Goal: Task Accomplishment & Management: Use online tool/utility

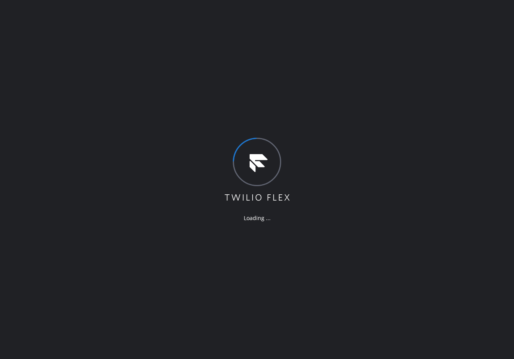
click at [402, 19] on div "Loading ..." at bounding box center [257, 179] width 514 height 359
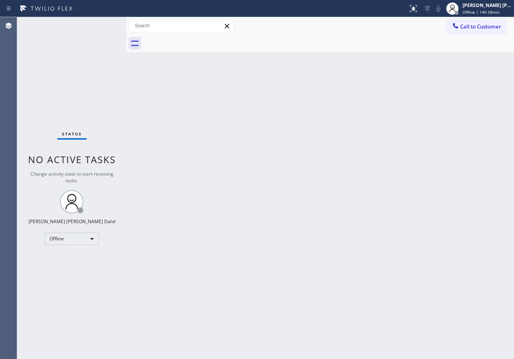
click at [401, 297] on div "Back to Dashboard Change Sender ID Customers Technicians Select a contact Outbo…" at bounding box center [320, 188] width 388 height 342
click at [422, 284] on div "Back to Dashboard Change Sender ID Customers Technicians Select a contact Outbo…" at bounding box center [320, 188] width 388 height 342
click at [101, 55] on div "Status No active tasks Change activity state to start receiving tasks. [PERSON_…" at bounding box center [71, 188] width 109 height 342
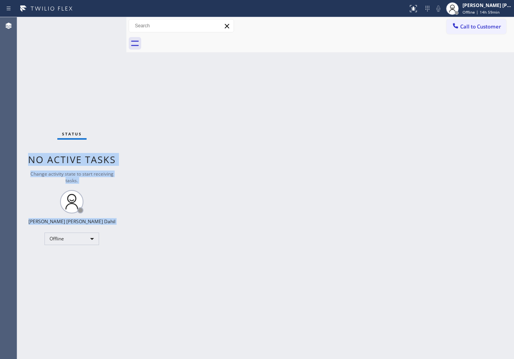
drag, startPoint x: 124, startPoint y: 27, endPoint x: 134, endPoint y: 27, distance: 10.2
click at [134, 27] on div "Status No active tasks Change activity state to start receiving tasks. [PERSON_…" at bounding box center [265, 188] width 497 height 342
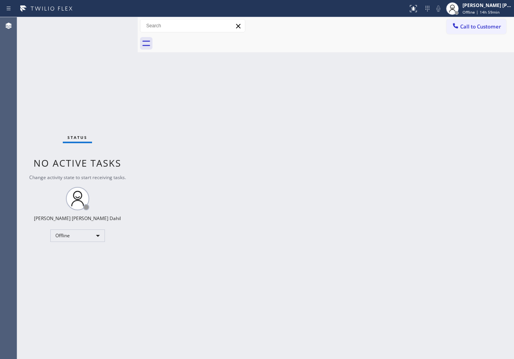
drag, startPoint x: 126, startPoint y: 23, endPoint x: 159, endPoint y: 103, distance: 85.8
click at [138, 31] on div at bounding box center [138, 188] width 0 height 342
click at [205, 169] on div "Back to Dashboard Change Sender ID Customers Technicians Select a contact Outbo…" at bounding box center [326, 188] width 376 height 342
click at [116, 24] on div "Status No active tasks Change activity state to start receiving tasks. [PERSON_…" at bounding box center [77, 188] width 121 height 342
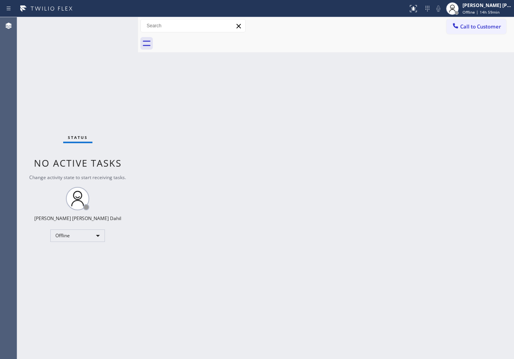
click at [116, 24] on div "Status No active tasks Change activity state to start receiving tasks. [PERSON_…" at bounding box center [77, 188] width 121 height 342
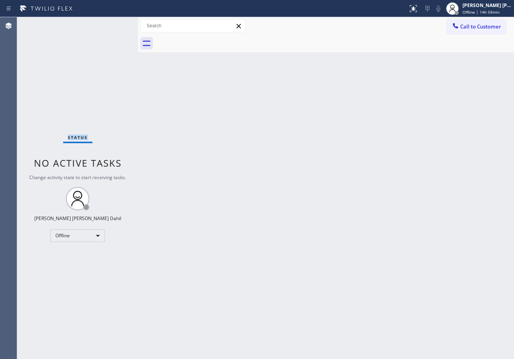
click at [116, 24] on div "Status No active tasks Change activity state to start receiving tasks. [PERSON_…" at bounding box center [77, 188] width 121 height 342
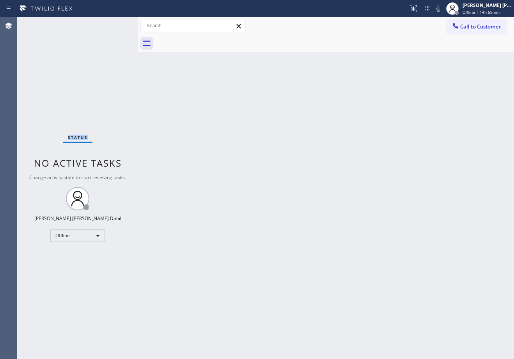
click at [116, 24] on div "Status No active tasks Change activity state to start receiving tasks. [PERSON_…" at bounding box center [77, 188] width 121 height 342
click at [115, 24] on div "Status No active tasks Change activity state to start receiving tasks. [PERSON_…" at bounding box center [77, 188] width 121 height 342
click at [116, 24] on div "Status No active tasks Change activity state to start receiving tasks. [PERSON_…" at bounding box center [77, 188] width 121 height 342
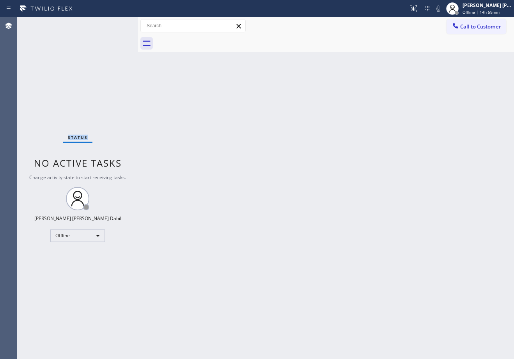
click at [116, 24] on div "Status No active tasks Change activity state to start receiving tasks. [PERSON_…" at bounding box center [77, 188] width 121 height 342
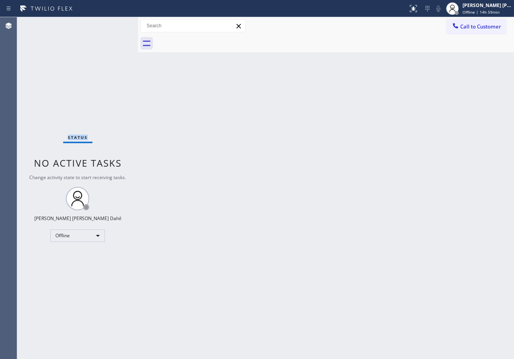
click at [116, 24] on div "Status No active tasks Change activity state to start receiving tasks. [PERSON_…" at bounding box center [77, 188] width 121 height 342
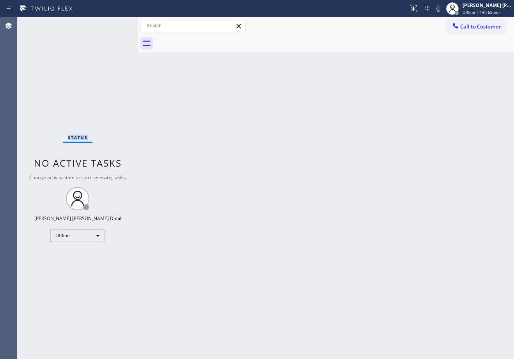
click at [116, 24] on div "Status No active tasks Change activity state to start receiving tasks. [PERSON_…" at bounding box center [77, 188] width 121 height 342
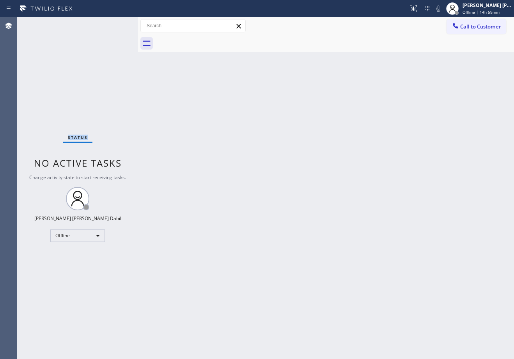
click at [116, 24] on div "Status No active tasks Change activity state to start receiving tasks. [PERSON_…" at bounding box center [77, 188] width 121 height 342
click at [117, 24] on div "Status No active tasks Change activity state to start receiving tasks. [PERSON_…" at bounding box center [77, 188] width 121 height 342
click at [116, 24] on div "Status No active tasks Change activity state to start receiving tasks. [PERSON_…" at bounding box center [77, 188] width 121 height 342
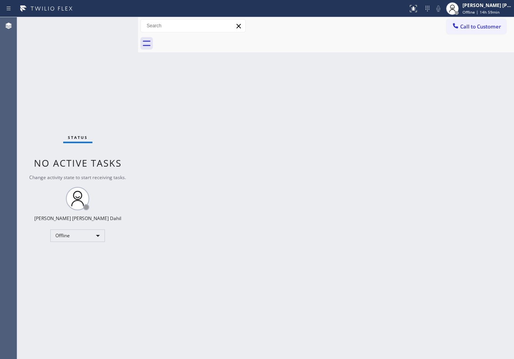
click at [116, 24] on div "Status No active tasks Change activity state to start receiving tasks. [PERSON_…" at bounding box center [77, 188] width 121 height 342
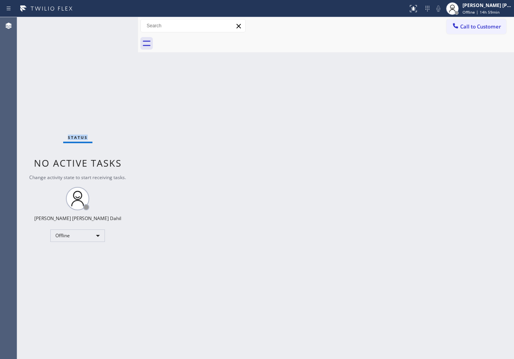
click at [116, 24] on div "Status No active tasks Change activity state to start receiving tasks. [PERSON_…" at bounding box center [77, 188] width 121 height 342
click at [115, 23] on div "Status No active tasks Change activity state to start receiving tasks. [PERSON_…" at bounding box center [77, 188] width 121 height 342
click at [116, 24] on div "Status No active tasks Change activity state to start receiving tasks. [PERSON_…" at bounding box center [77, 188] width 121 height 342
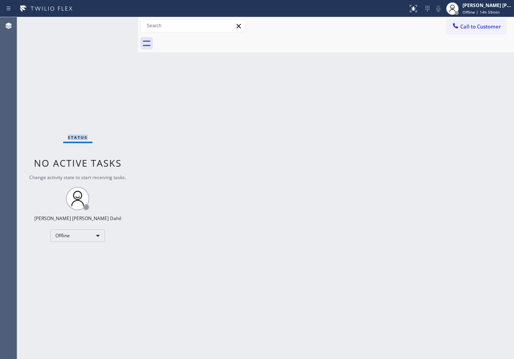
click at [116, 24] on div "Status No active tasks Change activity state to start receiving tasks. [PERSON_…" at bounding box center [77, 188] width 121 height 342
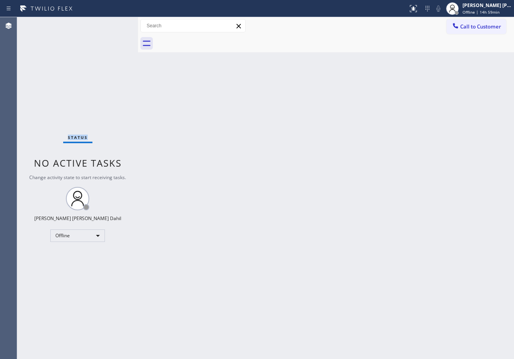
click at [116, 24] on div "Status No active tasks Change activity state to start receiving tasks. [PERSON_…" at bounding box center [77, 188] width 121 height 342
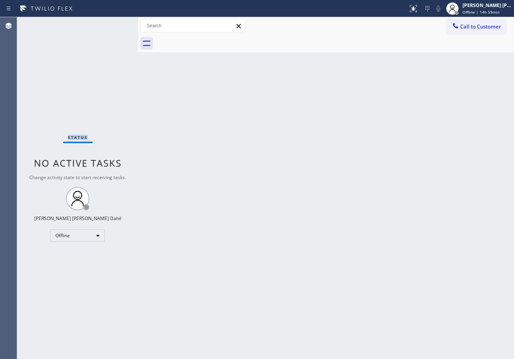
click at [116, 24] on div "Status No active tasks Change activity state to start receiving tasks. [PERSON_…" at bounding box center [77, 188] width 121 height 342
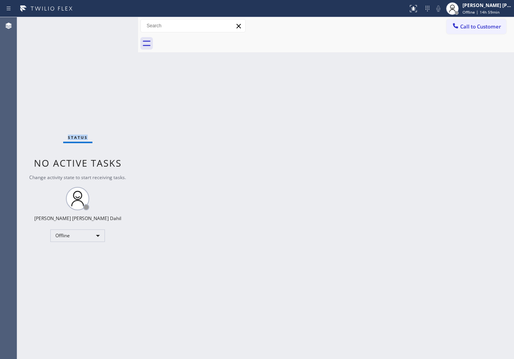
click at [116, 24] on div "Status No active tasks Change activity state to start receiving tasks. [PERSON_…" at bounding box center [77, 188] width 121 height 342
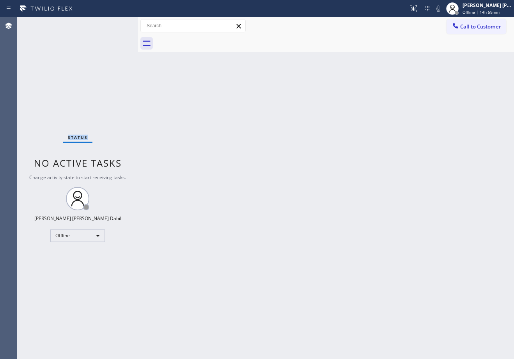
click at [116, 24] on div "Status No active tasks Change activity state to start receiving tasks. [PERSON_…" at bounding box center [77, 188] width 121 height 342
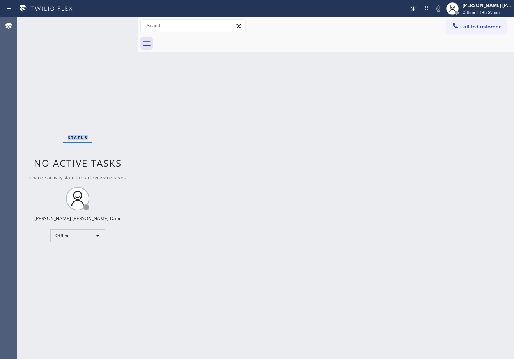
click at [116, 24] on div "Status No active tasks Change activity state to start receiving tasks. [PERSON_…" at bounding box center [77, 188] width 121 height 342
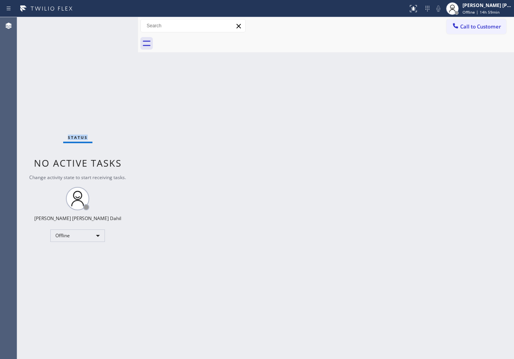
click at [116, 24] on div "Status No active tasks Change activity state to start receiving tasks. [PERSON_…" at bounding box center [77, 188] width 121 height 342
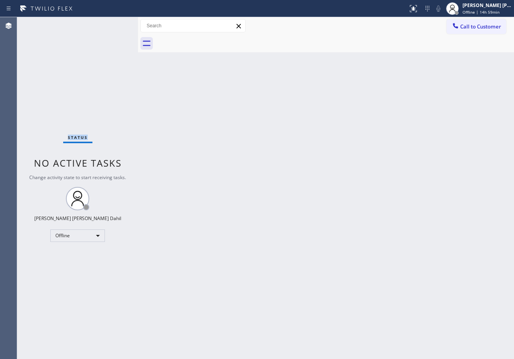
click at [116, 24] on div "Status No active tasks Change activity state to start receiving tasks. [PERSON_…" at bounding box center [77, 188] width 121 height 342
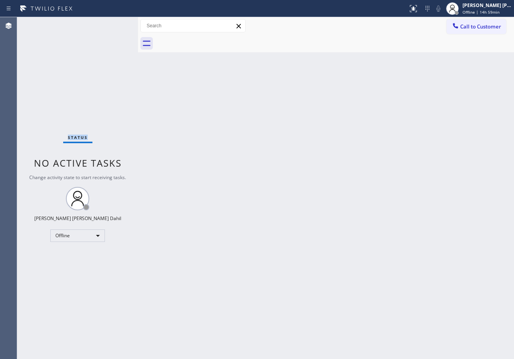
click at [116, 24] on div "Status No active tasks Change activity state to start receiving tasks. [PERSON_…" at bounding box center [77, 188] width 121 height 342
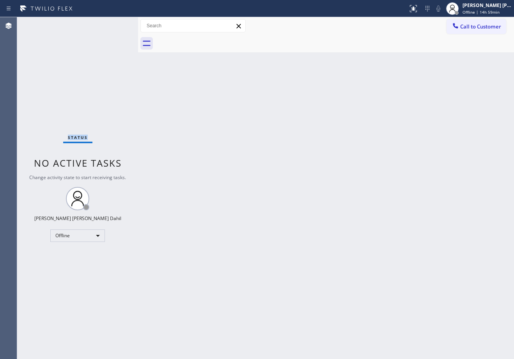
click at [116, 24] on div "Status No active tasks Change activity state to start receiving tasks. [PERSON_…" at bounding box center [77, 188] width 121 height 342
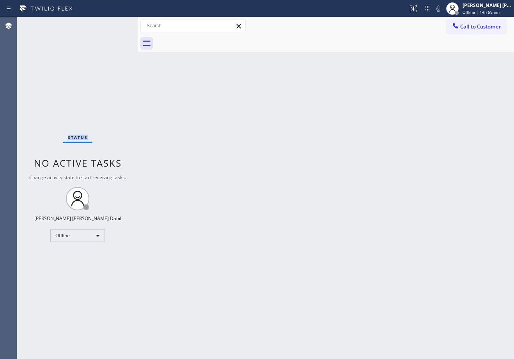
click at [116, 24] on div "Status No active tasks Change activity state to start receiving tasks. [PERSON_…" at bounding box center [77, 188] width 121 height 342
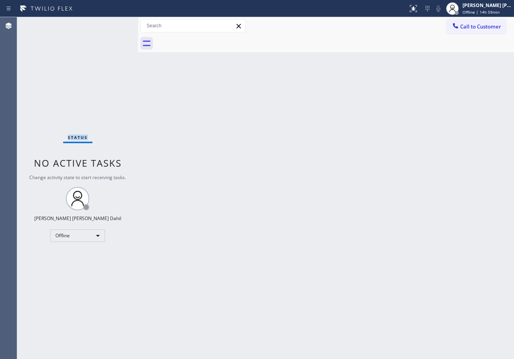
click at [116, 24] on div "Status No active tasks Change activity state to start receiving tasks. [PERSON_…" at bounding box center [77, 188] width 121 height 342
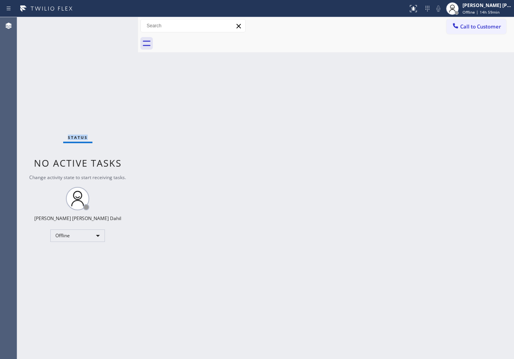
click at [116, 24] on div "Status No active tasks Change activity state to start receiving tasks. [PERSON_…" at bounding box center [77, 188] width 121 height 342
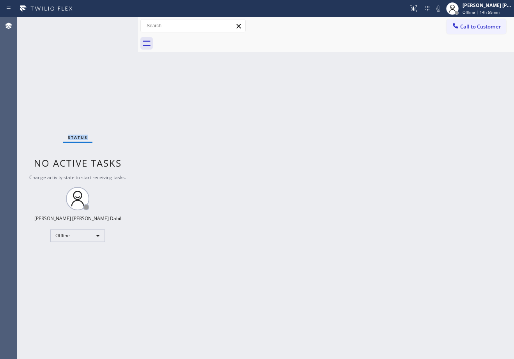
click at [116, 24] on div "Status No active tasks Change activity state to start receiving tasks. [PERSON_…" at bounding box center [77, 188] width 121 height 342
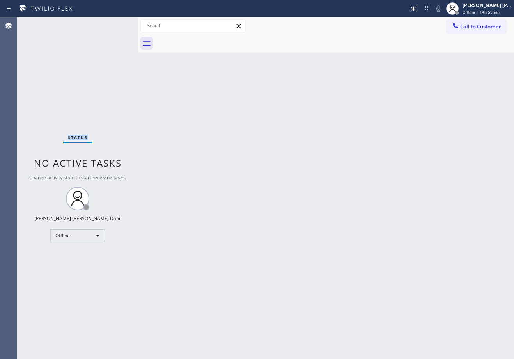
click at [116, 24] on div "Status No active tasks Change activity state to start receiving tasks. [PERSON_…" at bounding box center [77, 188] width 121 height 342
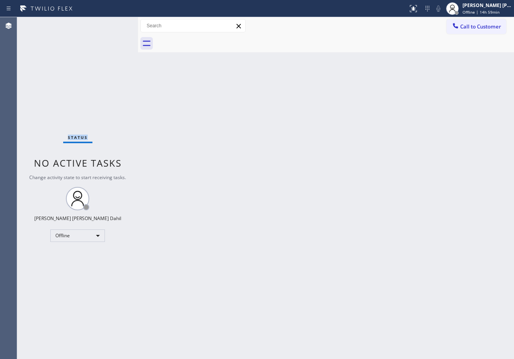
click at [116, 24] on div "Status No active tasks Change activity state to start receiving tasks. [PERSON_…" at bounding box center [77, 188] width 121 height 342
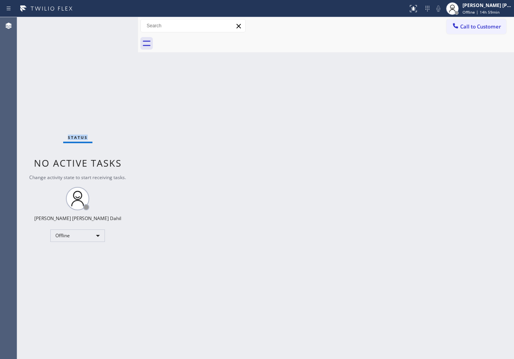
click at [116, 24] on div "Status No active tasks Change activity state to start receiving tasks. [PERSON_…" at bounding box center [77, 188] width 121 height 342
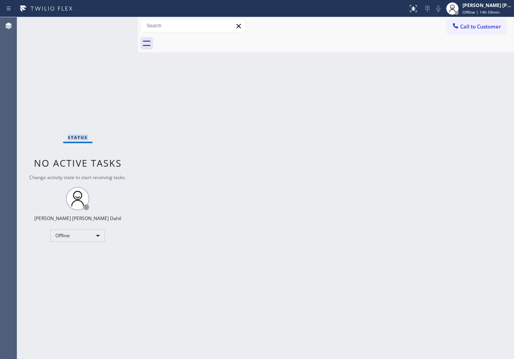
click at [116, 24] on div "Status No active tasks Change activity state to start receiving tasks. [PERSON_…" at bounding box center [77, 188] width 121 height 342
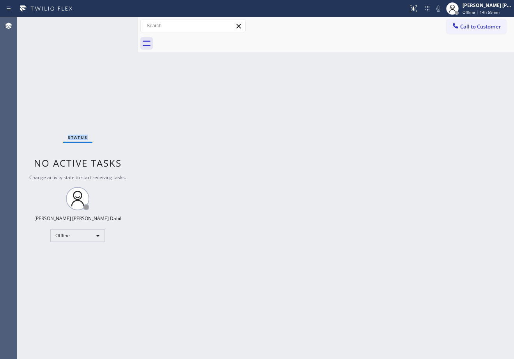
click at [116, 24] on div "Status No active tasks Change activity state to start receiving tasks. [PERSON_…" at bounding box center [77, 188] width 121 height 342
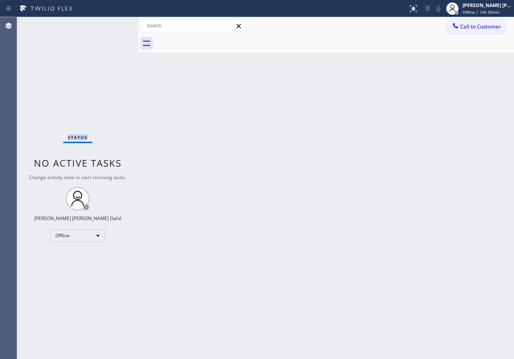
click at [116, 24] on div "Status No active tasks Change activity state to start receiving tasks. [PERSON_…" at bounding box center [77, 188] width 121 height 342
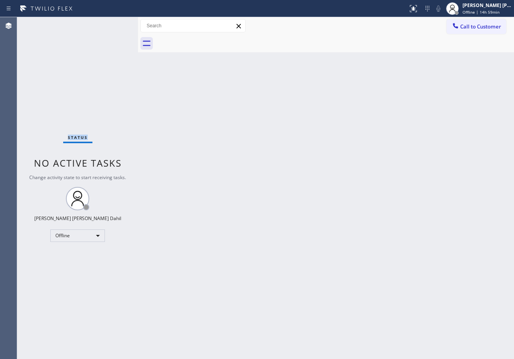
click at [116, 24] on div "Status No active tasks Change activity state to start receiving tasks. [PERSON_…" at bounding box center [77, 188] width 121 height 342
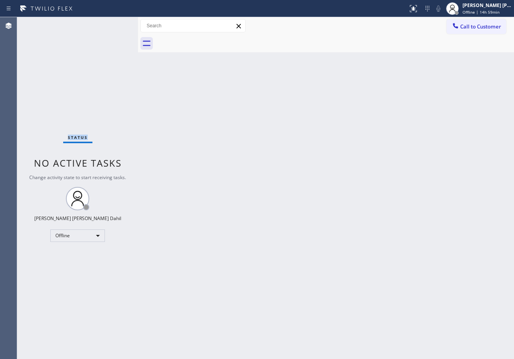
click at [116, 24] on div "Status No active tasks Change activity state to start receiving tasks. [PERSON_…" at bounding box center [77, 188] width 121 height 342
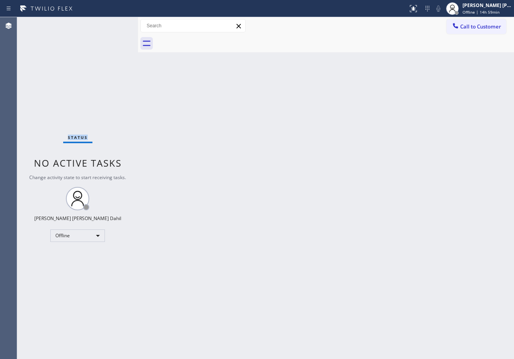
click at [116, 24] on div "Status No active tasks Change activity state to start receiving tasks. [PERSON_…" at bounding box center [77, 188] width 121 height 342
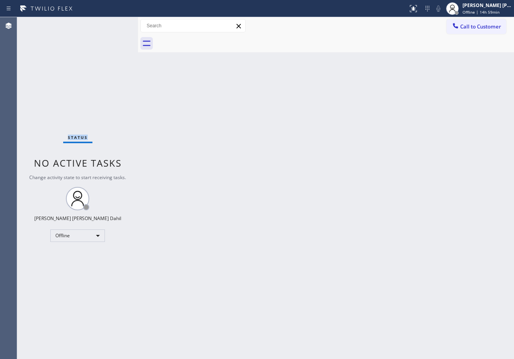
click at [116, 24] on div "Status No active tasks Change activity state to start receiving tasks. [PERSON_…" at bounding box center [77, 188] width 121 height 342
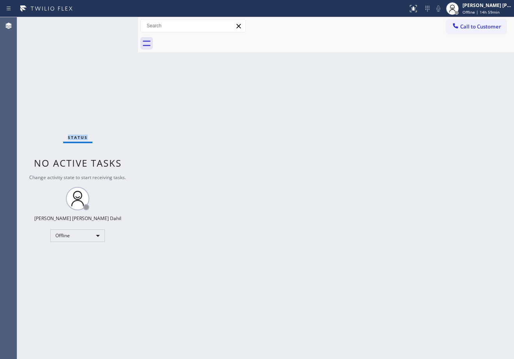
click at [116, 24] on div "Status No active tasks Change activity state to start receiving tasks. [PERSON_…" at bounding box center [77, 188] width 121 height 342
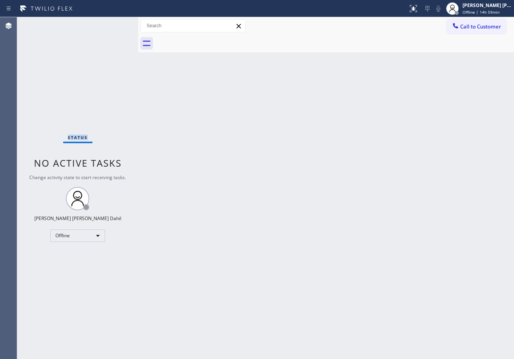
click at [116, 24] on div "Status No active tasks Change activity state to start receiving tasks. [PERSON_…" at bounding box center [77, 188] width 121 height 342
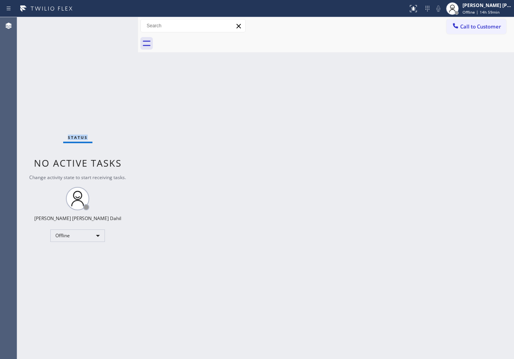
click at [116, 24] on div "Status No active tasks Change activity state to start receiving tasks. [PERSON_…" at bounding box center [77, 188] width 121 height 342
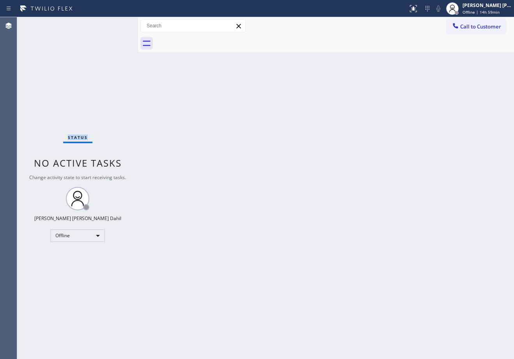
click at [116, 24] on div "Status No active tasks Change activity state to start receiving tasks. [PERSON_…" at bounding box center [77, 188] width 121 height 342
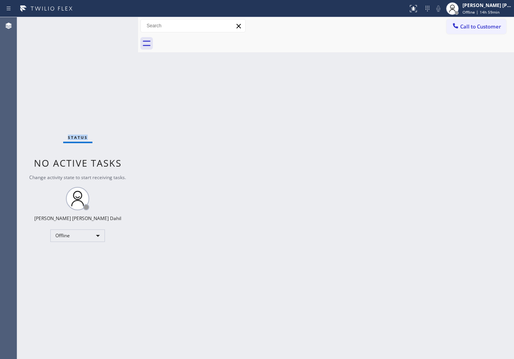
click at [116, 24] on div "Status No active tasks Change activity state to start receiving tasks. [PERSON_…" at bounding box center [77, 188] width 121 height 342
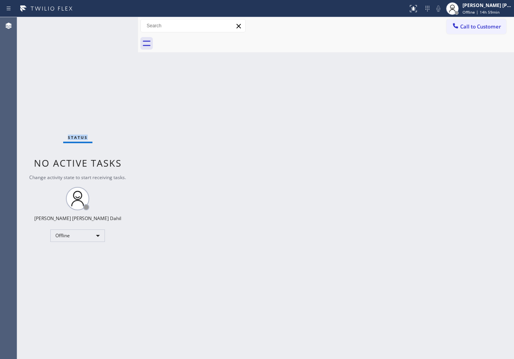
click at [116, 24] on div "Status No active tasks Change activity state to start receiving tasks. [PERSON_…" at bounding box center [77, 188] width 121 height 342
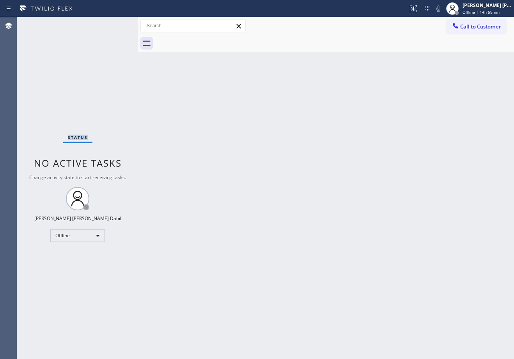
click at [116, 24] on div "Status No active tasks Change activity state to start receiving tasks. [PERSON_…" at bounding box center [77, 188] width 121 height 342
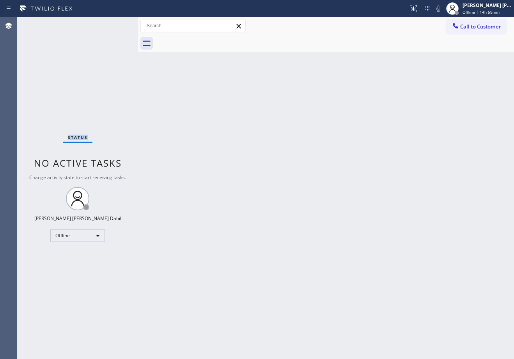
click at [116, 24] on div "Status No active tasks Change activity state to start receiving tasks. [PERSON_…" at bounding box center [77, 188] width 121 height 342
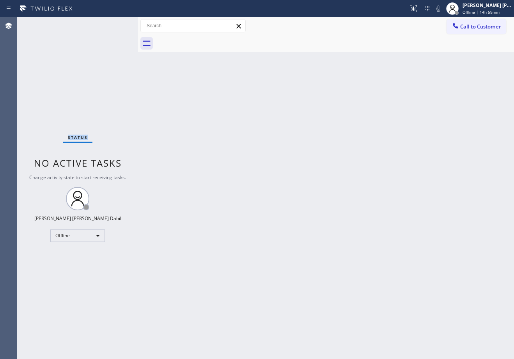
click at [116, 24] on div "Status No active tasks Change activity state to start receiving tasks. [PERSON_…" at bounding box center [77, 188] width 121 height 342
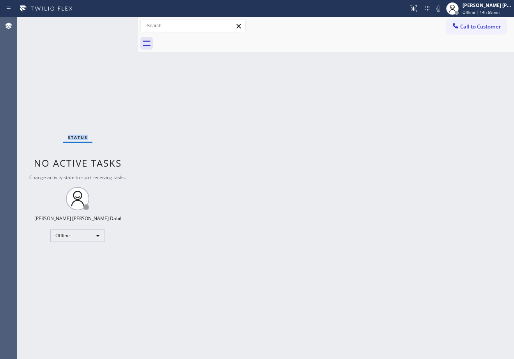
click at [116, 24] on div "Status No active tasks Change activity state to start receiving tasks. [PERSON_…" at bounding box center [77, 188] width 121 height 342
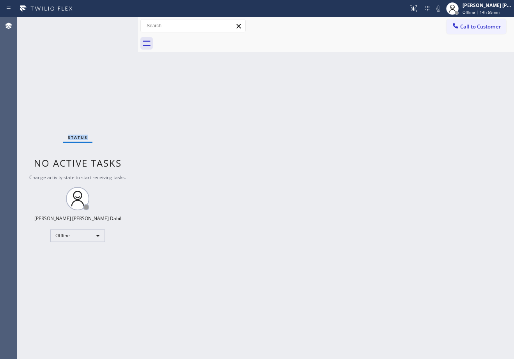
click at [116, 24] on div "Status No active tasks Change activity state to start receiving tasks. [PERSON_…" at bounding box center [77, 188] width 121 height 342
click at [457, 10] on icon at bounding box center [452, 8] width 9 height 9
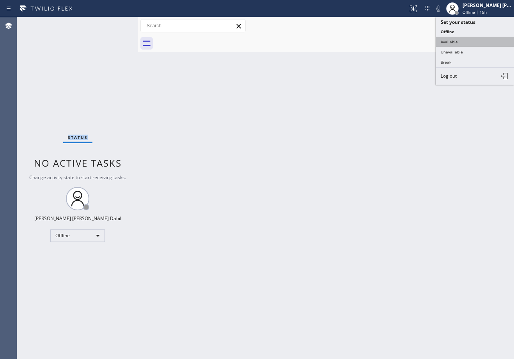
click at [460, 37] on button "Available" at bounding box center [475, 42] width 78 height 10
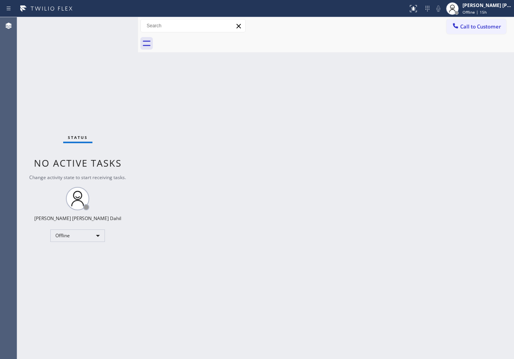
click at [437, 96] on div "Back to Dashboard Change Sender ID Customers Technicians Select a contact Outbo…" at bounding box center [326, 188] width 376 height 342
click at [438, 302] on div "Back to Dashboard Change Sender ID Customers Technicians Select a contact Outbo…" at bounding box center [326, 188] width 376 height 342
click at [437, 305] on div "Back to Dashboard Change Sender ID Customers Technicians Select a contact Outbo…" at bounding box center [326, 188] width 376 height 342
click at [403, 267] on div "Back to Dashboard Change Sender ID Customers Technicians Select a contact Outbo…" at bounding box center [326, 188] width 376 height 342
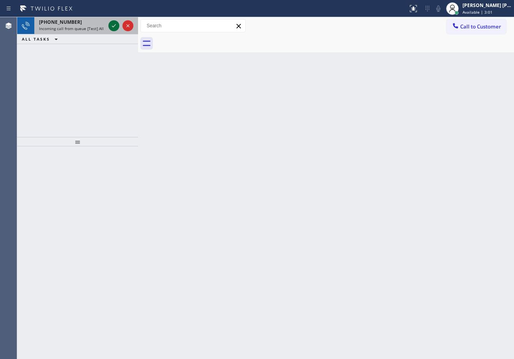
click at [116, 24] on icon at bounding box center [113, 25] width 9 height 9
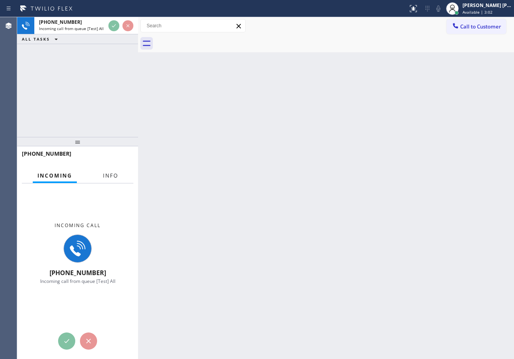
click at [114, 176] on span "Info" at bounding box center [110, 175] width 15 height 7
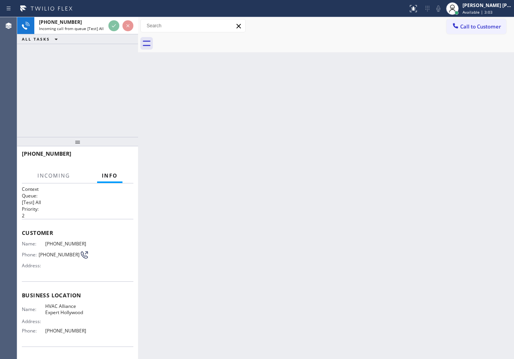
click at [113, 176] on span "Info" at bounding box center [110, 175] width 16 height 7
click at [139, 34] on div at bounding box center [139, 188] width 0 height 342
click at [196, 117] on div "Back to Dashboard Change Sender ID Customers Technicians Select a contact Outbo…" at bounding box center [326, 188] width 375 height 342
click at [141, 33] on div at bounding box center [141, 188] width 0 height 342
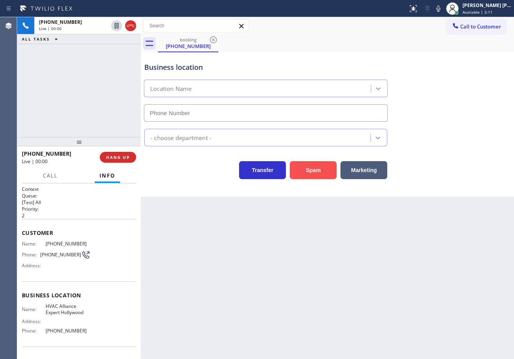
type input "[PHONE_NUMBER]"
click at [320, 172] on button "Spam" at bounding box center [313, 170] width 47 height 18
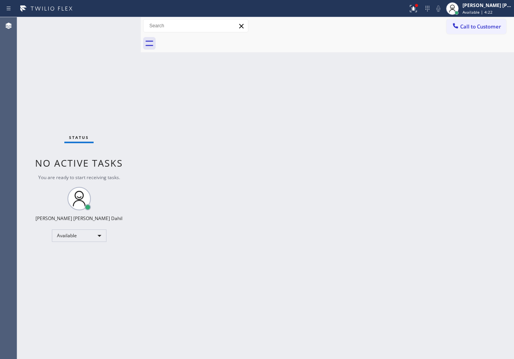
click at [66, 28] on div "Status No active tasks You are ready to start receiving tasks. [PERSON_NAME] [P…" at bounding box center [79, 188] width 124 height 342
click at [116, 24] on div "Status No active tasks You are ready to start receiving tasks. [PERSON_NAME] [P…" at bounding box center [79, 188] width 124 height 342
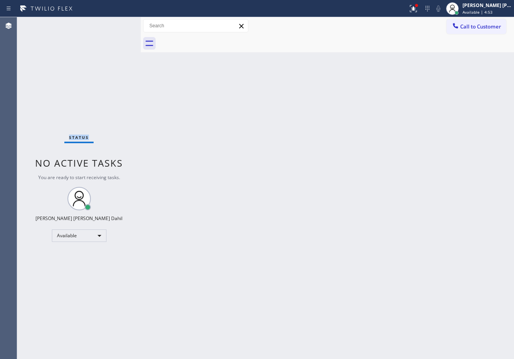
click at [116, 24] on div "Status No active tasks You are ready to start receiving tasks. [PERSON_NAME] [P…" at bounding box center [79, 188] width 124 height 342
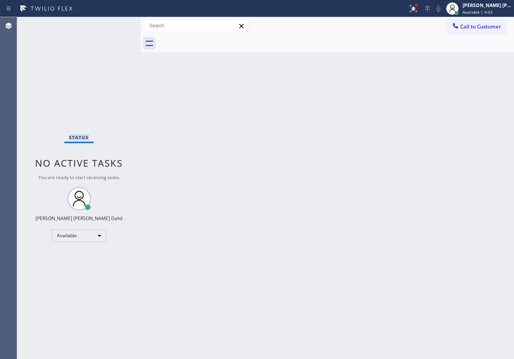
click at [116, 24] on div "Status No active tasks You are ready to start receiving tasks. [PERSON_NAME] [P…" at bounding box center [79, 188] width 124 height 342
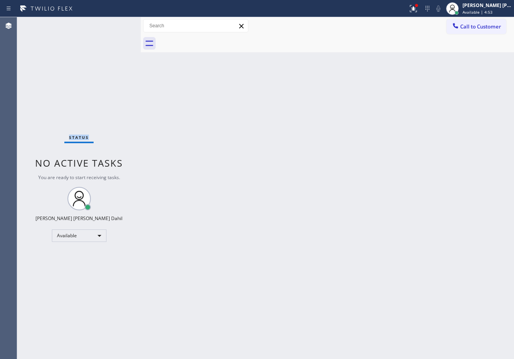
click at [116, 24] on div "Status No active tasks You are ready to start receiving tasks. [PERSON_NAME] [P…" at bounding box center [79, 188] width 124 height 342
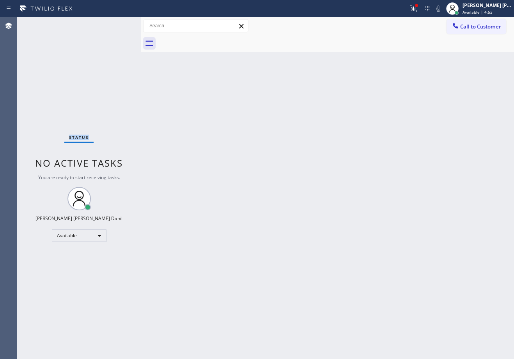
click at [116, 24] on div "Status No active tasks You are ready to start receiving tasks. [PERSON_NAME] [P…" at bounding box center [79, 188] width 124 height 342
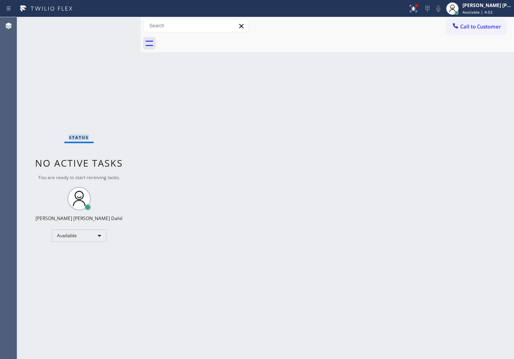
click at [116, 24] on div "Status No active tasks You are ready to start receiving tasks. [PERSON_NAME] [P…" at bounding box center [79, 188] width 124 height 342
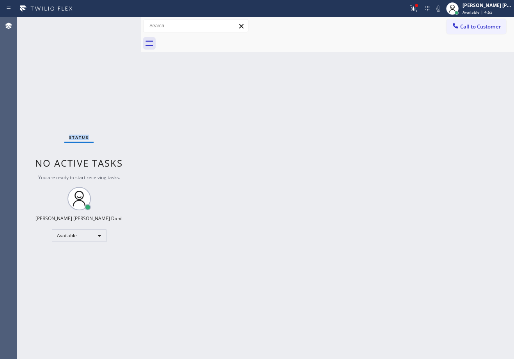
click at [116, 24] on div "Status No active tasks You are ready to start receiving tasks. [PERSON_NAME] [P…" at bounding box center [79, 188] width 124 height 342
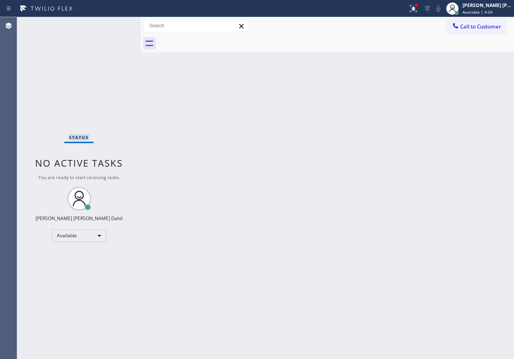
click at [116, 24] on div "Status No active tasks You are ready to start receiving tasks. [PERSON_NAME] [P…" at bounding box center [79, 188] width 124 height 342
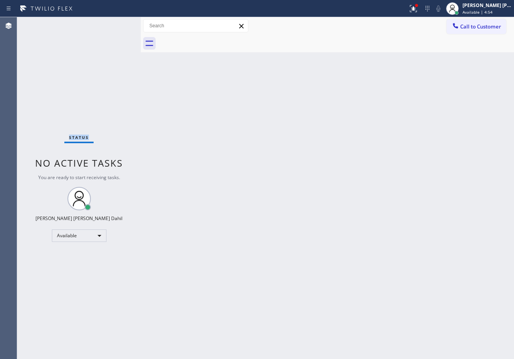
click at [116, 24] on div "Status No active tasks You are ready to start receiving tasks. [PERSON_NAME] [P…" at bounding box center [79, 188] width 124 height 342
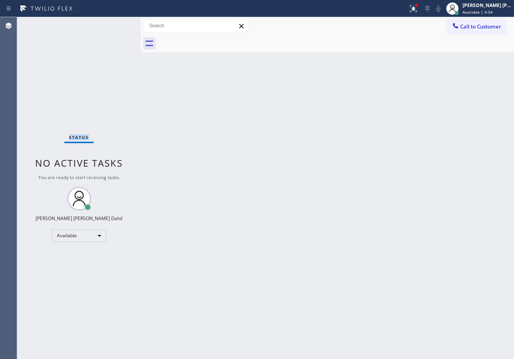
click at [116, 24] on div "Status No active tasks You are ready to start receiving tasks. [PERSON_NAME] [P…" at bounding box center [79, 188] width 124 height 342
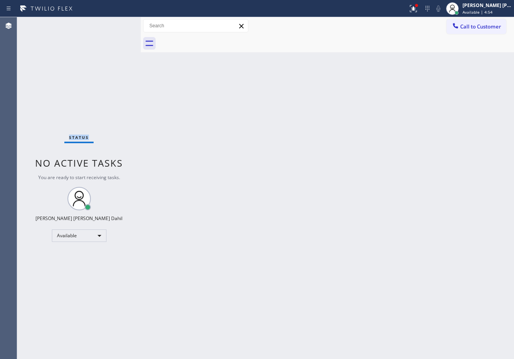
click at [116, 24] on div "Status No active tasks You are ready to start receiving tasks. [PERSON_NAME] [P…" at bounding box center [79, 188] width 124 height 342
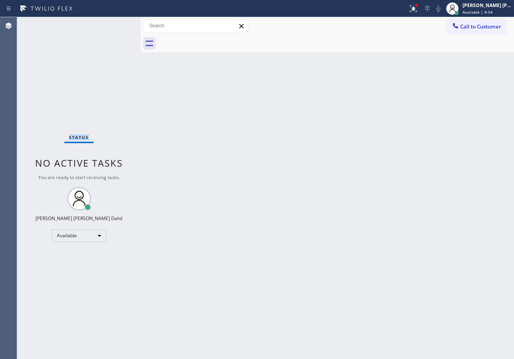
click at [116, 24] on div "Status No active tasks You are ready to start receiving tasks. [PERSON_NAME] [P…" at bounding box center [79, 188] width 124 height 342
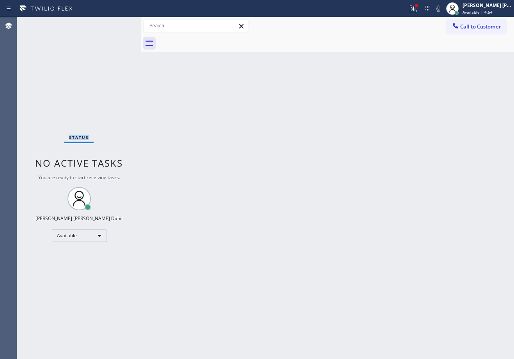
click at [116, 24] on div "Status No active tasks You are ready to start receiving tasks. [PERSON_NAME] [P…" at bounding box center [79, 188] width 124 height 342
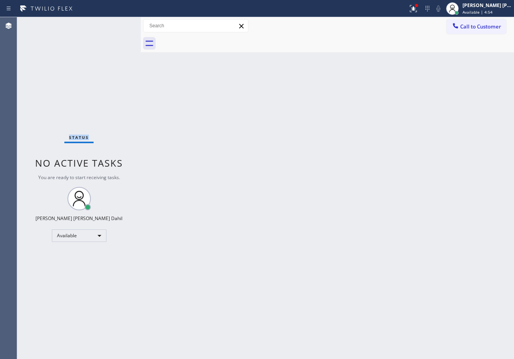
click at [116, 24] on div "Status No active tasks You are ready to start receiving tasks. [PERSON_NAME] [P…" at bounding box center [79, 188] width 124 height 342
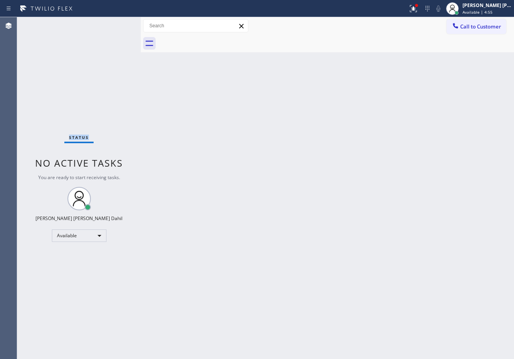
click at [116, 24] on div "Status No active tasks You are ready to start receiving tasks. [PERSON_NAME] [P…" at bounding box center [79, 188] width 124 height 342
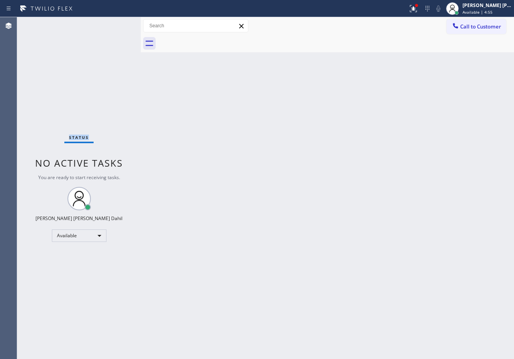
click at [116, 24] on div "Status No active tasks You are ready to start receiving tasks. [PERSON_NAME] [P…" at bounding box center [79, 188] width 124 height 342
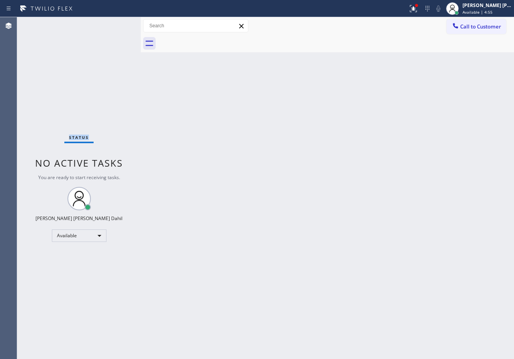
click at [116, 24] on div "Status No active tasks You are ready to start receiving tasks. [PERSON_NAME] [P…" at bounding box center [79, 188] width 124 height 342
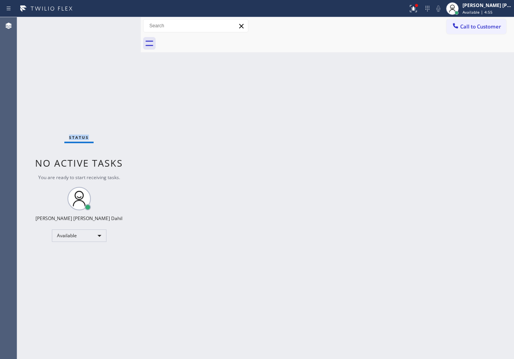
click at [116, 24] on div "Status No active tasks You are ready to start receiving tasks. [PERSON_NAME] [P…" at bounding box center [79, 188] width 124 height 342
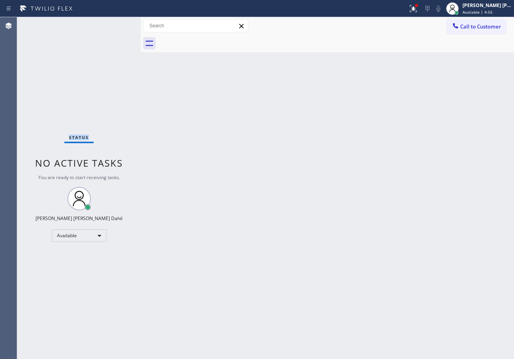
click at [116, 24] on div "Status No active tasks You are ready to start receiving tasks. [PERSON_NAME] [P…" at bounding box center [79, 188] width 124 height 342
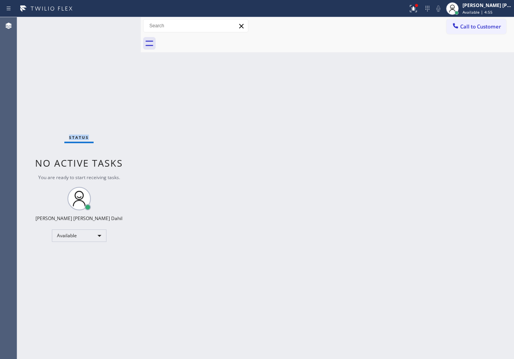
click at [116, 24] on div "Status No active tasks You are ready to start receiving tasks. [PERSON_NAME] [P…" at bounding box center [79, 188] width 124 height 342
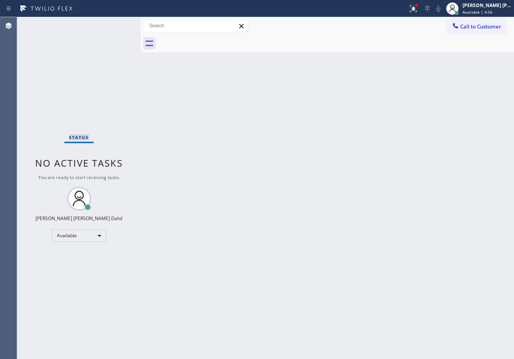
click at [116, 24] on div "Status No active tasks You are ready to start receiving tasks. [PERSON_NAME] [P…" at bounding box center [79, 188] width 124 height 342
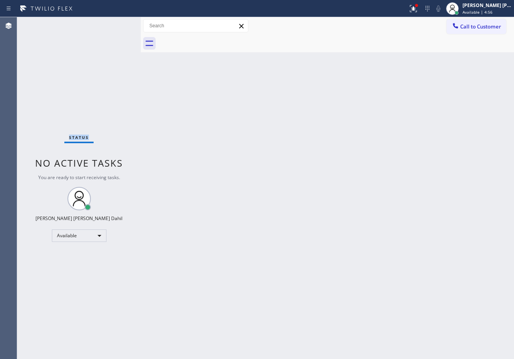
click at [116, 24] on div "Status No active tasks You are ready to start receiving tasks. [PERSON_NAME] [P…" at bounding box center [79, 188] width 124 height 342
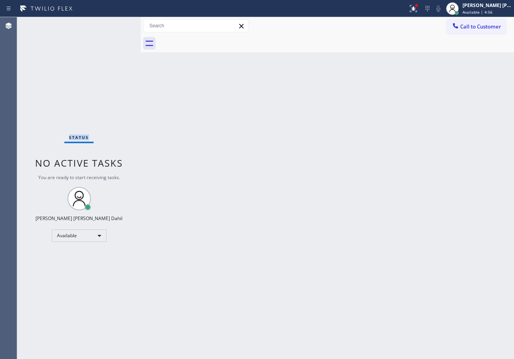
click at [116, 24] on div "Status No active tasks You are ready to start receiving tasks. [PERSON_NAME] [P…" at bounding box center [79, 188] width 124 height 342
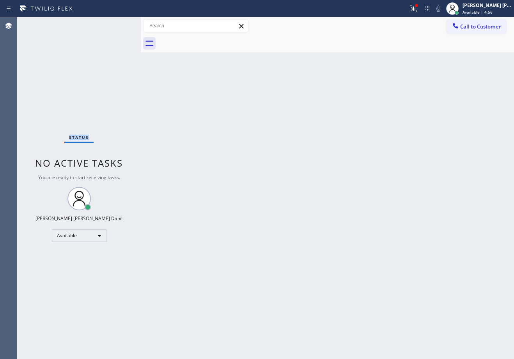
click at [116, 24] on div "Status No active tasks You are ready to start receiving tasks. [PERSON_NAME] [P…" at bounding box center [79, 188] width 124 height 342
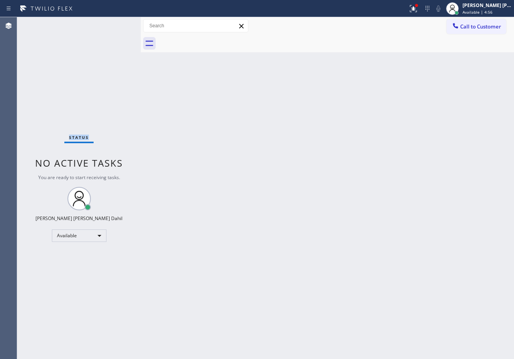
click at [116, 24] on div "Status No active tasks You are ready to start receiving tasks. [PERSON_NAME] [P…" at bounding box center [79, 188] width 124 height 342
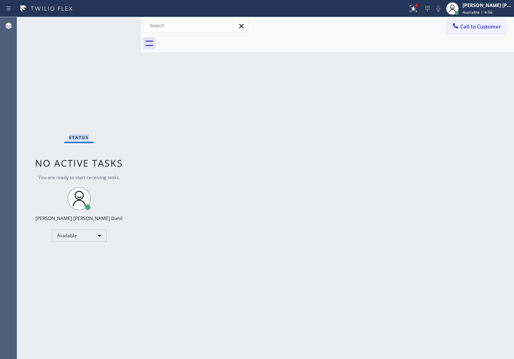
click at [116, 24] on div "Status No active tasks You are ready to start receiving tasks. [PERSON_NAME] [P…" at bounding box center [79, 188] width 124 height 342
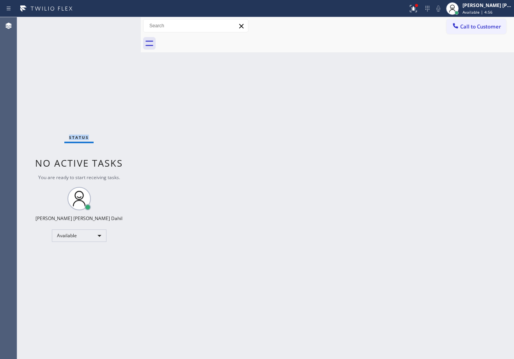
click at [116, 24] on div "Status No active tasks You are ready to start receiving tasks. [PERSON_NAME] [P…" at bounding box center [79, 188] width 124 height 342
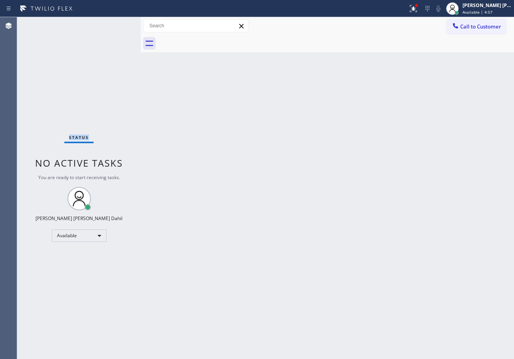
click at [116, 24] on div "Status No active tasks You are ready to start receiving tasks. [PERSON_NAME] [P…" at bounding box center [79, 188] width 124 height 342
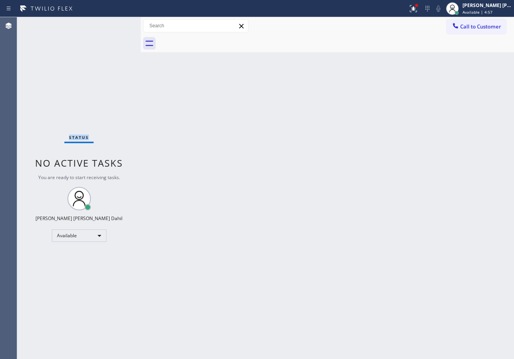
click at [116, 24] on div "Status No active tasks You are ready to start receiving tasks. [PERSON_NAME] [P…" at bounding box center [79, 188] width 124 height 342
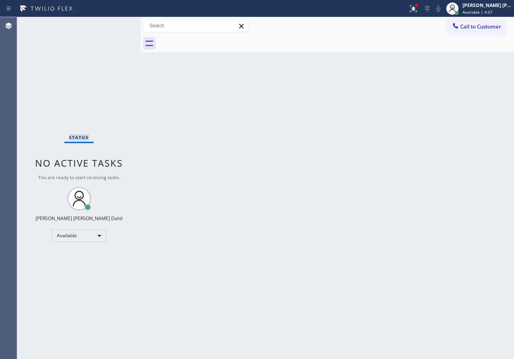
click at [116, 24] on div "Status No active tasks You are ready to start receiving tasks. [PERSON_NAME] [P…" at bounding box center [79, 188] width 124 height 342
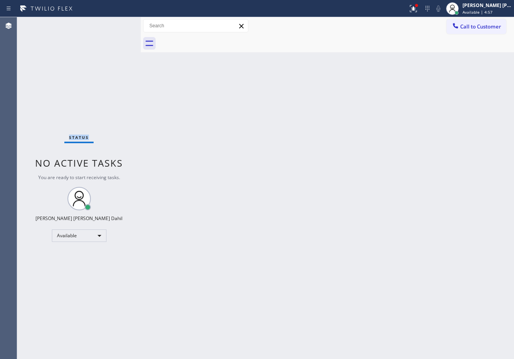
click at [116, 24] on div "Status No active tasks You are ready to start receiving tasks. [PERSON_NAME] [P…" at bounding box center [79, 188] width 124 height 342
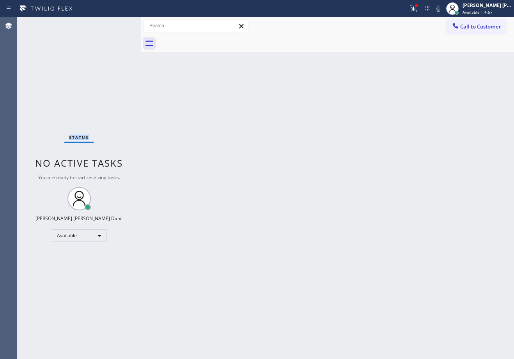
click at [116, 24] on div "Status No active tasks You are ready to start receiving tasks. [PERSON_NAME] [P…" at bounding box center [79, 188] width 124 height 342
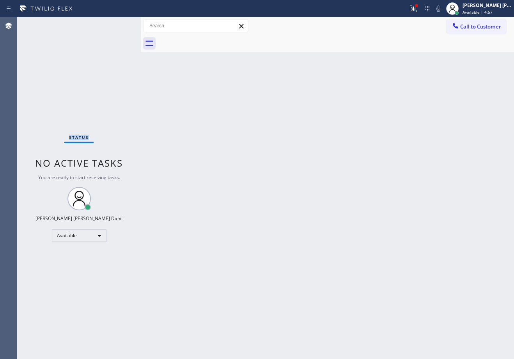
click at [116, 24] on div "Status No active tasks You are ready to start receiving tasks. [PERSON_NAME] [P…" at bounding box center [79, 188] width 124 height 342
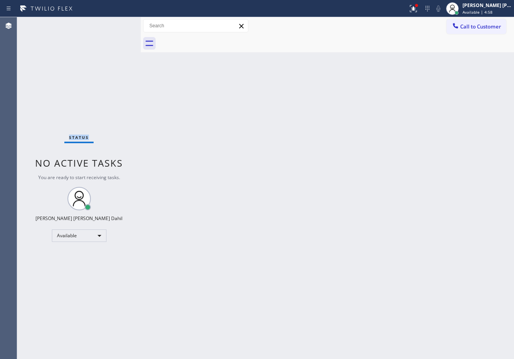
click at [116, 24] on div "Status No active tasks You are ready to start receiving tasks. [PERSON_NAME] [P…" at bounding box center [79, 188] width 124 height 342
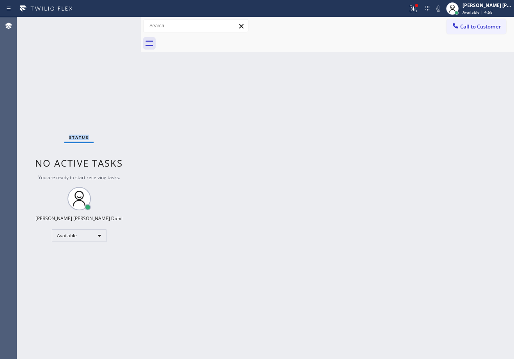
click at [116, 24] on div "Status No active tasks You are ready to start receiving tasks. [PERSON_NAME] [P…" at bounding box center [79, 188] width 124 height 342
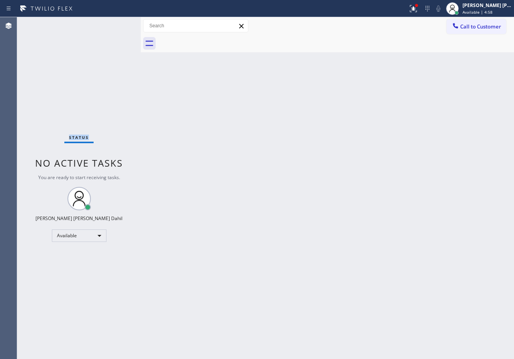
click at [116, 24] on div "Status No active tasks You are ready to start receiving tasks. [PERSON_NAME] [P…" at bounding box center [79, 188] width 124 height 342
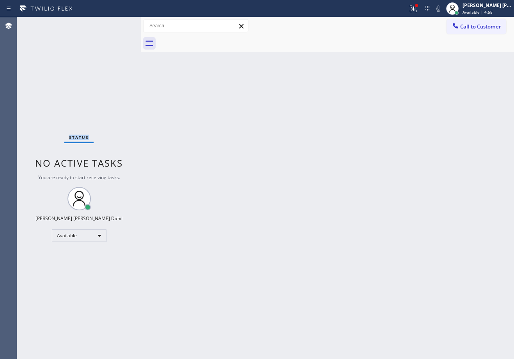
click at [116, 24] on div "Status No active tasks You are ready to start receiving tasks. [PERSON_NAME] [P…" at bounding box center [79, 188] width 124 height 342
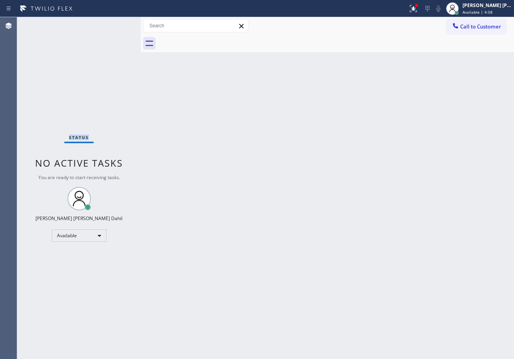
click at [116, 24] on div "Status No active tasks You are ready to start receiving tasks. [PERSON_NAME] [P…" at bounding box center [79, 188] width 124 height 342
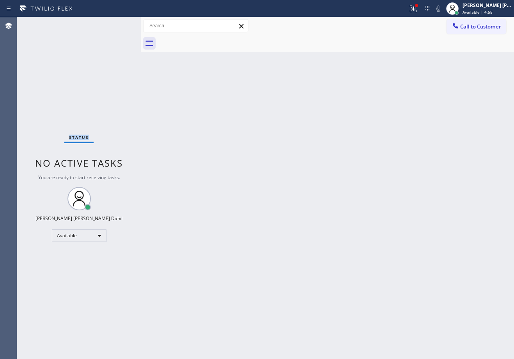
click at [116, 24] on div "Status No active tasks You are ready to start receiving tasks. [PERSON_NAME] [P…" at bounding box center [79, 188] width 124 height 342
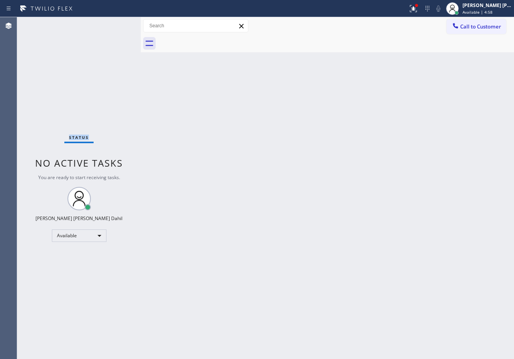
click at [116, 24] on div "Status No active tasks You are ready to start receiving tasks. [PERSON_NAME] [P…" at bounding box center [79, 188] width 124 height 342
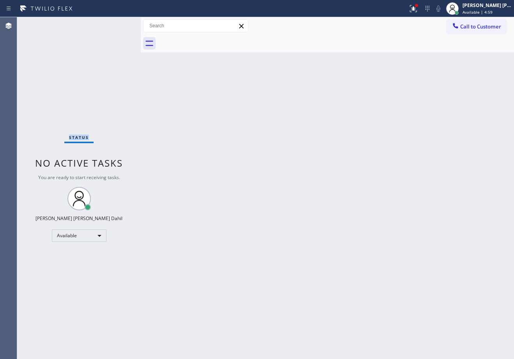
click at [116, 24] on div "Status No active tasks You are ready to start receiving tasks. [PERSON_NAME] [P…" at bounding box center [79, 188] width 124 height 342
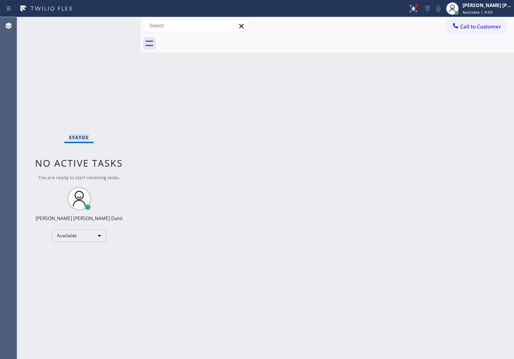
click at [116, 24] on div "Status No active tasks You are ready to start receiving tasks. [PERSON_NAME] [P…" at bounding box center [79, 188] width 124 height 342
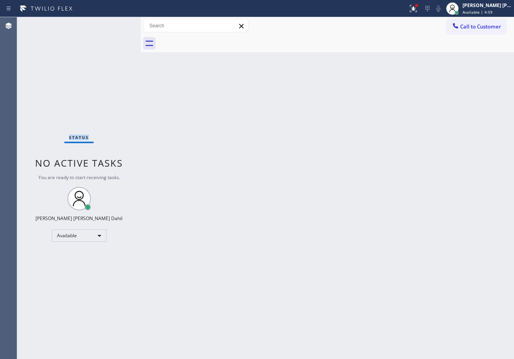
click at [116, 24] on div "Status No active tasks You are ready to start receiving tasks. [PERSON_NAME] [P…" at bounding box center [79, 188] width 124 height 342
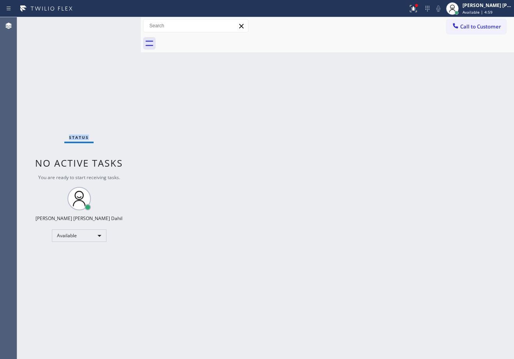
click at [116, 24] on div "Status No active tasks You are ready to start receiving tasks. [PERSON_NAME] [P…" at bounding box center [79, 188] width 124 height 342
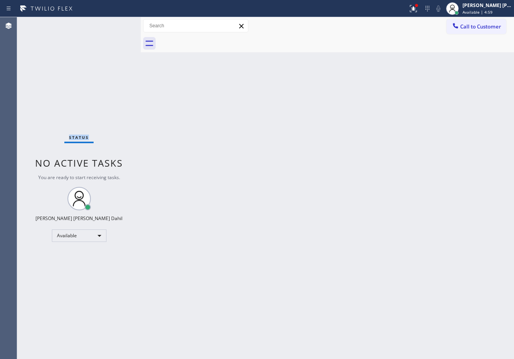
click at [116, 24] on div "Status No active tasks You are ready to start receiving tasks. [PERSON_NAME] [P…" at bounding box center [79, 188] width 124 height 342
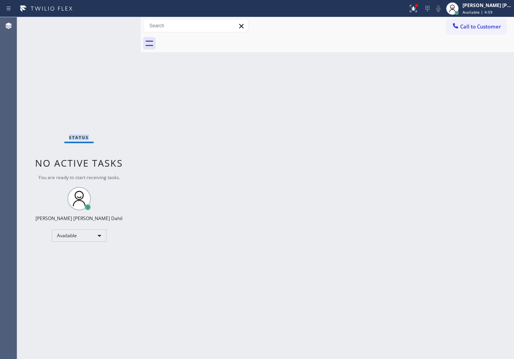
click at [116, 24] on div "Status No active tasks You are ready to start receiving tasks. [PERSON_NAME] [P…" at bounding box center [79, 188] width 124 height 342
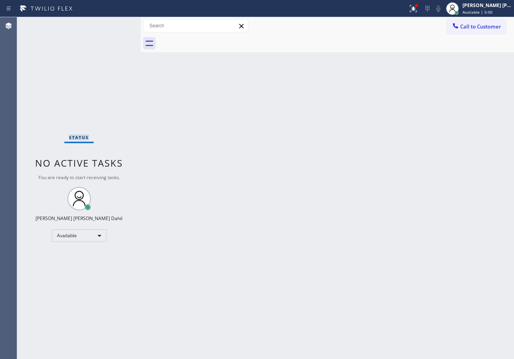
click at [116, 24] on div "Status No active tasks You are ready to start receiving tasks. [PERSON_NAME] [P…" at bounding box center [79, 188] width 124 height 342
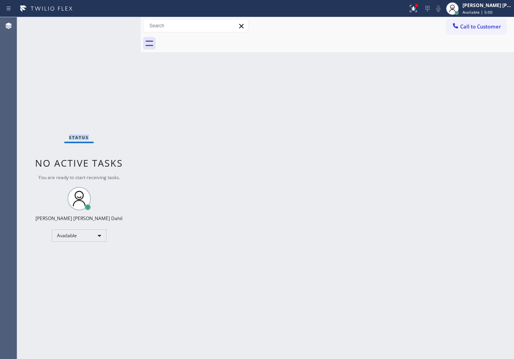
click at [116, 24] on div "Status No active tasks You are ready to start receiving tasks. [PERSON_NAME] [P…" at bounding box center [79, 188] width 124 height 342
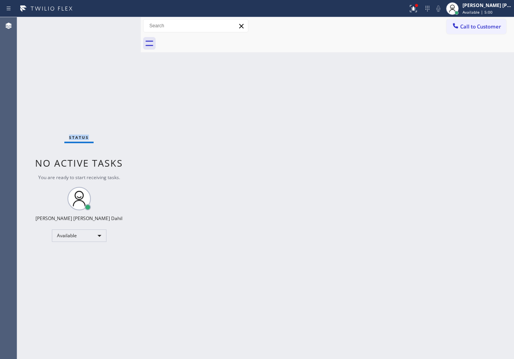
click at [116, 24] on div "Status No active tasks You are ready to start receiving tasks. [PERSON_NAME] [P…" at bounding box center [79, 188] width 124 height 342
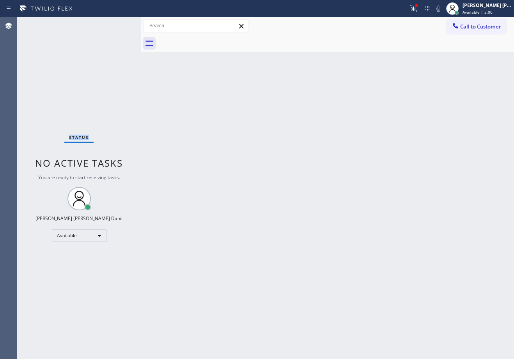
click at [116, 24] on div "Status No active tasks You are ready to start receiving tasks. [PERSON_NAME] [P…" at bounding box center [79, 188] width 124 height 342
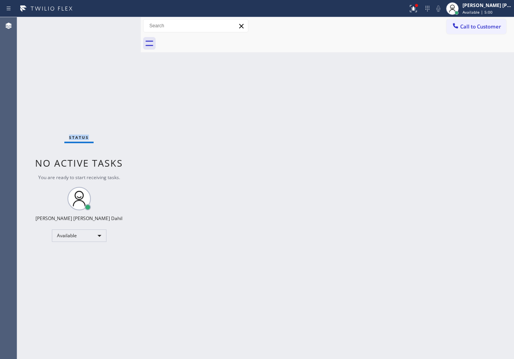
click at [116, 24] on div "Status No active tasks You are ready to start receiving tasks. [PERSON_NAME] [P…" at bounding box center [79, 188] width 124 height 342
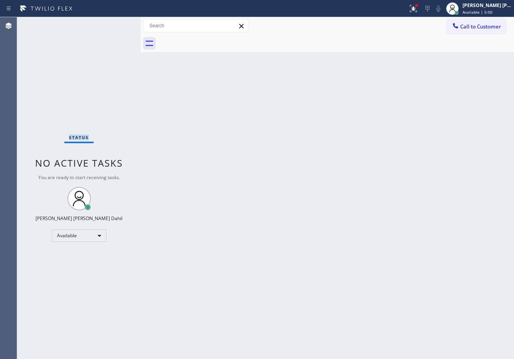
click at [116, 24] on div "Status No active tasks You are ready to start receiving tasks. [PERSON_NAME] [P…" at bounding box center [79, 188] width 124 height 342
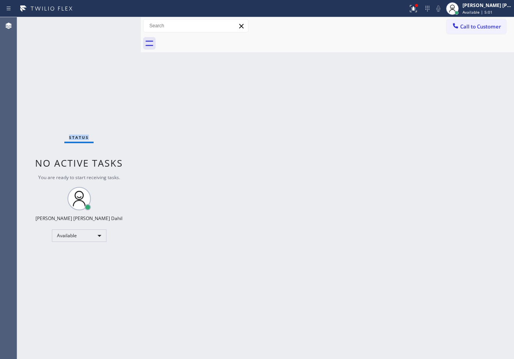
click at [116, 24] on div "Status No active tasks You are ready to start receiving tasks. [PERSON_NAME] [P…" at bounding box center [79, 188] width 124 height 342
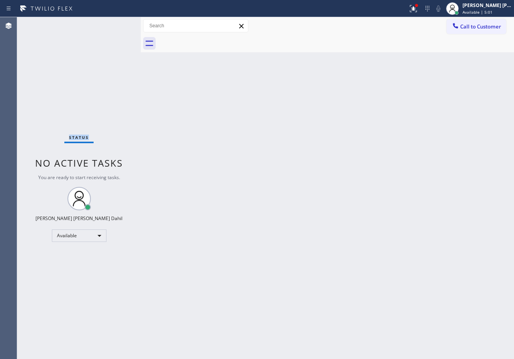
click at [116, 24] on div "Status No active tasks You are ready to start receiving tasks. [PERSON_NAME] [P…" at bounding box center [79, 188] width 124 height 342
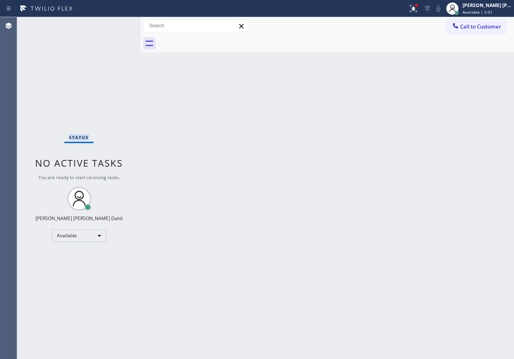
click at [116, 24] on div "Status No active tasks You are ready to start receiving tasks. [PERSON_NAME] [P…" at bounding box center [79, 188] width 124 height 342
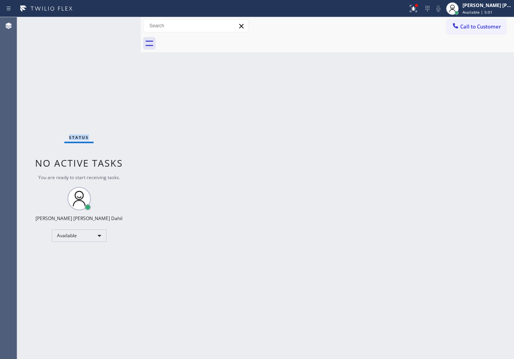
click at [116, 24] on div "Status No active tasks You are ready to start receiving tasks. [PERSON_NAME] [P…" at bounding box center [79, 188] width 124 height 342
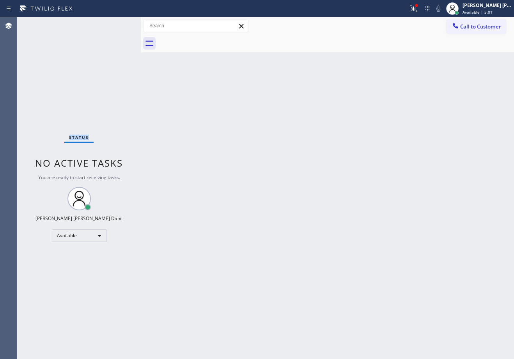
click at [116, 24] on div "Status No active tasks You are ready to start receiving tasks. [PERSON_NAME] [P…" at bounding box center [79, 188] width 124 height 342
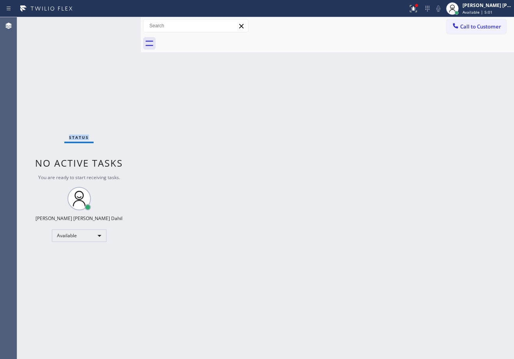
click at [116, 24] on div "Status No active tasks You are ready to start receiving tasks. [PERSON_NAME] [P…" at bounding box center [79, 188] width 124 height 342
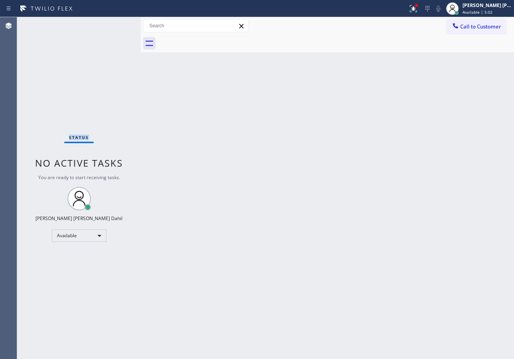
click at [116, 24] on div "Status No active tasks You are ready to start receiving tasks. [PERSON_NAME] [P…" at bounding box center [79, 188] width 124 height 342
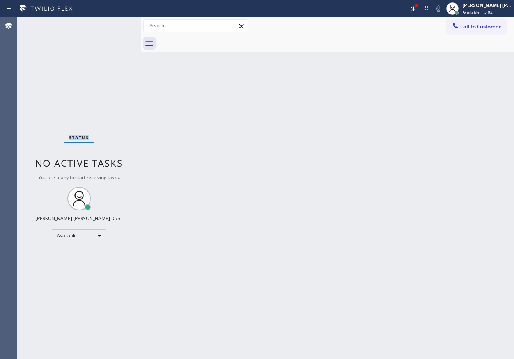
click at [116, 24] on div "Status No active tasks You are ready to start receiving tasks. [PERSON_NAME] [P…" at bounding box center [79, 188] width 124 height 342
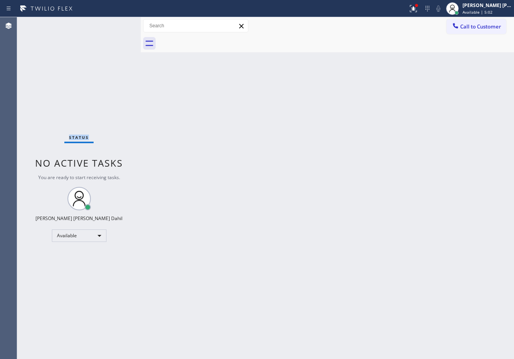
click at [116, 24] on div "Status No active tasks You are ready to start receiving tasks. [PERSON_NAME] [P…" at bounding box center [79, 188] width 124 height 342
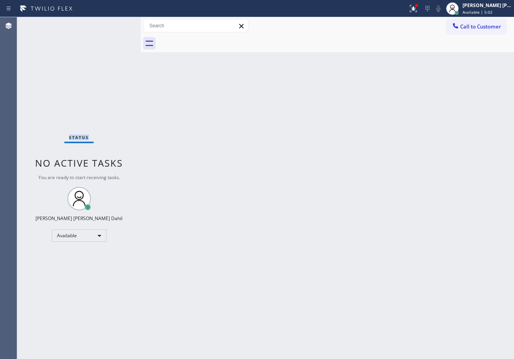
click at [116, 24] on div "Status No active tasks You are ready to start receiving tasks. [PERSON_NAME] [P…" at bounding box center [79, 188] width 124 height 342
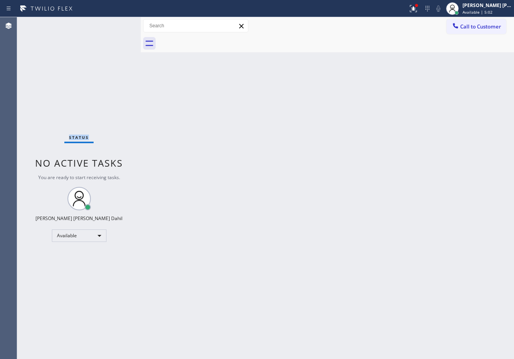
click at [116, 24] on div "Status No active tasks You are ready to start receiving tasks. [PERSON_NAME] [P…" at bounding box center [79, 188] width 124 height 342
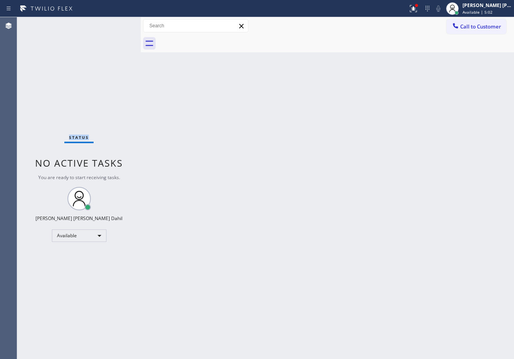
click at [116, 24] on div "Status No active tasks You are ready to start receiving tasks. [PERSON_NAME] [P…" at bounding box center [79, 188] width 124 height 342
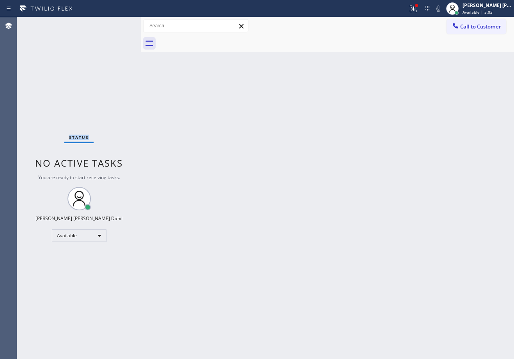
click at [116, 24] on div "Status No active tasks You are ready to start receiving tasks. [PERSON_NAME] [P…" at bounding box center [79, 188] width 124 height 342
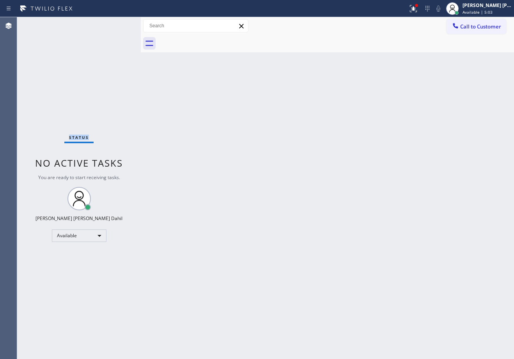
click at [116, 24] on div "Status No active tasks You are ready to start receiving tasks. [PERSON_NAME] [P…" at bounding box center [79, 188] width 124 height 342
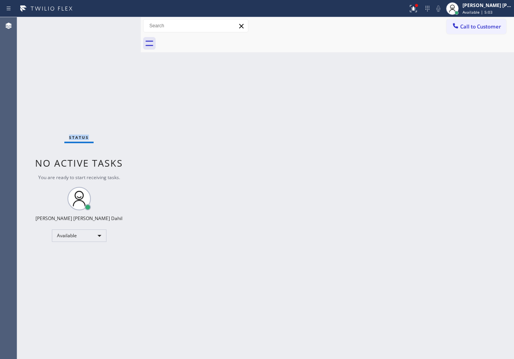
click at [116, 24] on div "Status No active tasks You are ready to start receiving tasks. [PERSON_NAME] [P…" at bounding box center [79, 188] width 124 height 342
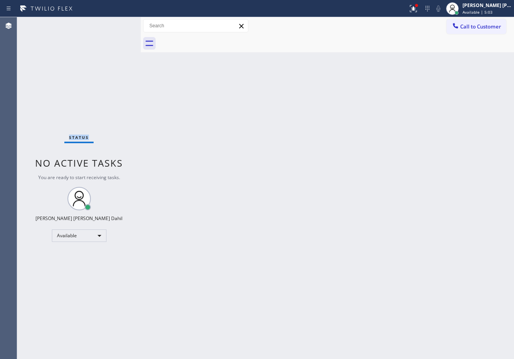
click at [116, 24] on div "Status No active tasks You are ready to start receiving tasks. [PERSON_NAME] [P…" at bounding box center [79, 188] width 124 height 342
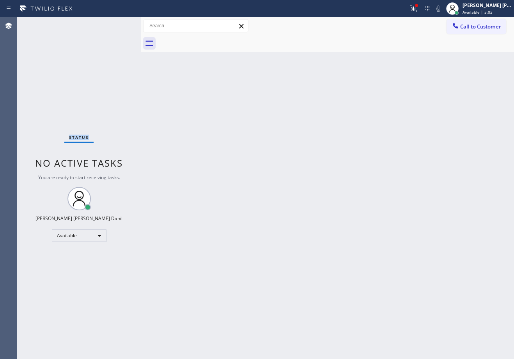
click at [116, 24] on div "Status No active tasks You are ready to start receiving tasks. [PERSON_NAME] [P…" at bounding box center [79, 188] width 124 height 342
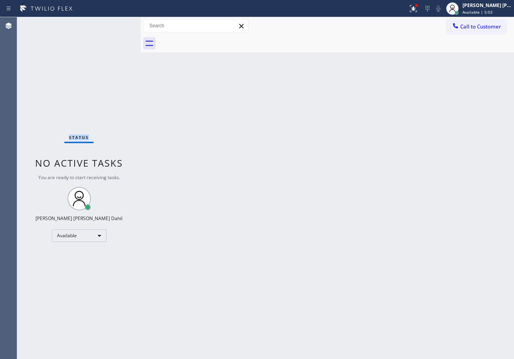
click at [116, 24] on div "Status No active tasks You are ready to start receiving tasks. [PERSON_NAME] [P…" at bounding box center [79, 188] width 124 height 342
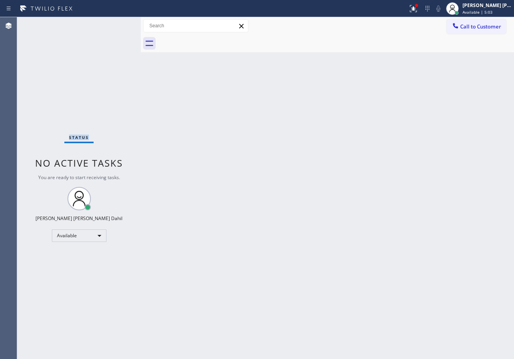
click at [116, 24] on div "Status No active tasks You are ready to start receiving tasks. [PERSON_NAME] [P…" at bounding box center [79, 188] width 124 height 342
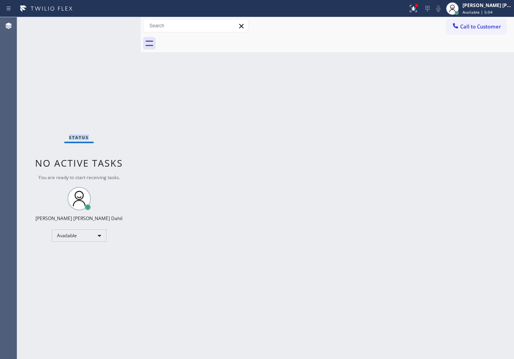
click at [116, 24] on div "Status No active tasks You are ready to start receiving tasks. [PERSON_NAME] [P…" at bounding box center [79, 188] width 124 height 342
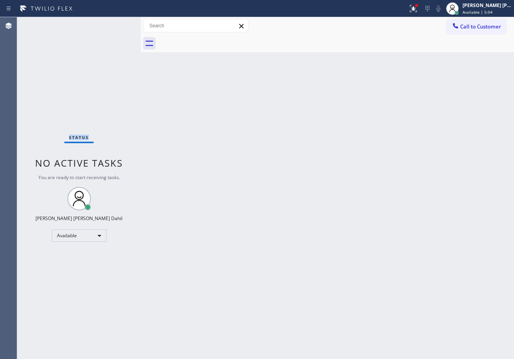
click at [116, 24] on div "Status No active tasks You are ready to start receiving tasks. [PERSON_NAME] [P…" at bounding box center [79, 188] width 124 height 342
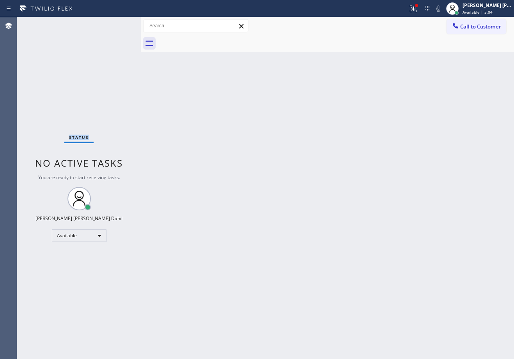
click at [116, 24] on div "Status No active tasks You are ready to start receiving tasks. [PERSON_NAME] [P…" at bounding box center [79, 188] width 124 height 342
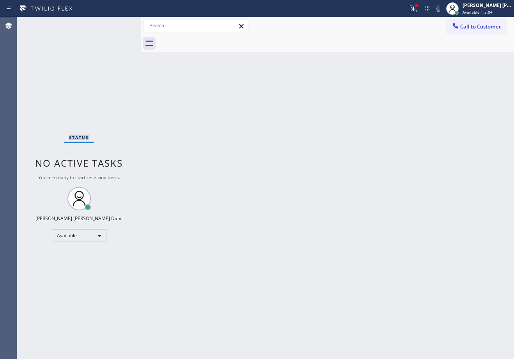
click at [116, 24] on div "Status No active tasks You are ready to start receiving tasks. [PERSON_NAME] [P…" at bounding box center [79, 188] width 124 height 342
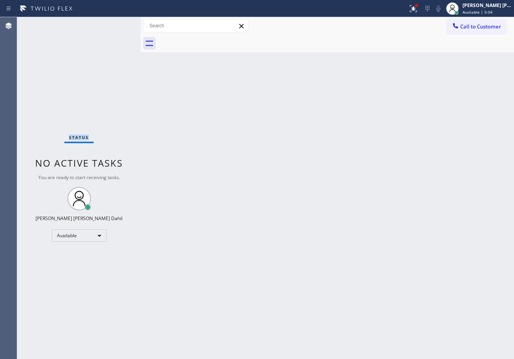
click at [116, 24] on div "Status No active tasks You are ready to start receiving tasks. [PERSON_NAME] [P…" at bounding box center [79, 188] width 124 height 342
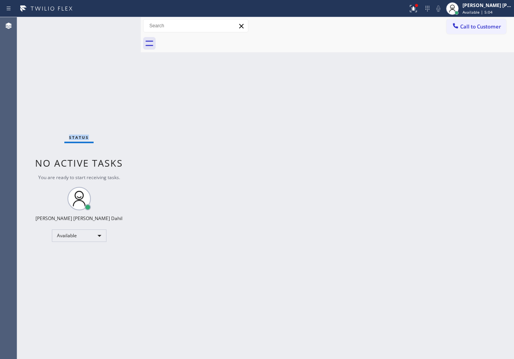
click at [116, 24] on div "Status No active tasks You are ready to start receiving tasks. [PERSON_NAME] [P…" at bounding box center [79, 188] width 124 height 342
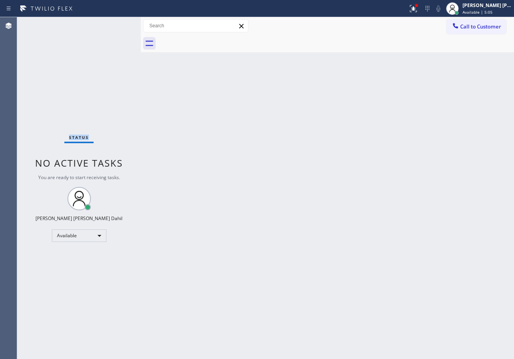
click at [116, 24] on div "Status No active tasks You are ready to start receiving tasks. [PERSON_NAME] [P…" at bounding box center [79, 188] width 124 height 342
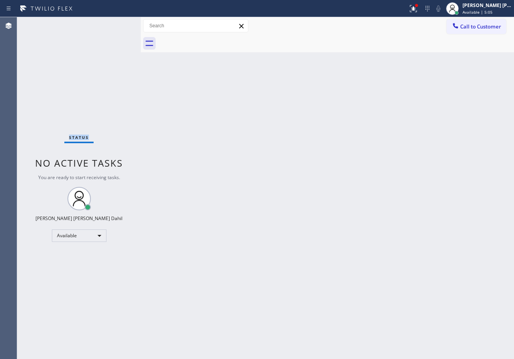
click at [116, 24] on div "Status No active tasks You are ready to start receiving tasks. [PERSON_NAME] [P…" at bounding box center [79, 188] width 124 height 342
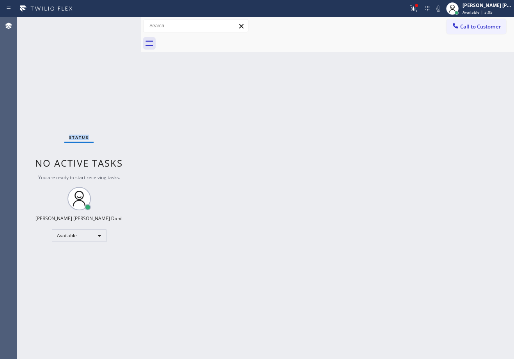
click at [116, 24] on div "Status No active tasks You are ready to start receiving tasks. [PERSON_NAME] [P…" at bounding box center [79, 188] width 124 height 342
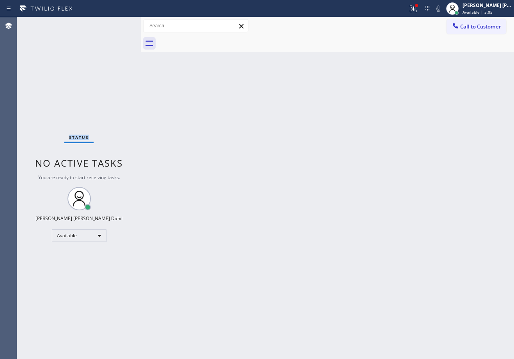
click at [116, 24] on div "Status No active tasks You are ready to start receiving tasks. [PERSON_NAME] [P…" at bounding box center [79, 188] width 124 height 342
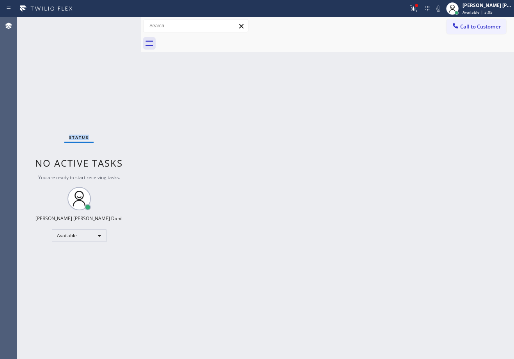
click at [116, 24] on div "Status No active tasks You are ready to start receiving tasks. [PERSON_NAME] [P…" at bounding box center [79, 188] width 124 height 342
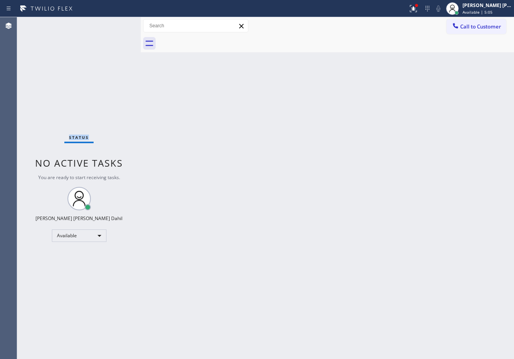
click at [116, 24] on div "Status No active tasks You are ready to start receiving tasks. [PERSON_NAME] [P…" at bounding box center [79, 188] width 124 height 342
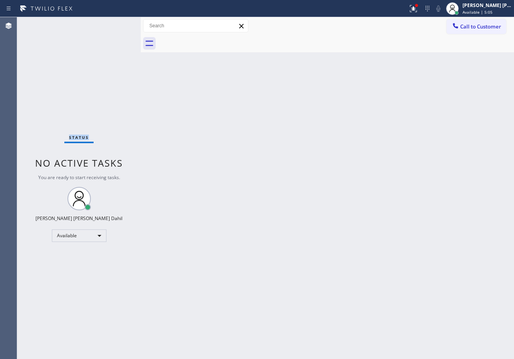
click at [116, 24] on div "Status No active tasks You are ready to start receiving tasks. [PERSON_NAME] [P…" at bounding box center [79, 188] width 124 height 342
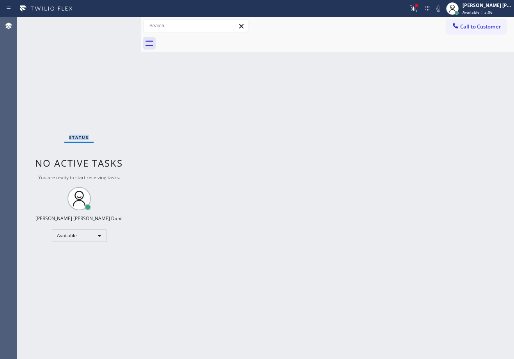
click at [116, 24] on div "Status No active tasks You are ready to start receiving tasks. [PERSON_NAME] [P…" at bounding box center [79, 188] width 124 height 342
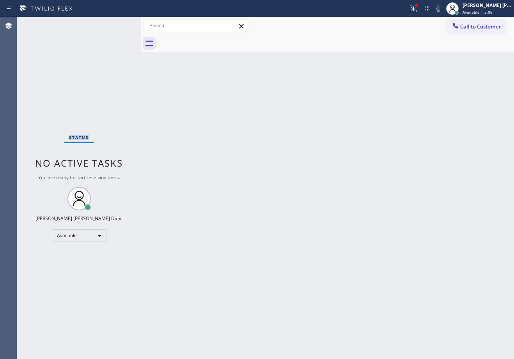
click at [116, 24] on div "Status No active tasks You are ready to start receiving tasks. [PERSON_NAME] [P…" at bounding box center [79, 188] width 124 height 342
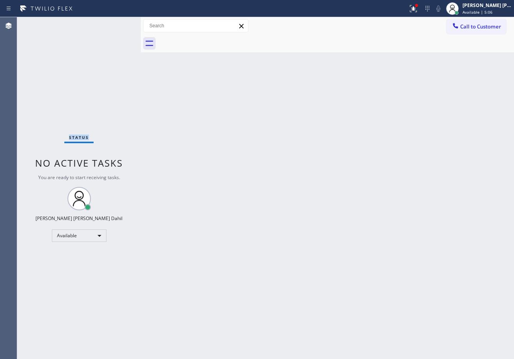
click at [116, 24] on div "Status No active tasks You are ready to start receiving tasks. [PERSON_NAME] [P…" at bounding box center [79, 188] width 124 height 342
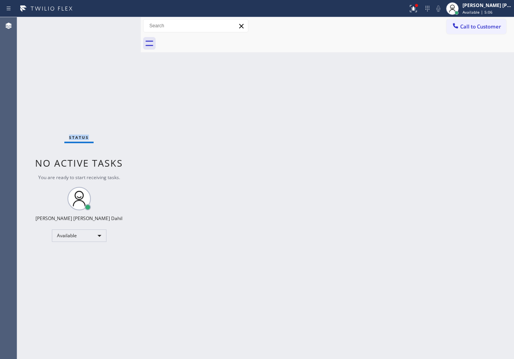
click at [116, 24] on div "Status No active tasks You are ready to start receiving tasks. [PERSON_NAME] [P…" at bounding box center [79, 188] width 124 height 342
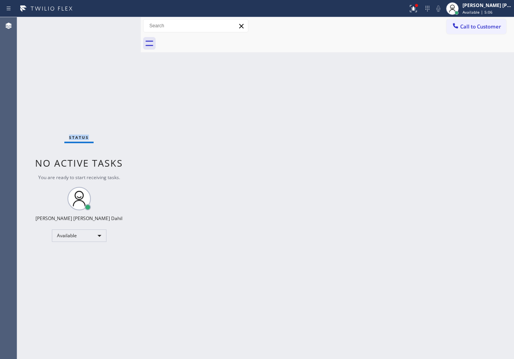
click at [116, 24] on div "Status No active tasks You are ready to start receiving tasks. [PERSON_NAME] [P…" at bounding box center [79, 188] width 124 height 342
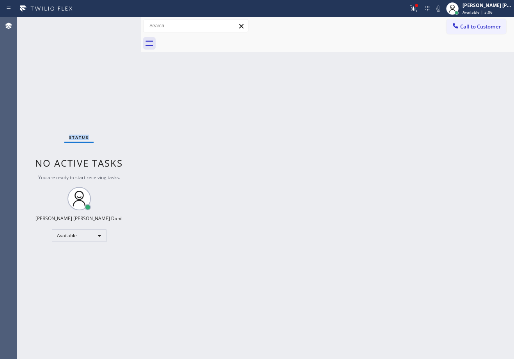
click at [116, 24] on div "Status No active tasks You are ready to start receiving tasks. [PERSON_NAME] [P…" at bounding box center [79, 188] width 124 height 342
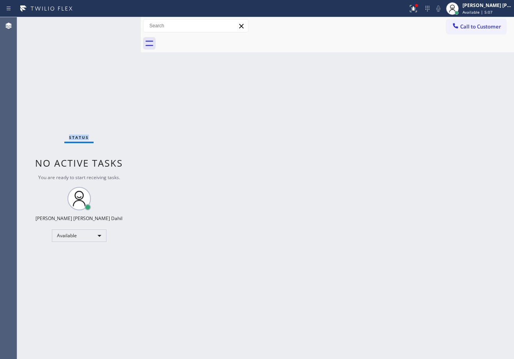
click at [116, 24] on div "Status No active tasks You are ready to start receiving tasks. [PERSON_NAME] [P…" at bounding box center [79, 188] width 124 height 342
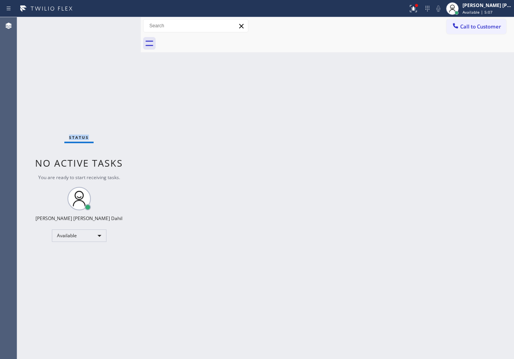
click at [116, 24] on div "Status No active tasks You are ready to start receiving tasks. [PERSON_NAME] [P…" at bounding box center [79, 188] width 124 height 342
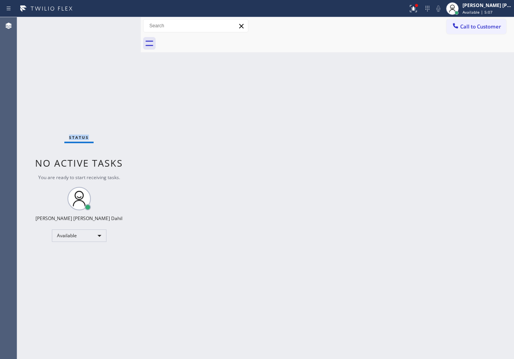
click at [116, 24] on div "Status No active tasks You are ready to start receiving tasks. [PERSON_NAME] [P…" at bounding box center [79, 188] width 124 height 342
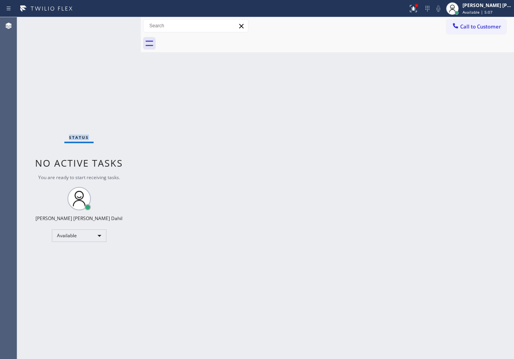
click at [116, 24] on div "Status No active tasks You are ready to start receiving tasks. [PERSON_NAME] [P…" at bounding box center [79, 188] width 124 height 342
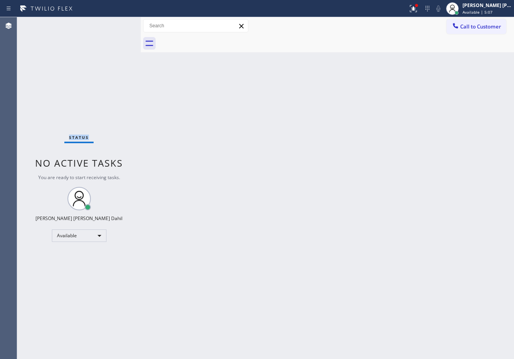
click at [116, 24] on div "Status No active tasks You are ready to start receiving tasks. [PERSON_NAME] [P…" at bounding box center [79, 188] width 124 height 342
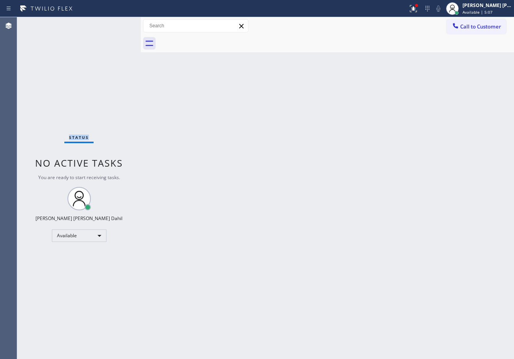
click at [116, 24] on div "Status No active tasks You are ready to start receiving tasks. [PERSON_NAME] [P…" at bounding box center [79, 188] width 124 height 342
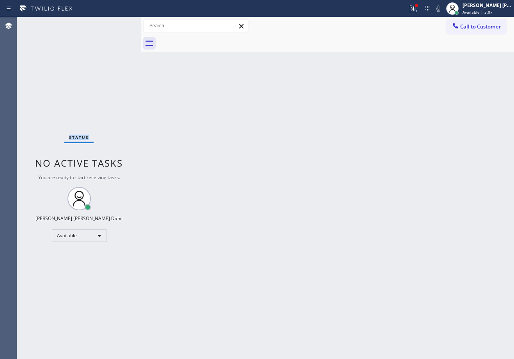
click at [116, 24] on div "Status No active tasks You are ready to start receiving tasks. [PERSON_NAME] [P…" at bounding box center [79, 188] width 124 height 342
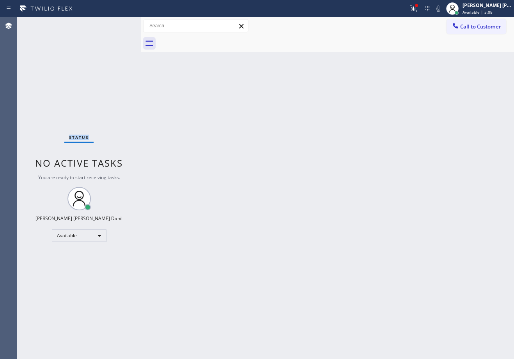
click at [116, 24] on div "Status No active tasks You are ready to start receiving tasks. [PERSON_NAME] [P…" at bounding box center [79, 188] width 124 height 342
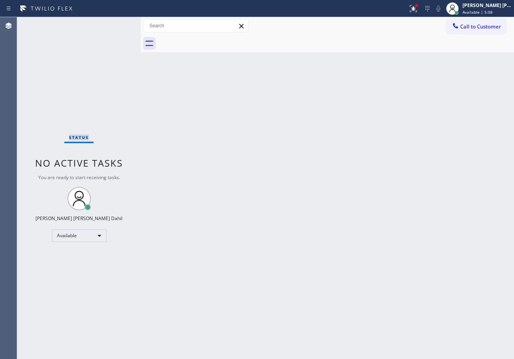
click at [116, 24] on div "Status No active tasks You are ready to start receiving tasks. [PERSON_NAME] [P…" at bounding box center [79, 188] width 124 height 342
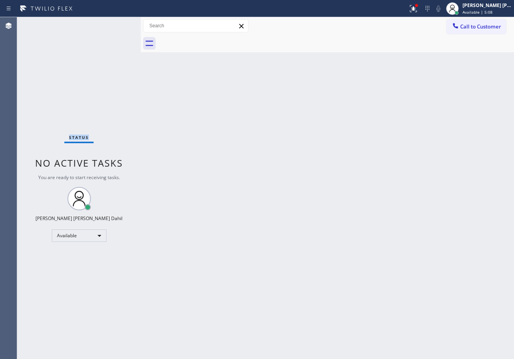
click at [116, 24] on div "Status No active tasks You are ready to start receiving tasks. [PERSON_NAME] [P…" at bounding box center [79, 188] width 124 height 342
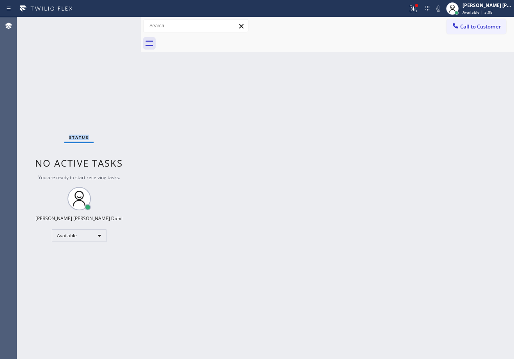
click at [116, 24] on div "Status No active tasks You are ready to start receiving tasks. [PERSON_NAME] [P…" at bounding box center [79, 188] width 124 height 342
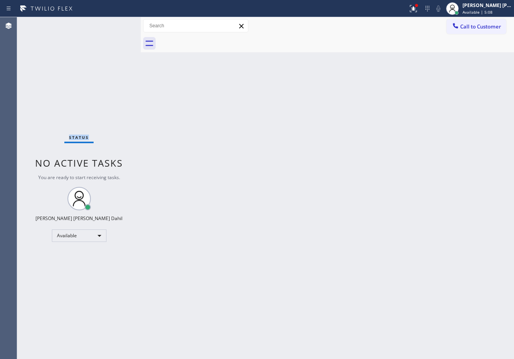
click at [116, 24] on div "Status No active tasks You are ready to start receiving tasks. [PERSON_NAME] [P…" at bounding box center [79, 188] width 124 height 342
click
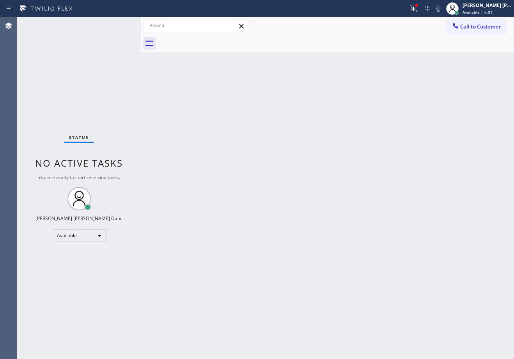
drag, startPoint x: 125, startPoint y: 31, endPoint x: 122, endPoint y: 43, distance: 12.0
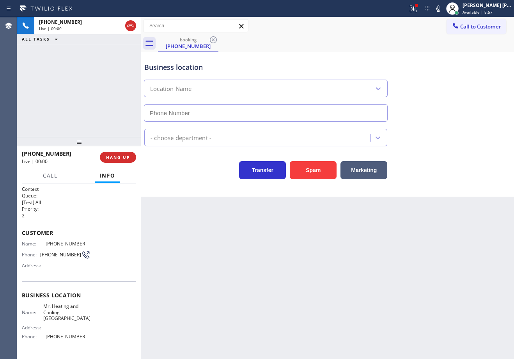
type input "[PHONE_NUMBER]"
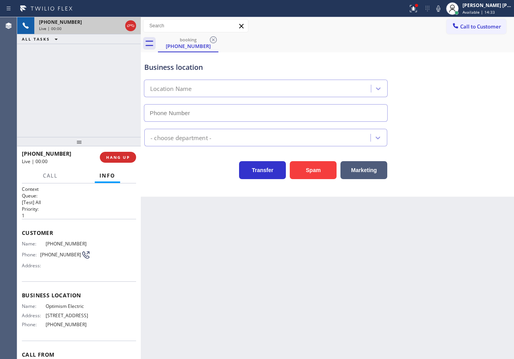
type input "[PHONE_NUMBER]"
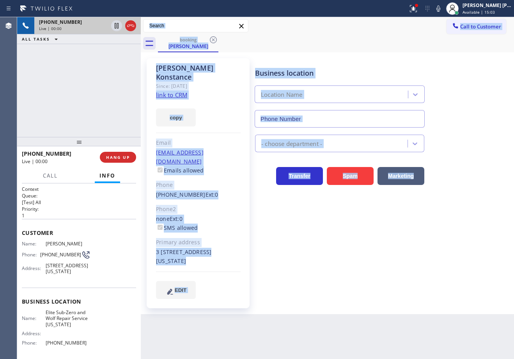
type input "[PHONE_NUMBER]"
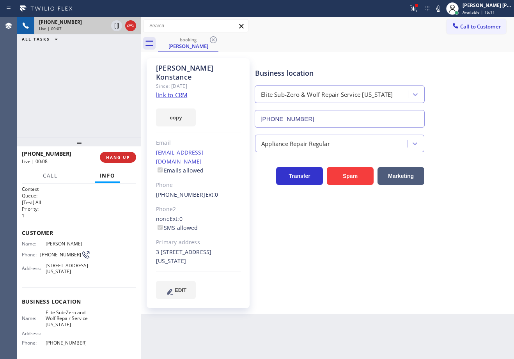
drag, startPoint x: 107, startPoint y: 75, endPoint x: 149, endPoint y: 80, distance: 41.7
drag, startPoint x: 451, startPoint y: 158, endPoint x: 448, endPoint y: 161, distance: 4.2
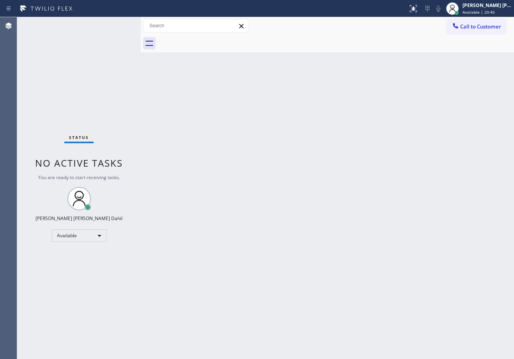
drag, startPoint x: 291, startPoint y: 214, endPoint x: 298, endPoint y: 220, distance: 8.9
drag, startPoint x: 66, startPoint y: 55, endPoint x: 177, endPoint y: 93, distance: 117.4
drag, startPoint x: 177, startPoint y: 93, endPoint x: 274, endPoint y: 127, distance: 103.2
drag, startPoint x: 274, startPoint y: 127, endPoint x: 278, endPoint y: 130, distance: 4.7
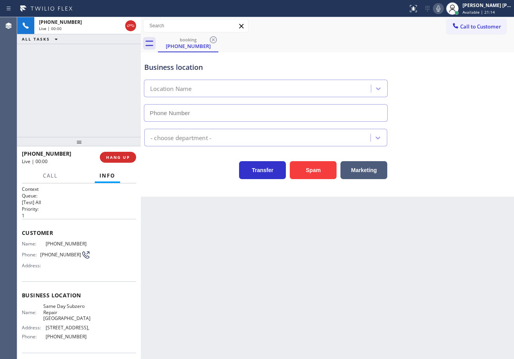
type input "[PHONE_NUMBER]"
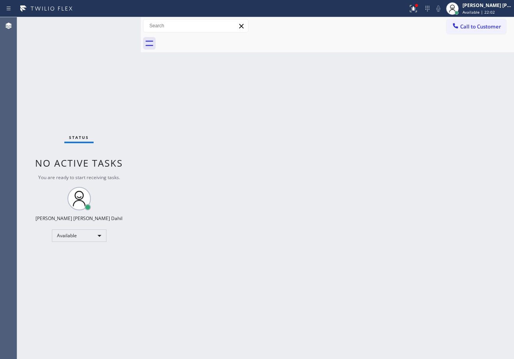
drag, startPoint x: 347, startPoint y: 320, endPoint x: 441, endPoint y: 355, distance: 100.4
drag, startPoint x: 116, startPoint y: 24, endPoint x: 121, endPoint y: 23, distance: 5.5
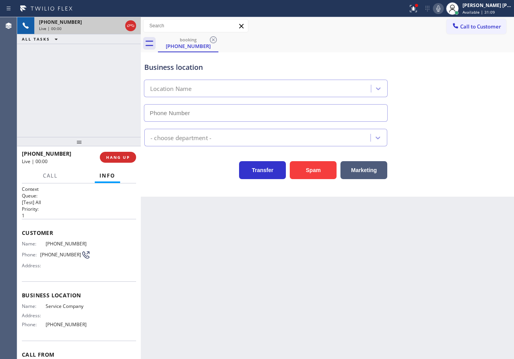
type input "[PHONE_NUMBER]"
drag, startPoint x: 314, startPoint y: 171, endPoint x: 318, endPoint y: 170, distance: 4.0
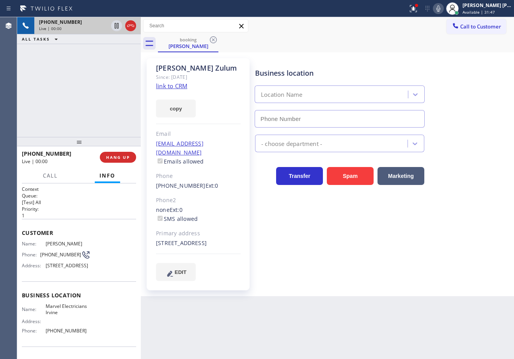
type input "[PHONE_NUMBER]"
drag, startPoint x: 344, startPoint y: 21, endPoint x: 257, endPoint y: 29, distance: 87.4
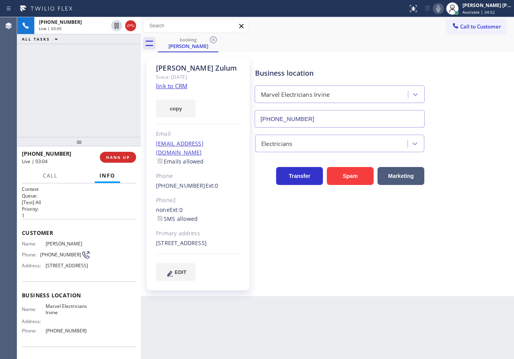
drag, startPoint x: 73, startPoint y: 91, endPoint x: 96, endPoint y: 94, distance: 22.9
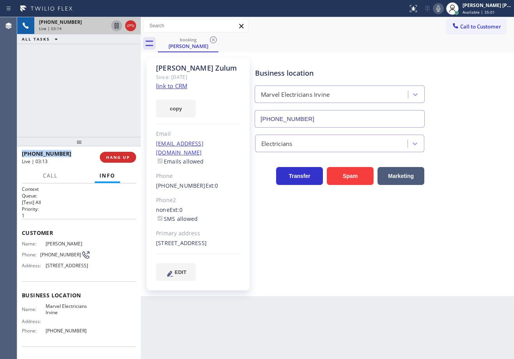
drag, startPoint x: 117, startPoint y: 24, endPoint x: 121, endPoint y: 49, distance: 25.2
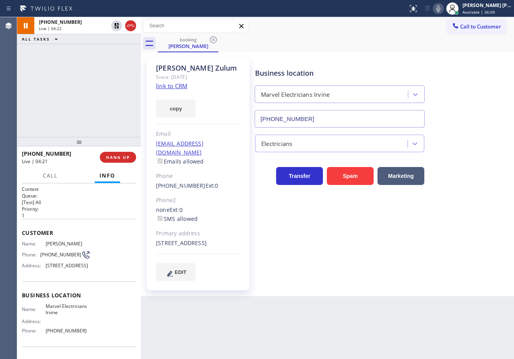
drag, startPoint x: 116, startPoint y: 26, endPoint x: 109, endPoint y: 54, distance: 29.3
drag, startPoint x: 64, startPoint y: 91, endPoint x: 73, endPoint y: 106, distance: 16.9
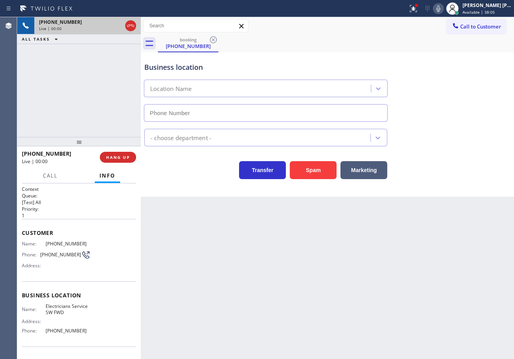
type input "[PHONE_NUMBER]"
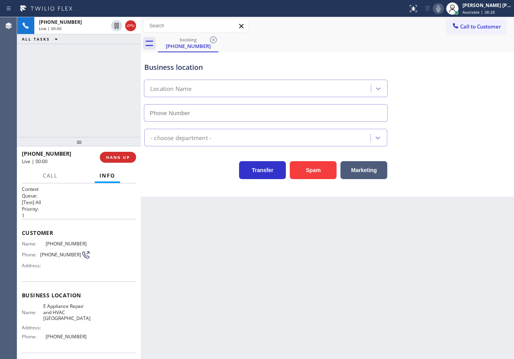
type input "[PHONE_NUMBER]"
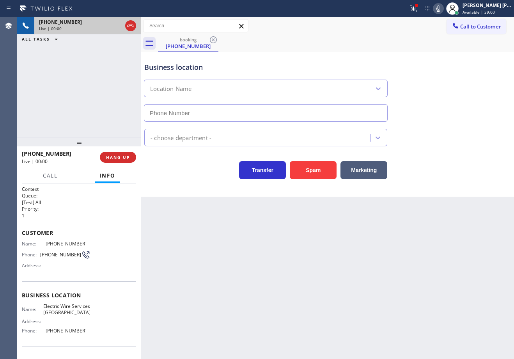
type input "[PHONE_NUMBER]"
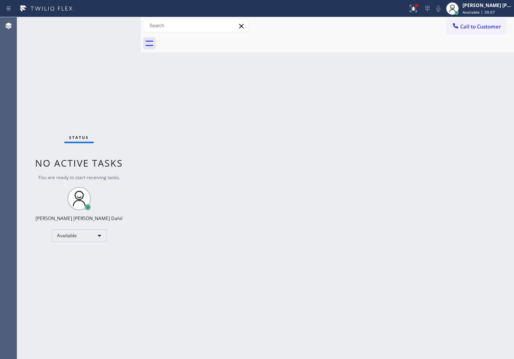
drag, startPoint x: 426, startPoint y: 12, endPoint x: 426, endPoint y: 20, distance: 8.2
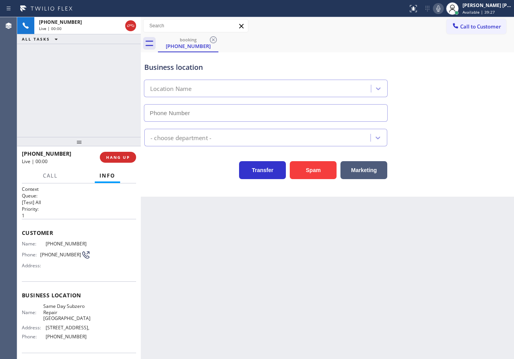
type input "[PHONE_NUMBER]"
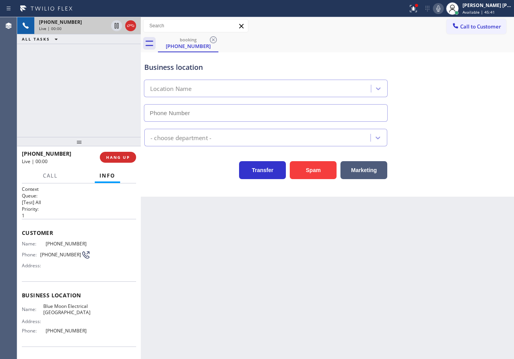
type input "[PHONE_NUMBER]"
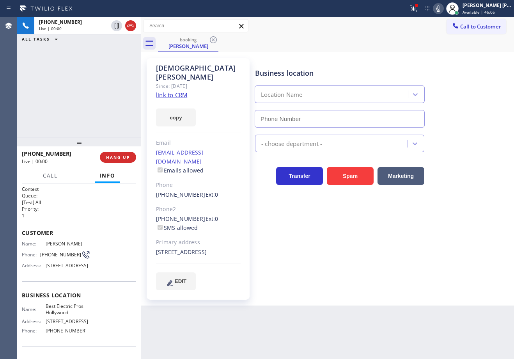
type input "[PHONE_NUMBER]"
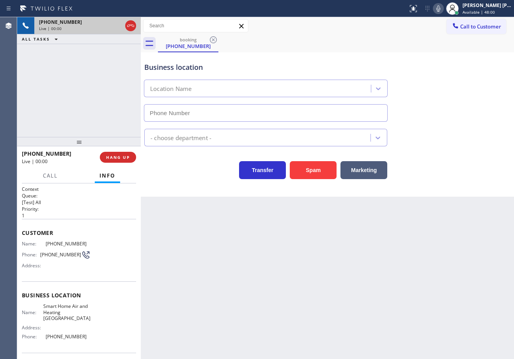
type input "[PHONE_NUMBER]"
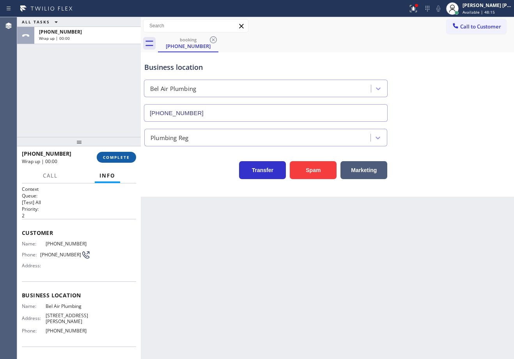
drag, startPoint x: 130, startPoint y: 158, endPoint x: 123, endPoint y: 158, distance: 7.0
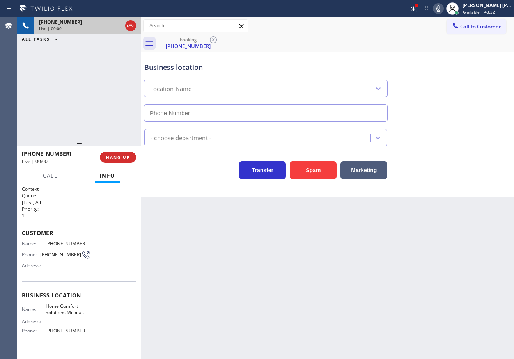
type input "[PHONE_NUMBER]"
drag, startPoint x: 239, startPoint y: 237, endPoint x: 219, endPoint y: 237, distance: 20.3
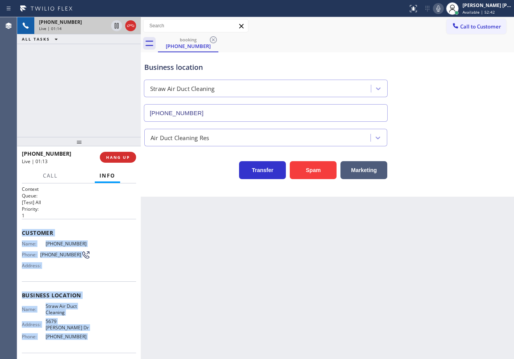
scroll to position [49, 0]
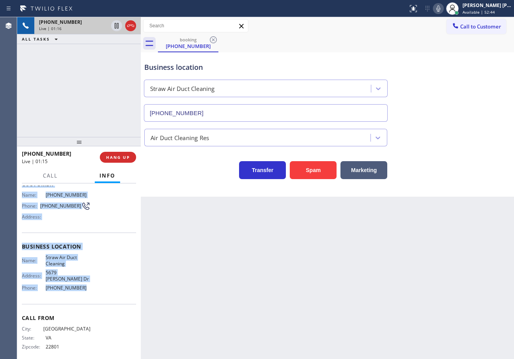
drag, startPoint x: 20, startPoint y: 231, endPoint x: 90, endPoint y: 290, distance: 91.5
copy div "Customer Name: [PHONE_NUMBER] Phone: [PHONE_NUMBER] Address: Business location …"
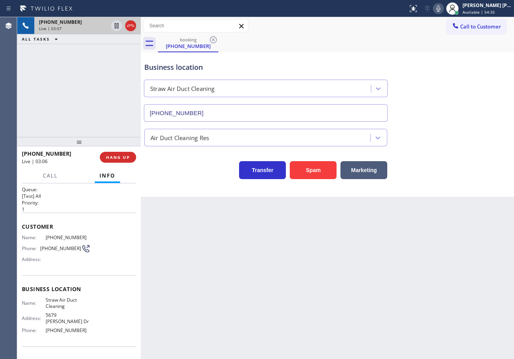
scroll to position [0, 0]
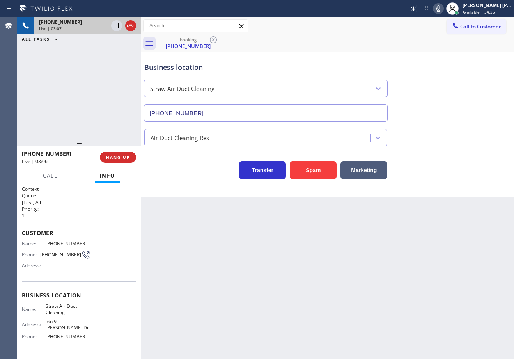
drag, startPoint x: 278, startPoint y: 302, endPoint x: 188, endPoint y: 315, distance: 90.8
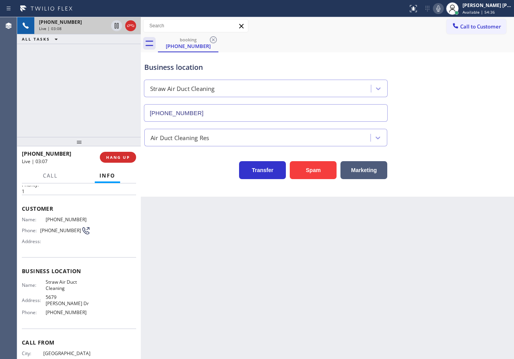
scroll to position [49, 0]
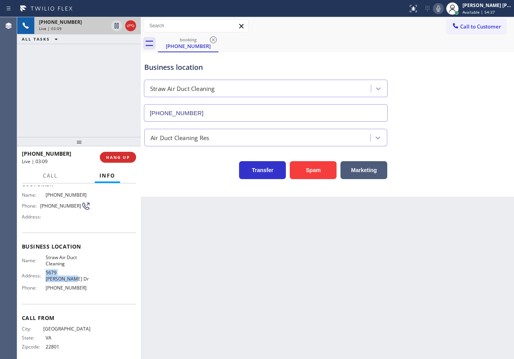
drag, startPoint x: 85, startPoint y: 274, endPoint x: 43, endPoint y: 271, distance: 41.5
copy div "5679 [PERSON_NAME] Dr"
drag, startPoint x: 58, startPoint y: 84, endPoint x: 65, endPoint y: 84, distance: 7.0
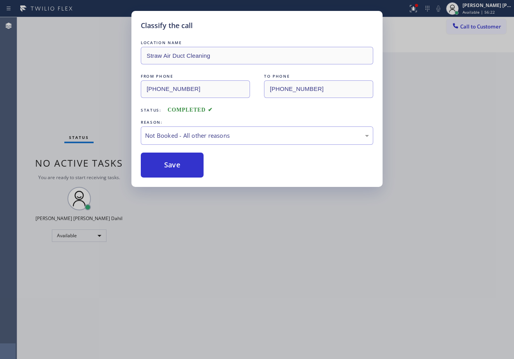
drag, startPoint x: 283, startPoint y: 234, endPoint x: 454, endPoint y: 355, distance: 209.5
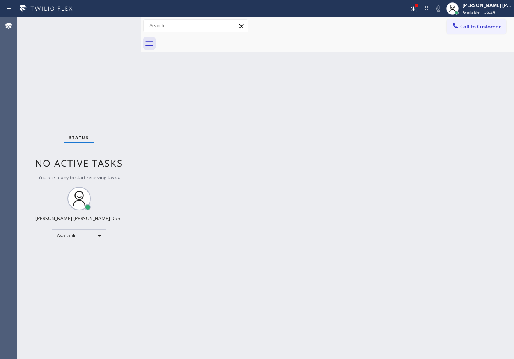
drag, startPoint x: 420, startPoint y: 7, endPoint x: 388, endPoint y: 64, distance: 65.6
drag, startPoint x: 362, startPoint y: 153, endPoint x: 376, endPoint y: 125, distance: 31.4
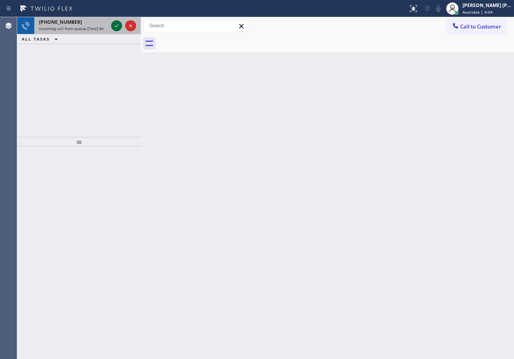
click at [116, 24] on icon at bounding box center [116, 25] width 9 height 9
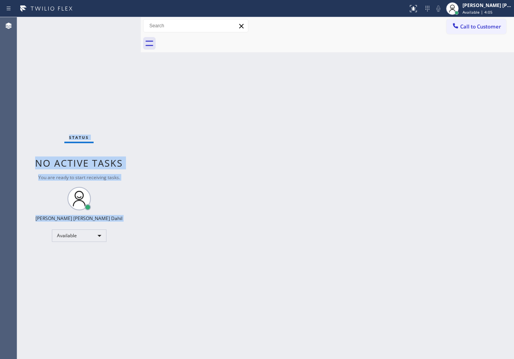
click at [116, 24] on div "Status No active tasks You are ready to start receiving tasks. [PERSON_NAME] [P…" at bounding box center [79, 188] width 124 height 342
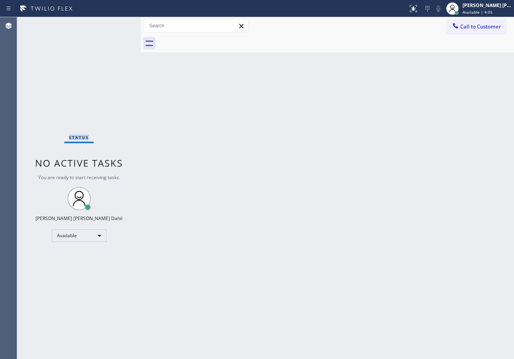
click at [116, 24] on div "Status No active tasks You are ready to start receiving tasks. [PERSON_NAME] [P…" at bounding box center [79, 188] width 124 height 342
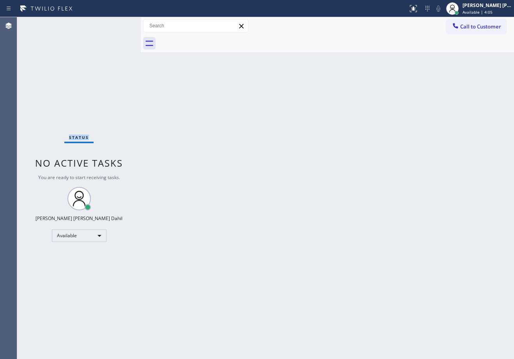
click at [116, 24] on div "Status No active tasks You are ready to start receiving tasks. [PERSON_NAME] [P…" at bounding box center [79, 188] width 124 height 342
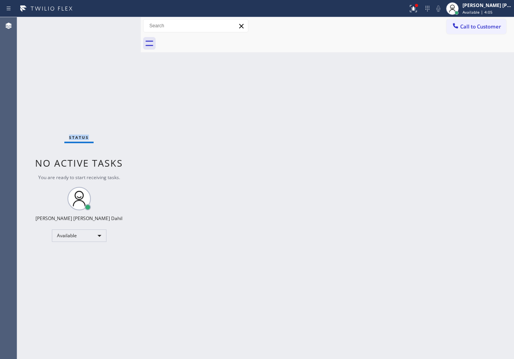
click at [116, 24] on div "Status No active tasks You are ready to start receiving tasks. [PERSON_NAME] [P…" at bounding box center [79, 188] width 124 height 342
click at [235, 65] on div "Back to Dashboard Change Sender ID Customers Technicians Select a contact Outbo…" at bounding box center [328, 188] width 374 height 342
click at [135, 44] on div "Status No active tasks You are ready to start receiving tasks. [PERSON_NAME] [P…" at bounding box center [79, 188] width 124 height 342
click at [117, 25] on div "Status No active tasks You are ready to start receiving tasks. [PERSON_NAME] [P…" at bounding box center [79, 188] width 124 height 342
click at [116, 24] on div "Status No active tasks You are ready to start receiving tasks. [PERSON_NAME] [P…" at bounding box center [79, 188] width 124 height 342
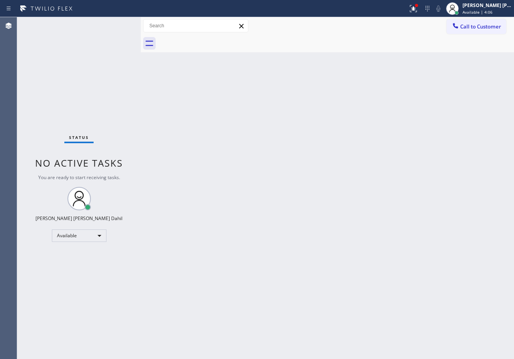
click at [116, 24] on div "Status No active tasks You are ready to start receiving tasks. [PERSON_NAME] [P…" at bounding box center [79, 188] width 124 height 342
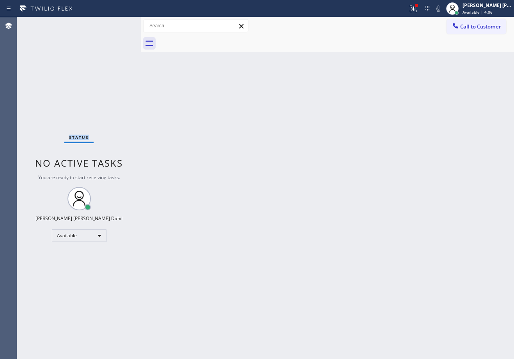
click at [116, 24] on div "Status No active tasks You are ready to start receiving tasks. [PERSON_NAME] [P…" at bounding box center [79, 188] width 124 height 342
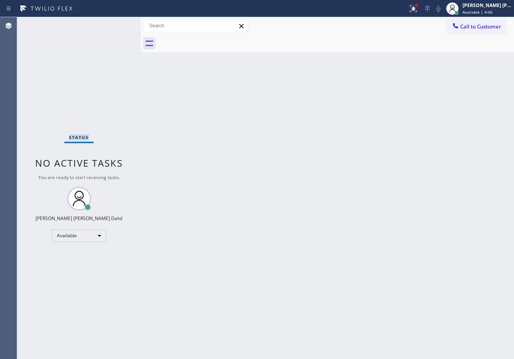
click at [116, 24] on div "Status No active tasks You are ready to start receiving tasks. [PERSON_NAME] [P…" at bounding box center [79, 188] width 124 height 342
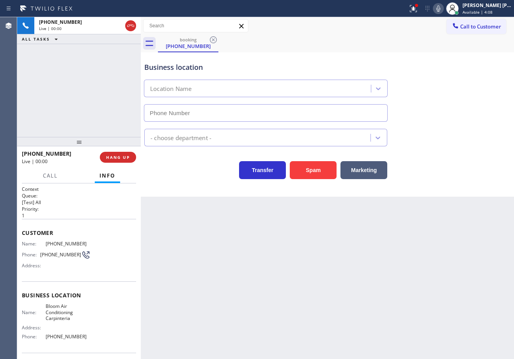
type input "[PHONE_NUMBER]"
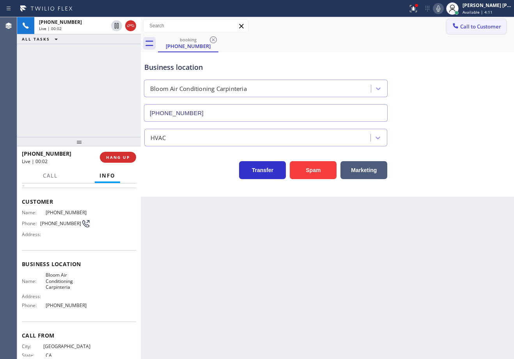
scroll to position [55, 0]
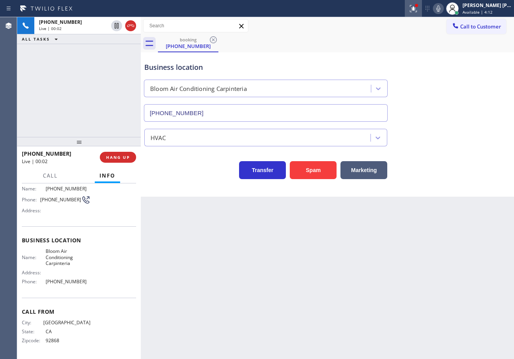
drag, startPoint x: 421, startPoint y: 9, endPoint x: 424, endPoint y: 14, distance: 5.1
click at [418, 9] on icon at bounding box center [413, 8] width 9 height 9
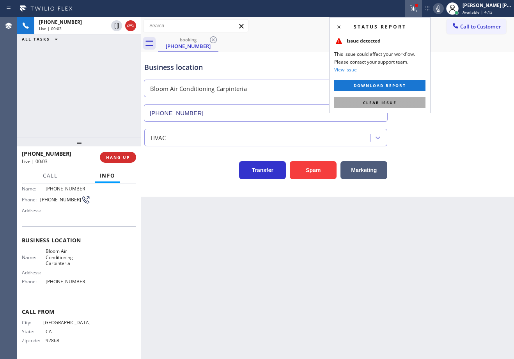
click at [420, 101] on button "Clear issue" at bounding box center [380, 102] width 91 height 11
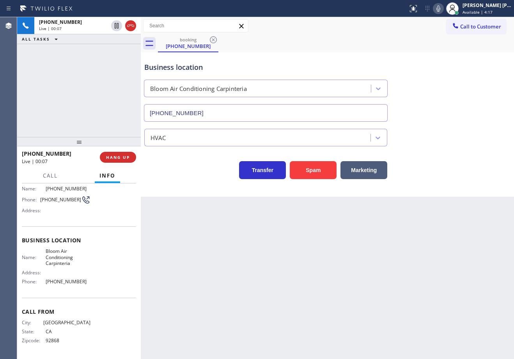
click at [237, 248] on div "Back to Dashboard Change Sender ID Customers Technicians Select a contact Outbo…" at bounding box center [328, 188] width 374 height 342
click at [95, 119] on div "[PHONE_NUMBER] Live | 00:19 ALL TASKS ALL TASKS ACTIVE TASKS TASKS IN WRAP UP" at bounding box center [79, 77] width 124 height 120
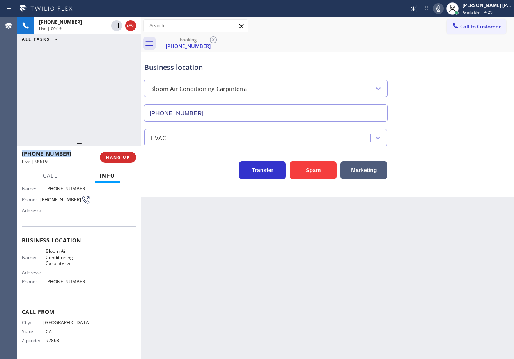
click at [95, 119] on div "[PHONE_NUMBER] Live | 00:19 ALL TASKS ALL TASKS ACTIVE TASKS TASKS IN WRAP UP" at bounding box center [79, 77] width 124 height 120
click at [95, 119] on div "[PHONE_NUMBER] Live | 00:20 ALL TASKS ALL TASKS ACTIVE TASKS TASKS IN WRAP UP" at bounding box center [79, 77] width 124 height 120
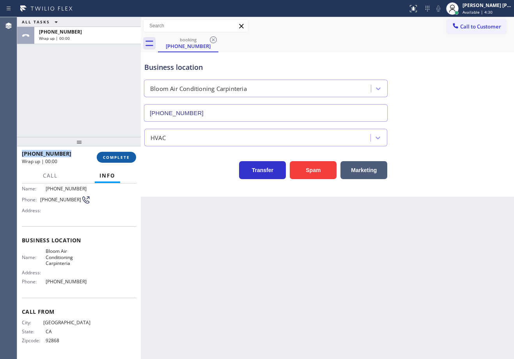
click at [120, 158] on span "COMPLETE" at bounding box center [116, 157] width 27 height 5
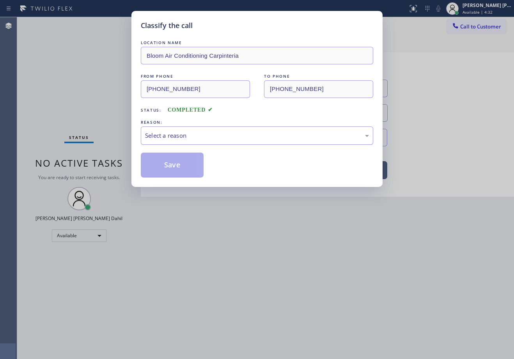
click at [183, 129] on div "Select a reason" at bounding box center [257, 135] width 233 height 18
click at [180, 165] on button "Save" at bounding box center [172, 165] width 63 height 25
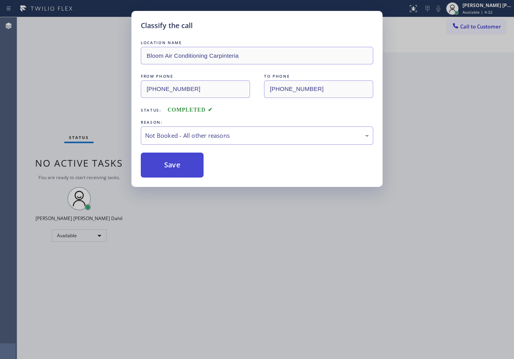
click at [180, 165] on button "Save" at bounding box center [172, 165] width 63 height 25
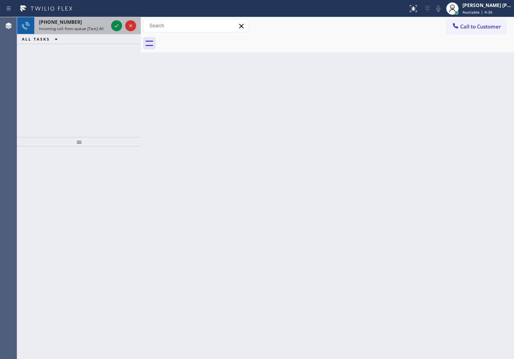
click at [95, 25] on div "[PHONE_NUMBER]" at bounding box center [73, 22] width 69 height 7
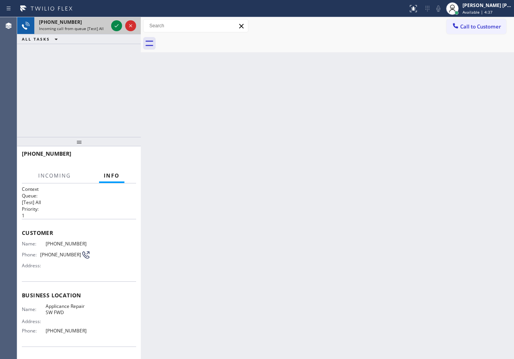
click at [95, 24] on div "[PHONE_NUMBER]" at bounding box center [73, 22] width 69 height 7
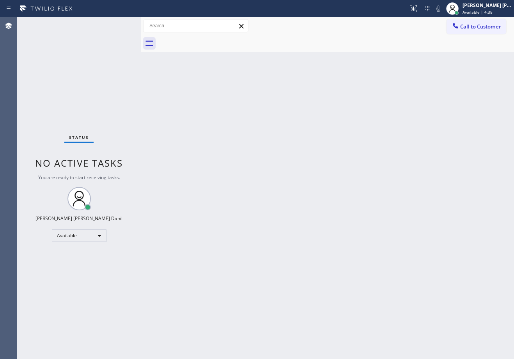
click at [115, 25] on div "Status No active tasks You are ready to start receiving tasks. [PERSON_NAME] [P…" at bounding box center [79, 188] width 124 height 342
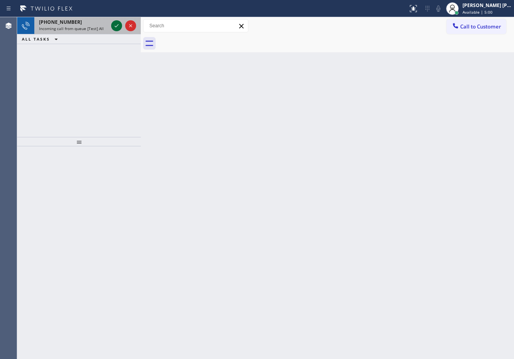
click at [116, 24] on icon at bounding box center [116, 25] width 9 height 9
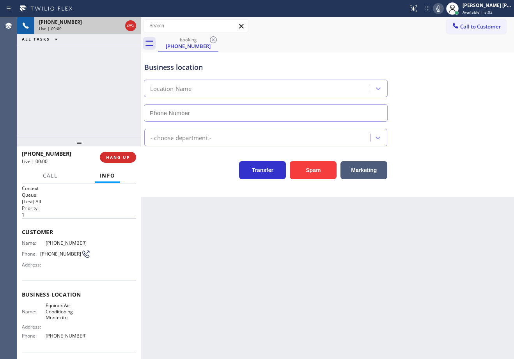
scroll to position [55, 0]
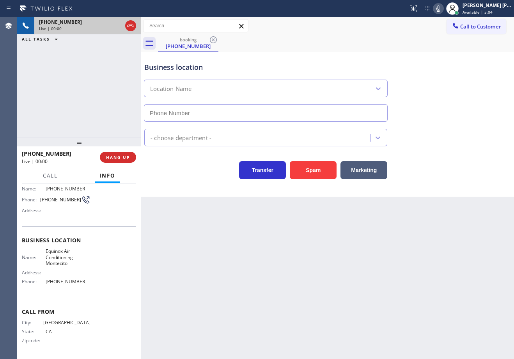
type input "[PHONE_NUMBER]"
drag, startPoint x: 289, startPoint y: 164, endPoint x: 310, endPoint y: 166, distance: 20.7
click at [298, 166] on div "Spam" at bounding box center [311, 168] width 51 height 22
click at [322, 167] on button "Spam" at bounding box center [313, 170] width 47 height 18
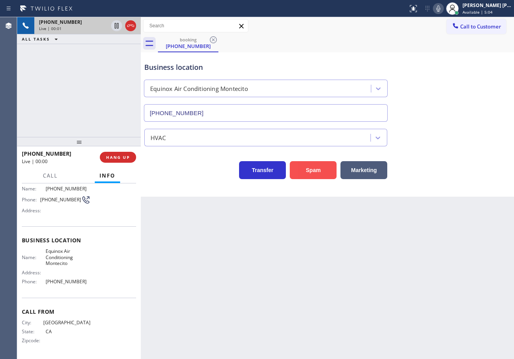
click at [322, 167] on button "Spam" at bounding box center [313, 170] width 47 height 18
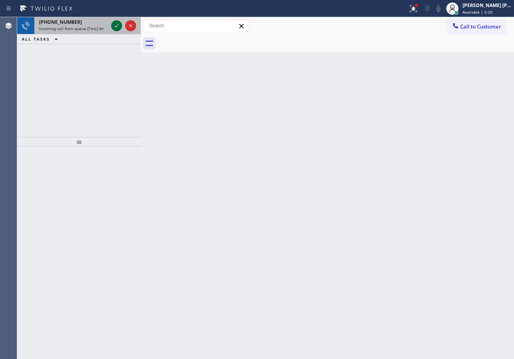
click at [116, 24] on icon at bounding box center [116, 25] width 9 height 9
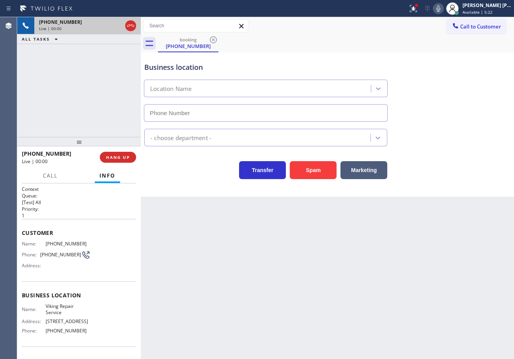
type input "[PHONE_NUMBER]"
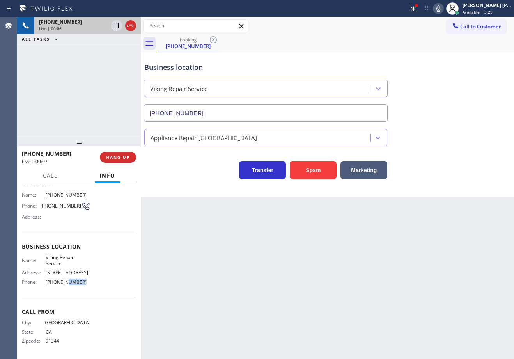
drag, startPoint x: 91, startPoint y: 285, endPoint x: 91, endPoint y: 281, distance: 3.9
click at [64, 283] on div "Name: Viking Repair Service Address: [STREET_ADDRESS] Phone: [PHONE_NUMBER]" at bounding box center [79, 272] width 114 height 34
click at [200, 300] on div "Back to Dashboard Change Sender ID Customers Technicians Select a contact Outbo…" at bounding box center [328, 188] width 374 height 342
drag, startPoint x: 88, startPoint y: 285, endPoint x: 43, endPoint y: 281, distance: 45.0
click at [43, 281] on div "Name: Viking Repair Service Address: [STREET_ADDRESS] Phone: [PHONE_NUMBER]" at bounding box center [79, 272] width 114 height 34
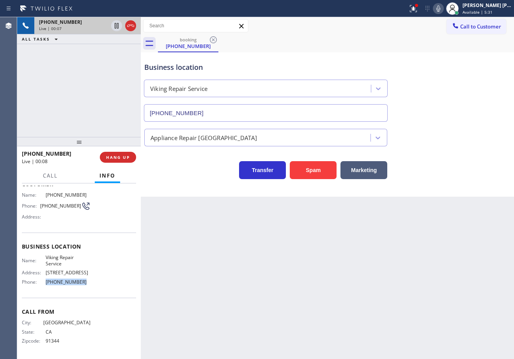
copy div "[PHONE_NUMBER]"
click at [222, 297] on div "Back to Dashboard Change Sender ID Customers Technicians Select a contact Outbo…" at bounding box center [328, 188] width 374 height 342
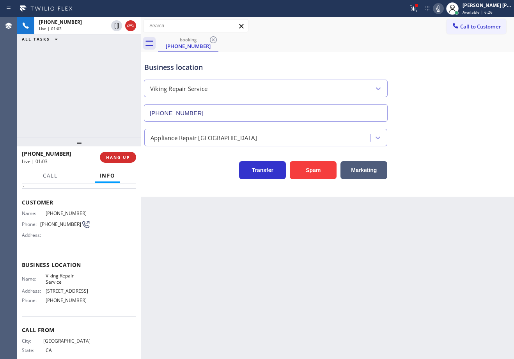
scroll to position [0, 0]
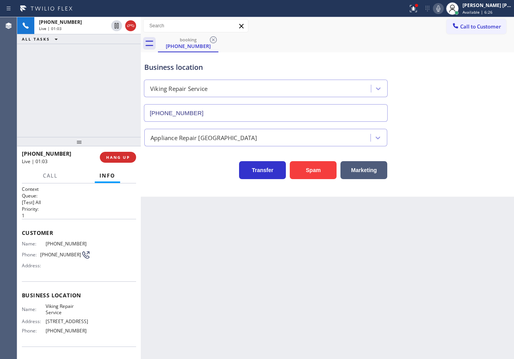
drag, startPoint x: 180, startPoint y: 290, endPoint x: 163, endPoint y: 287, distance: 16.7
click at [173, 288] on div "Back to Dashboard Change Sender ID Customers Technicians Select a contact Outbo…" at bounding box center [328, 188] width 374 height 342
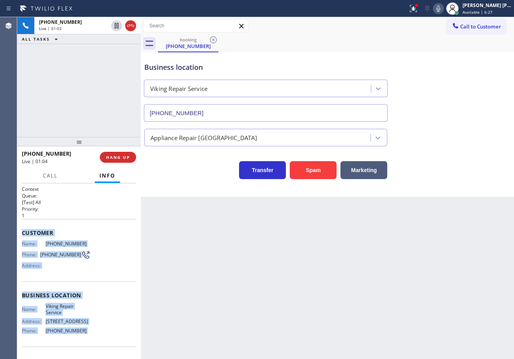
scroll to position [49, 0]
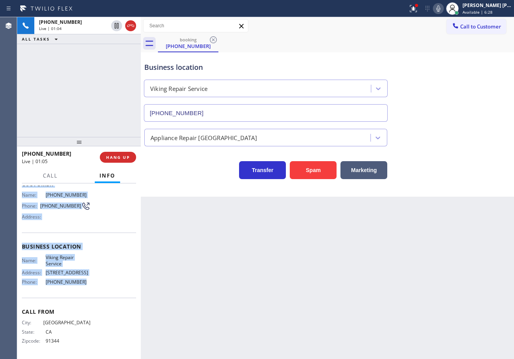
drag, startPoint x: 23, startPoint y: 230, endPoint x: 88, endPoint y: 287, distance: 86.6
click at [88, 287] on div "Context Queue: [Test] All Priority: 1 Customer Name: [PHONE_NUMBER] Phone: [PHO…" at bounding box center [79, 247] width 114 height 220
copy div "Customer Name: [PHONE_NUMBER] Phone: [PHONE_NUMBER] Address: Business location …"
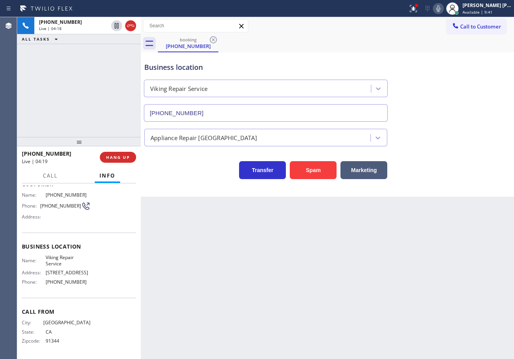
click at [405, 9] on div at bounding box center [204, 8] width 402 height 12
click at [417, 7] on icon at bounding box center [413, 8] width 7 height 7
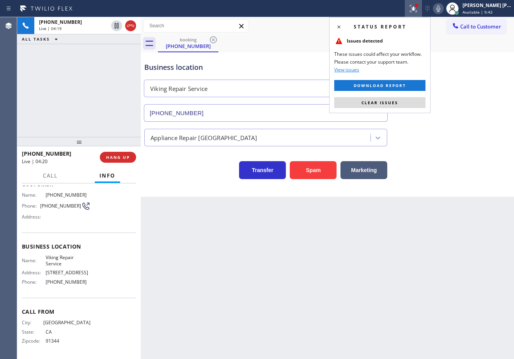
drag, startPoint x: 411, startPoint y: 99, endPoint x: 409, endPoint y: 240, distance: 140.5
click at [411, 100] on button "Clear issues" at bounding box center [380, 102] width 91 height 11
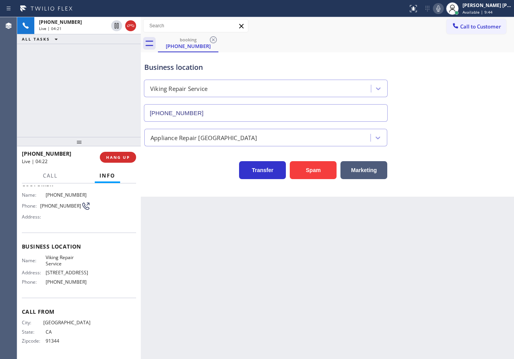
click at [397, 313] on div "Back to Dashboard Change Sender ID Customers Technicians Select a contact Outbo…" at bounding box center [328, 188] width 374 height 342
click at [449, 172] on div "Transfer Spam Marketing" at bounding box center [328, 166] width 370 height 25
click at [443, 8] on icon at bounding box center [438, 8] width 9 height 9
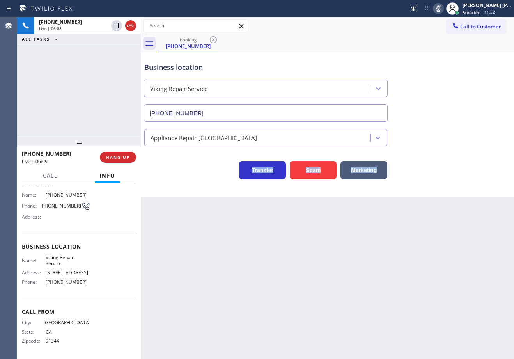
click at [443, 8] on icon at bounding box center [438, 8] width 9 height 9
click at [440, 84] on div "Business location Viking Repair Service [PHONE_NUMBER]" at bounding box center [328, 86] width 370 height 71
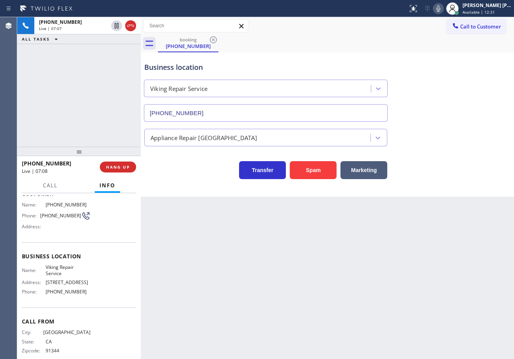
drag, startPoint x: 80, startPoint y: 154, endPoint x: 94, endPoint y: 127, distance: 30.9
click at [78, 155] on div at bounding box center [79, 151] width 124 height 9
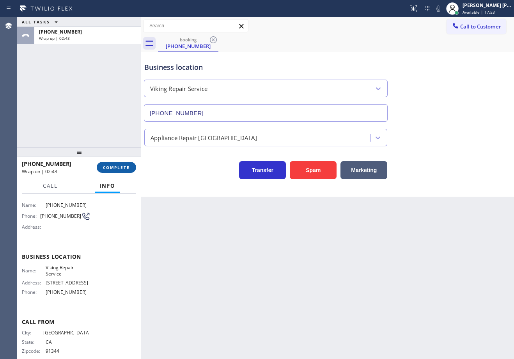
click at [125, 170] on span "COMPLETE" at bounding box center [116, 167] width 27 height 5
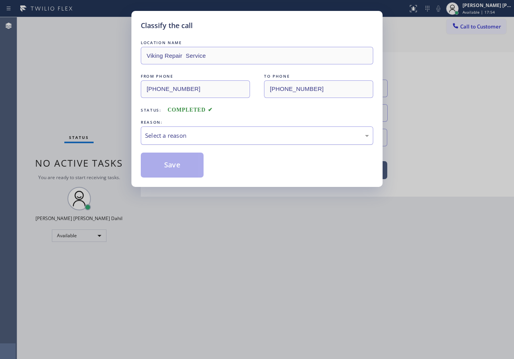
click at [162, 134] on div "Select a reason" at bounding box center [257, 135] width 224 height 9
drag, startPoint x: 173, startPoint y: 157, endPoint x: 283, endPoint y: 85, distance: 131.0
click at [174, 157] on button "Save" at bounding box center [172, 165] width 63 height 25
click at [176, 158] on button "Save" at bounding box center [172, 165] width 63 height 25
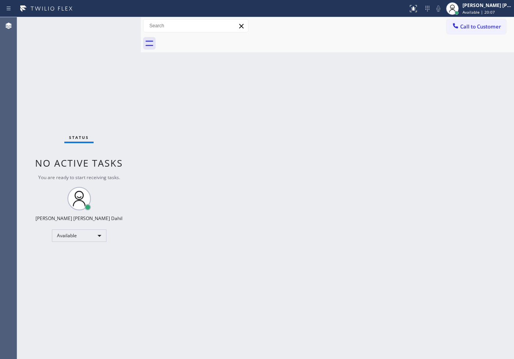
click at [436, 234] on div "Back to Dashboard Change Sender ID Customers Technicians Select a contact Outbo…" at bounding box center [328, 188] width 374 height 342
click at [212, 97] on div "Back to Dashboard Change Sender ID Customers Technicians Select a contact Outbo…" at bounding box center [328, 188] width 374 height 342
drag, startPoint x: 80, startPoint y: 292, endPoint x: 282, endPoint y: 332, distance: 206.5
click at [80, 292] on div "Status No active tasks You are ready to start receiving tasks. [PERSON_NAME] [P…" at bounding box center [79, 188] width 124 height 342
click at [85, 28] on div "Status No active tasks You are ready to start receiving tasks. [PERSON_NAME] [P…" at bounding box center [79, 188] width 124 height 342
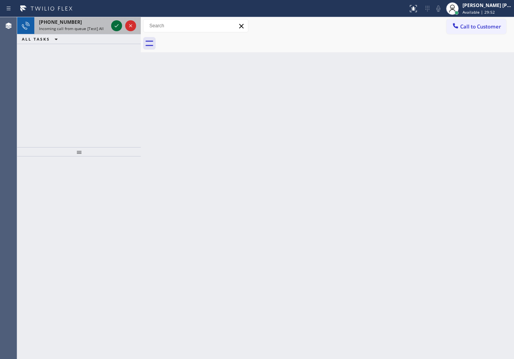
click at [116, 24] on icon at bounding box center [116, 25] width 9 height 9
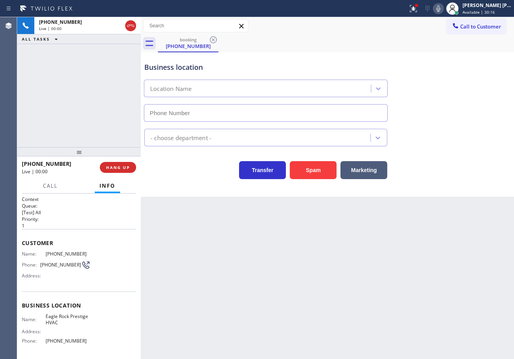
type input "[PHONE_NUMBER]"
click at [310, 175] on button "Spam" at bounding box center [313, 170] width 47 height 18
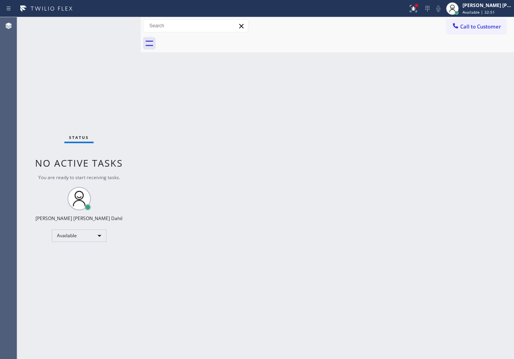
drag, startPoint x: 327, startPoint y: 163, endPoint x: 463, endPoint y: 43, distance: 181.7
click at [328, 163] on div "Back to Dashboard Change Sender ID Customers Technicians Select a contact Outbo…" at bounding box center [328, 188] width 374 height 342
click at [420, 3] on button at bounding box center [413, 8] width 17 height 17
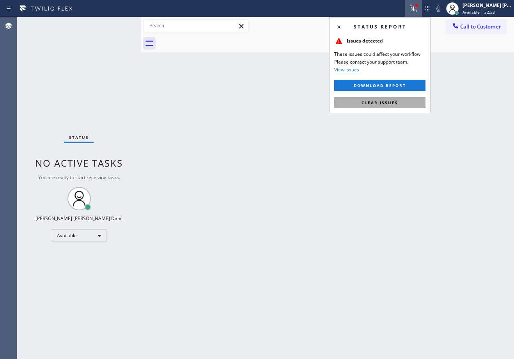
click at [397, 107] on button "Clear issues" at bounding box center [380, 102] width 91 height 11
click at [397, 107] on div "Back to Dashboard Change Sender ID Customers Technicians Select a contact Outbo…" at bounding box center [328, 188] width 374 height 342
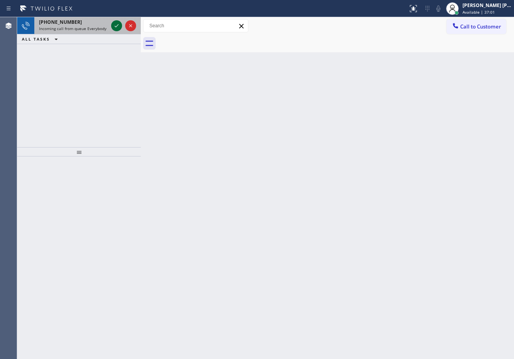
click at [116, 24] on icon at bounding box center [116, 25] width 9 height 9
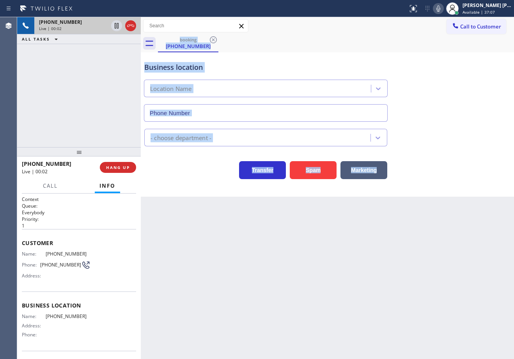
click at [419, 282] on div "Back to Dashboard Change Sender ID Customers Technicians Select a contact Outbo…" at bounding box center [328, 188] width 374 height 342
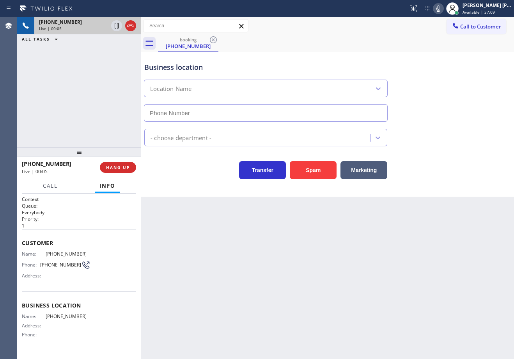
click at [61, 78] on div "[PHONE_NUMBER] Live | 00:05 ALL TASKS ALL TASKS ACTIVE TASKS TASKS IN WRAP UP" at bounding box center [79, 82] width 124 height 130
drag, startPoint x: 55, startPoint y: 96, endPoint x: 123, endPoint y: 126, distance: 74.4
click at [59, 95] on div "[PHONE_NUMBER] Live | 00:08 ALL TASKS ALL TASKS ACTIVE TASKS TASKS IN WRAP UP" at bounding box center [79, 82] width 124 height 130
click at [124, 166] on span "HANG UP" at bounding box center [118, 167] width 24 height 5
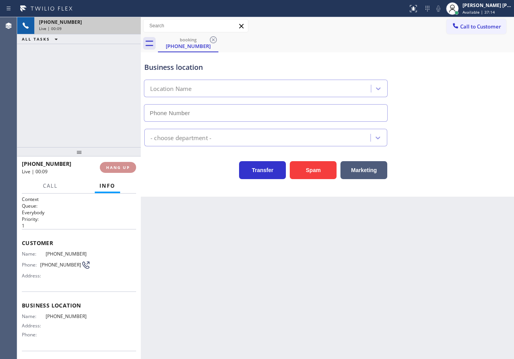
click at [123, 166] on span "HANG UP" at bounding box center [118, 167] width 24 height 5
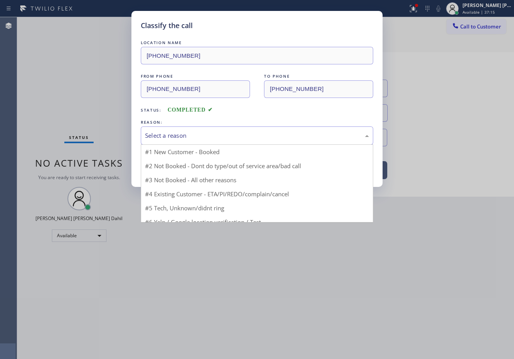
click at [189, 142] on div "Select a reason" at bounding box center [257, 135] width 233 height 18
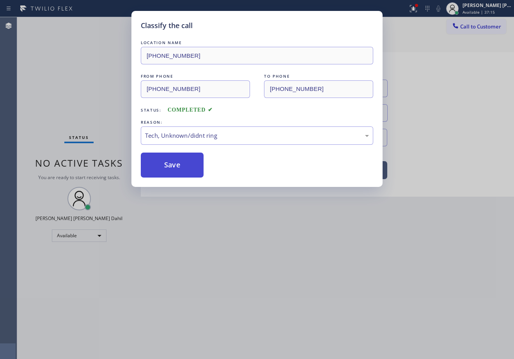
drag, startPoint x: 199, startPoint y: 192, endPoint x: 183, endPoint y: 172, distance: 25.8
click at [183, 172] on button "Save" at bounding box center [172, 165] width 63 height 25
click at [180, 169] on button "Save" at bounding box center [172, 165] width 63 height 25
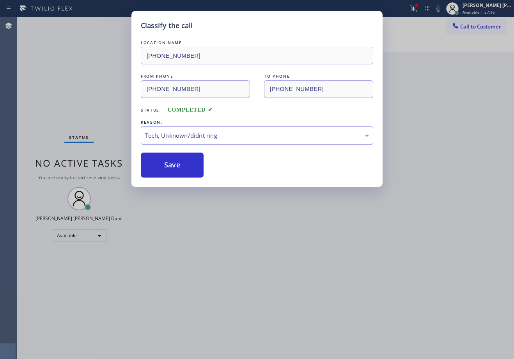
drag, startPoint x: 180, startPoint y: 169, endPoint x: 195, endPoint y: 178, distance: 16.9
click at [189, 173] on button "Save" at bounding box center [172, 165] width 63 height 25
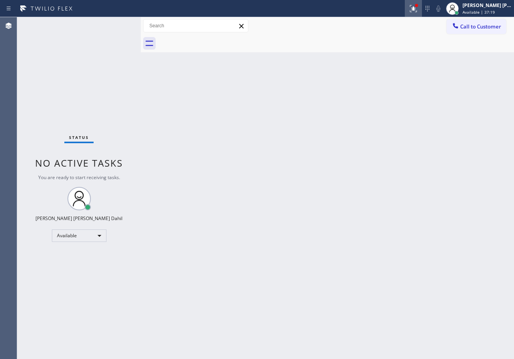
click at [418, 12] on icon at bounding box center [413, 8] width 9 height 9
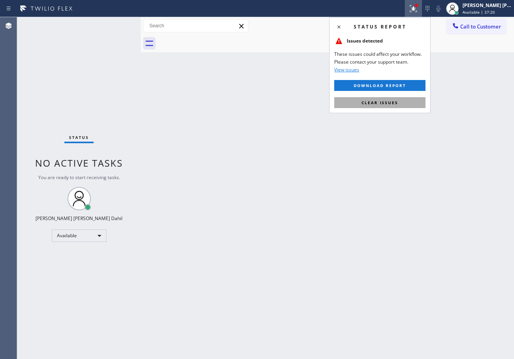
click at [390, 99] on button "Clear issues" at bounding box center [380, 102] width 91 height 11
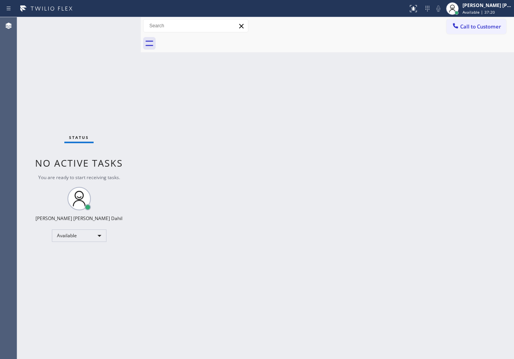
click at [391, 103] on div "Back to Dashboard Change Sender ID Customers Technicians Select a contact Outbo…" at bounding box center [328, 188] width 374 height 342
drag, startPoint x: 391, startPoint y: 103, endPoint x: 393, endPoint y: 120, distance: 17.7
click at [391, 107] on div "Back to Dashboard Change Sender ID Customers Technicians Select a contact Outbo…" at bounding box center [328, 188] width 374 height 342
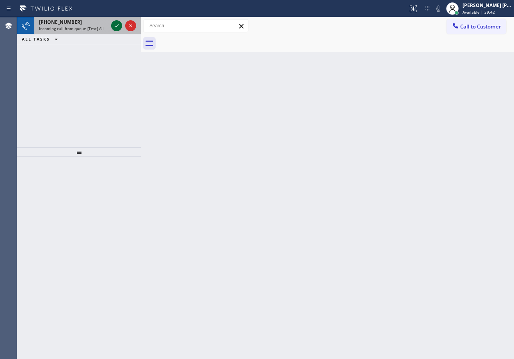
click at [116, 24] on icon at bounding box center [116, 25] width 9 height 9
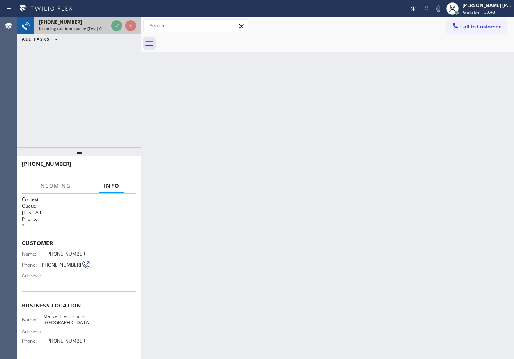
click at [116, 24] on icon at bounding box center [116, 25] width 9 height 9
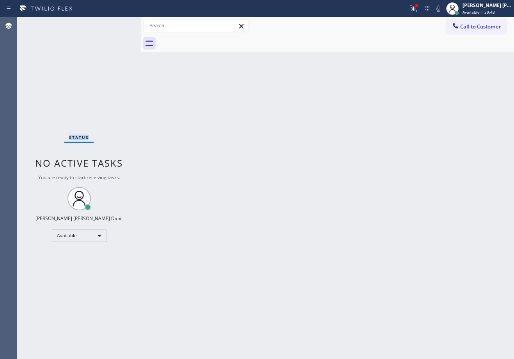
click at [116, 24] on div "Status No active tasks You are ready to start receiving tasks. [PERSON_NAME] [P…" at bounding box center [79, 188] width 124 height 342
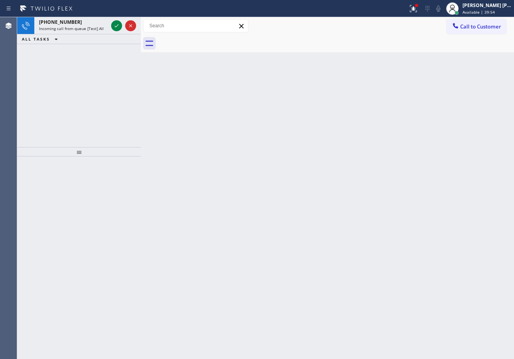
click at [116, 24] on icon at bounding box center [116, 25] width 9 height 9
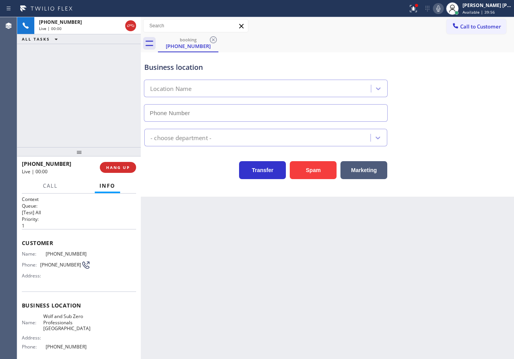
type input "[PHONE_NUMBER]"
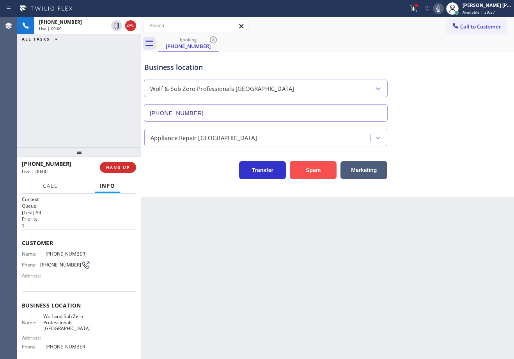
click at [304, 164] on button "Spam" at bounding box center [313, 170] width 47 height 18
click at [306, 171] on button "Spam" at bounding box center [313, 170] width 47 height 18
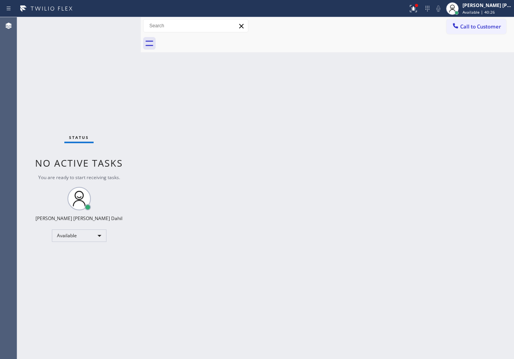
click at [116, 24] on div "Status No active tasks You are ready to start receiving tasks. [PERSON_NAME] [P…" at bounding box center [79, 188] width 124 height 342
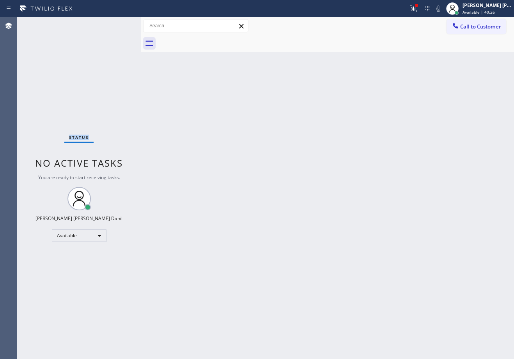
click at [116, 24] on div "Status No active tasks You are ready to start receiving tasks. [PERSON_NAME] [P…" at bounding box center [79, 188] width 124 height 342
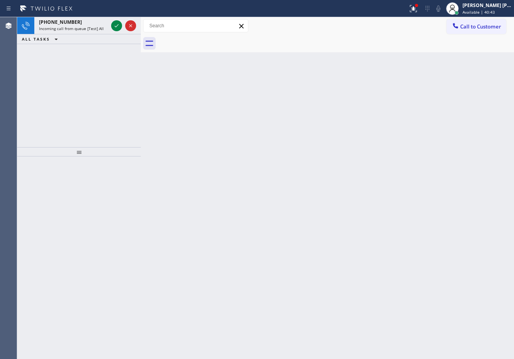
click at [116, 24] on icon at bounding box center [116, 25] width 9 height 9
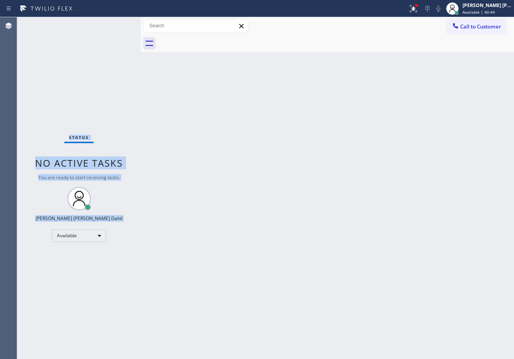
click at [116, 24] on div "Status No active tasks You are ready to start receiving tasks. [PERSON_NAME] [P…" at bounding box center [79, 188] width 124 height 342
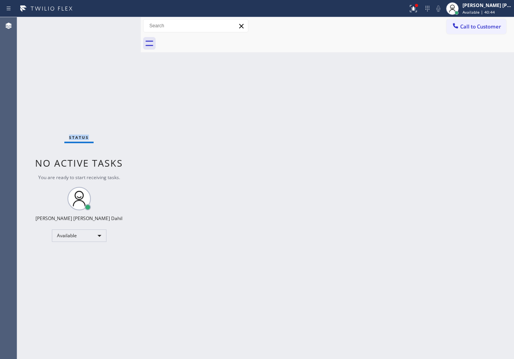
click at [116, 24] on div "Status No active tasks You are ready to start receiving tasks. [PERSON_NAME] [P…" at bounding box center [79, 188] width 124 height 342
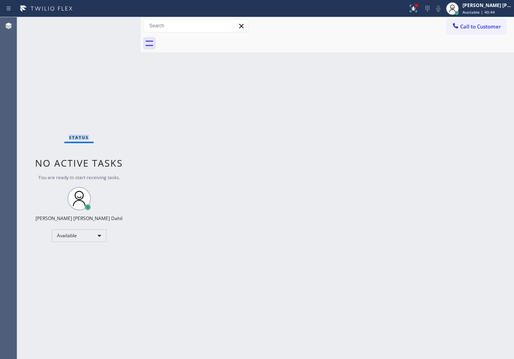
click at [116, 24] on div "Status No active tasks You are ready to start receiving tasks. [PERSON_NAME] [P…" at bounding box center [79, 188] width 124 height 342
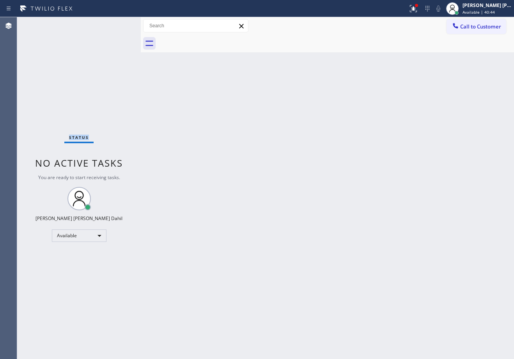
click at [116, 24] on div "Status No active tasks You are ready to start receiving tasks. [PERSON_NAME] [P…" at bounding box center [79, 188] width 124 height 342
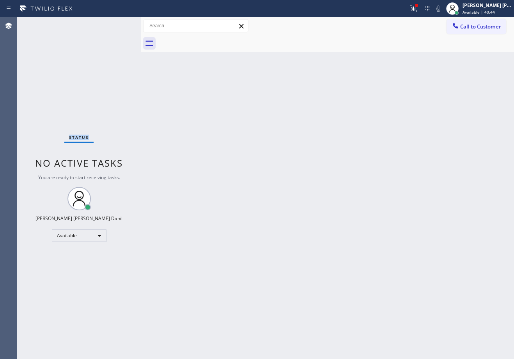
click at [116, 24] on div "Status No active tasks You are ready to start receiving tasks. [PERSON_NAME] [P…" at bounding box center [79, 188] width 124 height 342
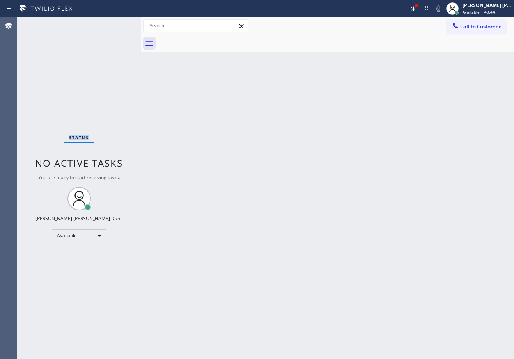
click at [116, 24] on div "Status No active tasks You are ready to start receiving tasks. [PERSON_NAME] [P…" at bounding box center [79, 188] width 124 height 342
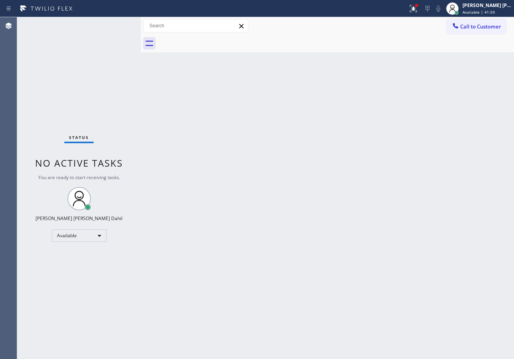
click at [116, 24] on div "Status No active tasks You are ready to start receiving tasks. [PERSON_NAME] [P…" at bounding box center [79, 188] width 124 height 342
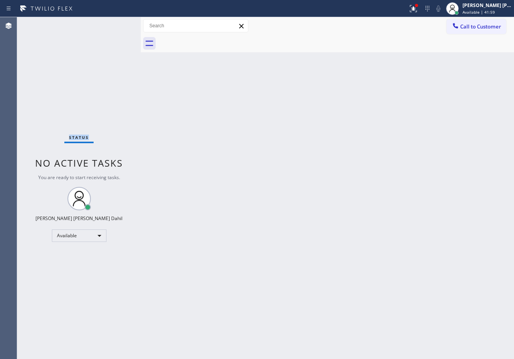
click at [116, 24] on div "Status No active tasks You are ready to start receiving tasks. [PERSON_NAME] [P…" at bounding box center [79, 188] width 124 height 342
click at [299, 274] on div "Back to Dashboard Change Sender ID Customers Technicians Select a contact Outbo…" at bounding box center [328, 188] width 374 height 342
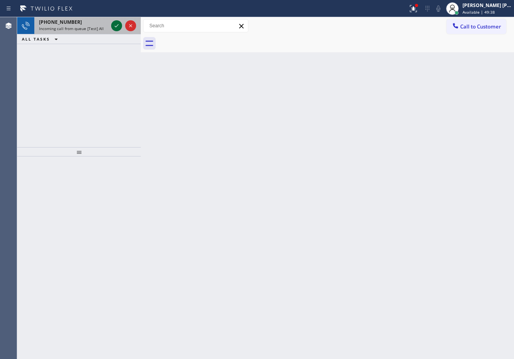
click at [116, 24] on icon at bounding box center [116, 25] width 9 height 9
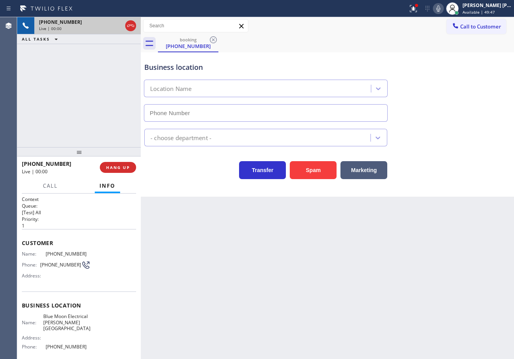
type input "[PHONE_NUMBER]"
click at [415, 6] on div at bounding box center [413, 8] width 17 height 9
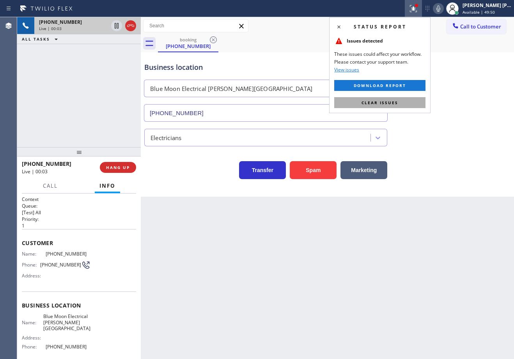
click at [413, 103] on button "Clear issues" at bounding box center [380, 102] width 91 height 11
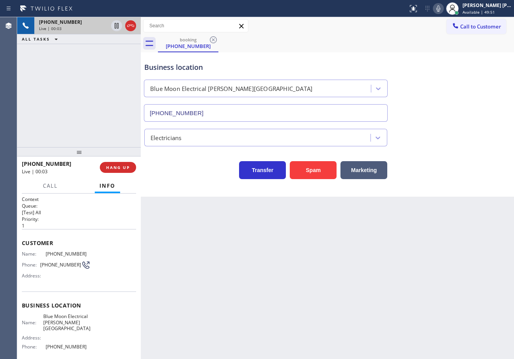
drag, startPoint x: 436, startPoint y: 126, endPoint x: 433, endPoint y: 130, distance: 4.9
click at [436, 126] on div "Electricians" at bounding box center [328, 136] width 370 height 21
click at [360, 224] on div "Back to Dashboard Change Sender ID Customers Technicians Select a contact Outbo…" at bounding box center [328, 188] width 374 height 342
click at [84, 87] on div "[PHONE_NUMBER] Live | 00:09 ALL TASKS ALL TASKS ACTIVE TASKS TASKS IN WRAP UP" at bounding box center [79, 82] width 124 height 130
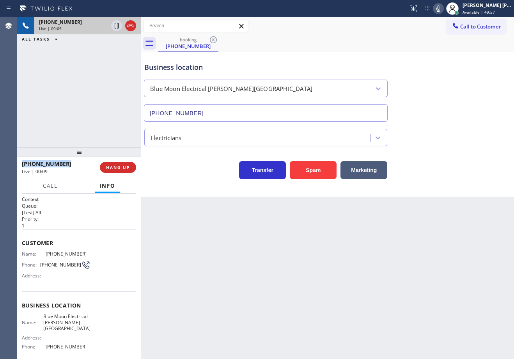
click at [84, 87] on div "[PHONE_NUMBER] Live | 00:09 ALL TASKS ALL TASKS ACTIVE TASKS TASKS IN WRAP UP" at bounding box center [79, 82] width 124 height 130
click at [84, 87] on div "[PHONE_NUMBER] Live | 00:10 ALL TASKS ALL TASKS ACTIVE TASKS TASKS IN WRAP UP" at bounding box center [79, 82] width 124 height 130
click at [89, 95] on div "[PHONE_NUMBER] Live | 00:10 ALL TASKS ALL TASKS ACTIVE TASKS TASKS IN WRAP UP" at bounding box center [79, 82] width 124 height 130
click at [109, 161] on div "[PHONE_NUMBER] Live | 00:11 HANG UP" at bounding box center [79, 167] width 114 height 20
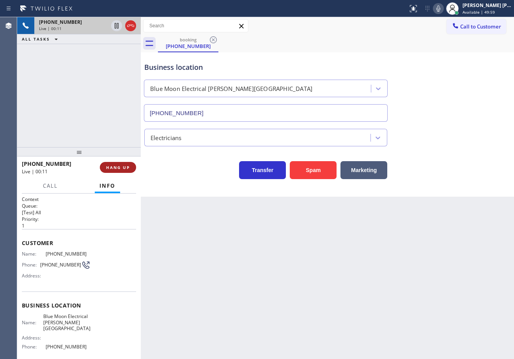
click at [112, 162] on button "HANG UP" at bounding box center [118, 167] width 36 height 11
click at [118, 166] on span "HANG UP" at bounding box center [118, 167] width 24 height 5
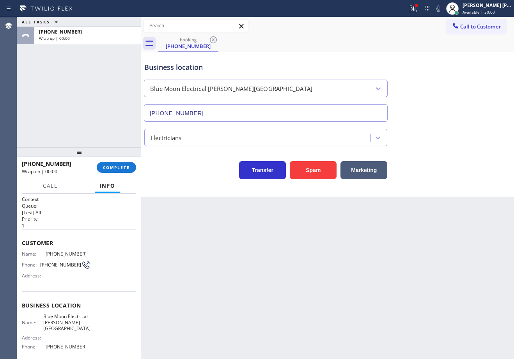
click at [110, 157] on div at bounding box center [79, 151] width 124 height 9
click at [117, 165] on span "COMPLETE" at bounding box center [116, 167] width 27 height 5
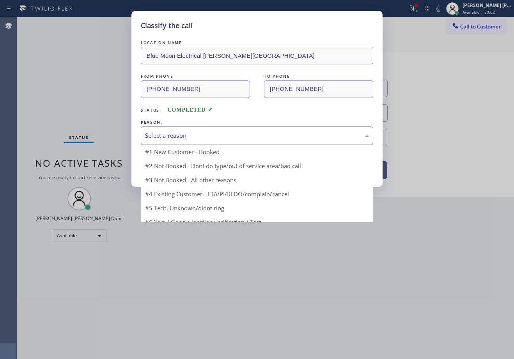
click at [189, 137] on div "Select a reason" at bounding box center [257, 135] width 224 height 9
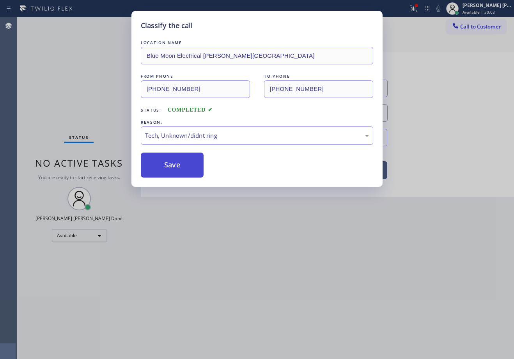
click at [183, 169] on button "Save" at bounding box center [172, 165] width 63 height 25
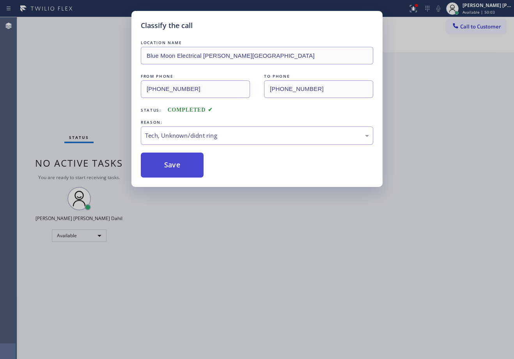
click at [183, 169] on button "Save" at bounding box center [172, 165] width 63 height 25
click at [206, 240] on div "Classify the call LOCATION NAME Blue Moon Electrical [PERSON_NAME][GEOGRAPHIC_D…" at bounding box center [257, 179] width 514 height 359
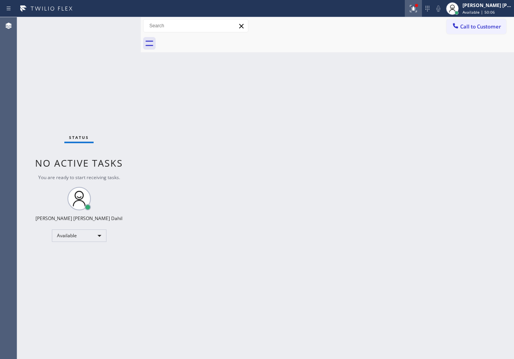
click at [418, 12] on icon at bounding box center [413, 8] width 9 height 9
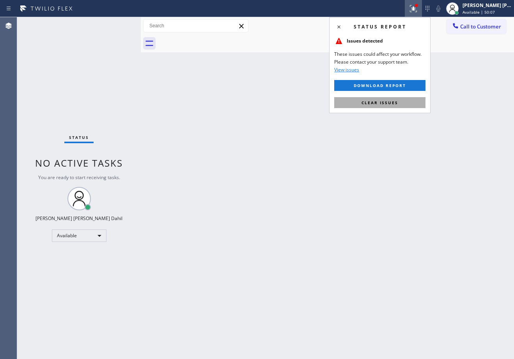
drag, startPoint x: 403, startPoint y: 89, endPoint x: 394, endPoint y: 101, distance: 15.2
click at [398, 97] on div "Status report Issues detected These issues could affect your workflow. Please c…" at bounding box center [379, 65] width 101 height 96
click at [394, 102] on span "Clear issues" at bounding box center [380, 102] width 37 height 5
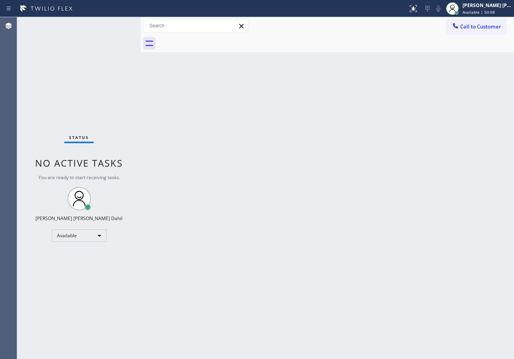
click at [394, 102] on div "Back to Dashboard Change Sender ID Customers Technicians Select a contact Outbo…" at bounding box center [328, 188] width 374 height 342
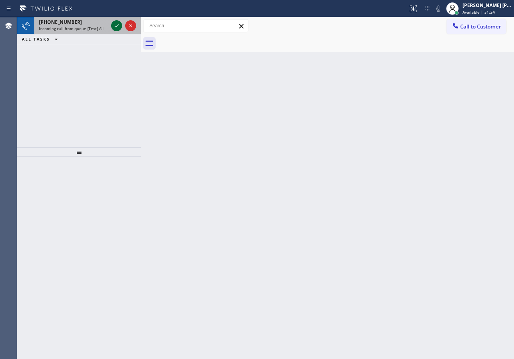
click at [116, 24] on icon at bounding box center [116, 25] width 9 height 9
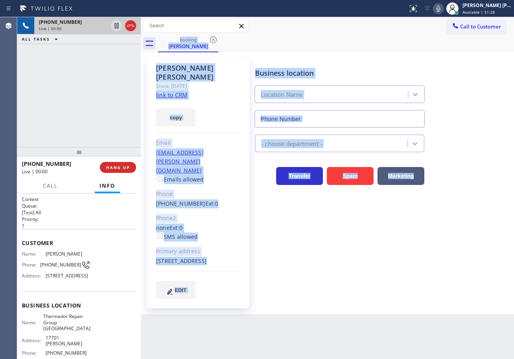
type input "[PHONE_NUMBER]"
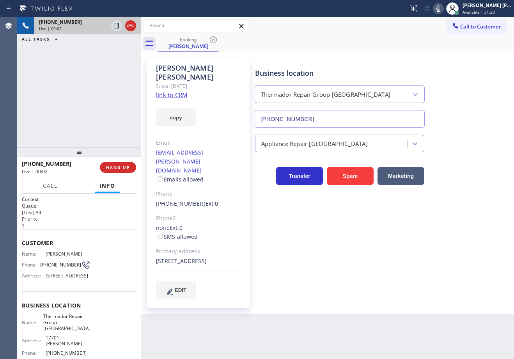
click at [103, 67] on div "[PHONE_NUMBER] Live | 00:02 ALL TASKS ALL TASKS ACTIVE TASKS TASKS IN WRAP UP" at bounding box center [79, 82] width 124 height 130
click at [176, 91] on link "link to CRM" at bounding box center [171, 95] width 31 height 8
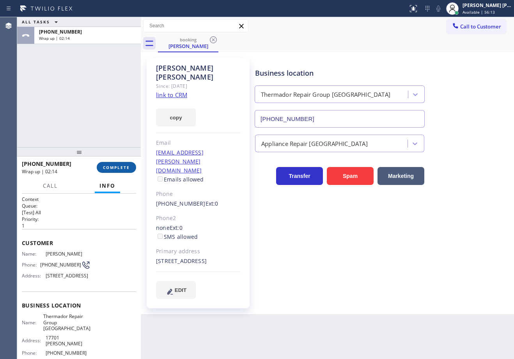
click at [131, 167] on button "COMPLETE" at bounding box center [116, 167] width 39 height 11
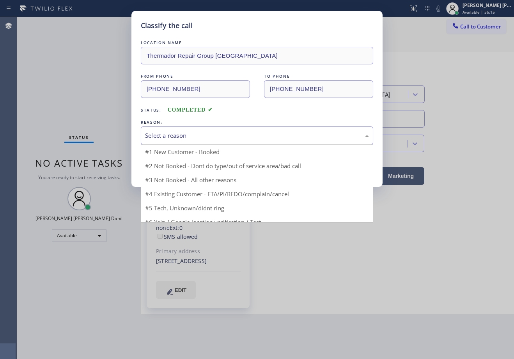
click at [196, 143] on div "Select a reason" at bounding box center [257, 135] width 233 height 18
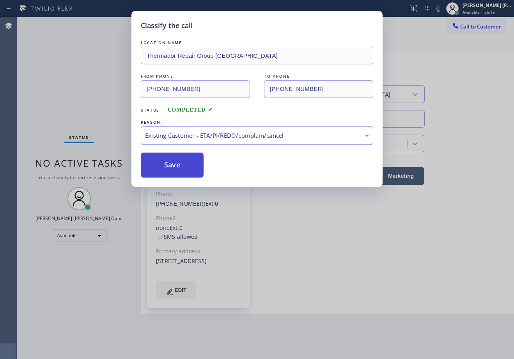
click at [183, 176] on button "Save" at bounding box center [172, 165] width 63 height 25
click at [183, 174] on button "Save" at bounding box center [172, 165] width 63 height 25
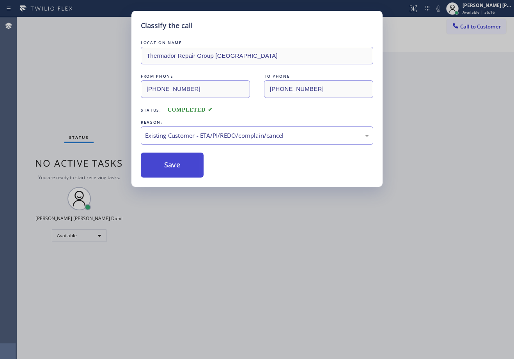
click at [181, 167] on button "Save" at bounding box center [172, 165] width 63 height 25
click at [368, 285] on div "Classify the call LOCATION NAME Thermador Repair Group Irvine FROM PHONE [PHONE…" at bounding box center [257, 179] width 514 height 359
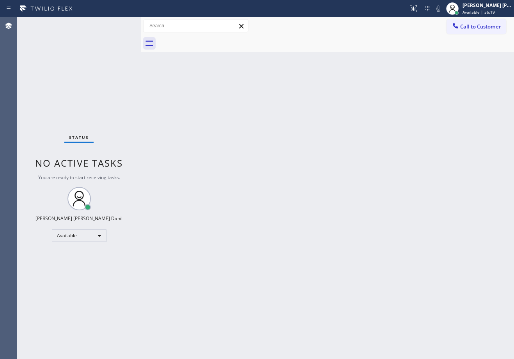
drag, startPoint x: 372, startPoint y: 243, endPoint x: 395, endPoint y: 329, distance: 89.4
click at [372, 246] on div "Back to Dashboard Change Sender ID Customers Technicians Select a contact Outbo…" at bounding box center [328, 188] width 374 height 342
click at [110, 68] on div "Status No active tasks You are ready to start receiving tasks. [PERSON_NAME] [P…" at bounding box center [79, 188] width 124 height 342
click at [270, 110] on div "Back to Dashboard Change Sender ID Customers Technicians Select a contact Outbo…" at bounding box center [328, 188] width 374 height 342
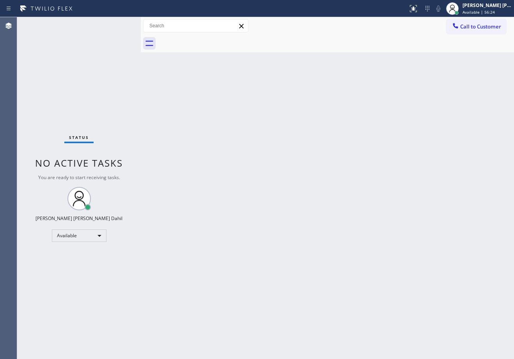
click at [116, 24] on div "Status No active tasks You are ready to start receiving tasks. [PERSON_NAME] [P…" at bounding box center [79, 188] width 124 height 342
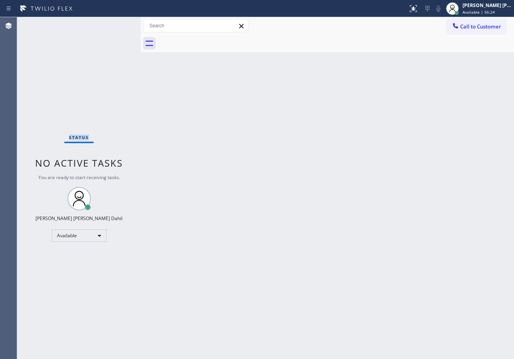
click at [116, 24] on div "Status No active tasks You are ready to start receiving tasks. [PERSON_NAME] [P…" at bounding box center [79, 188] width 124 height 342
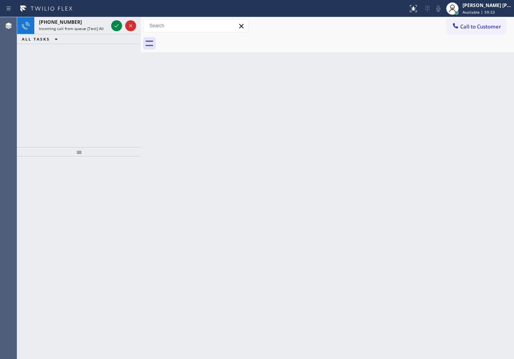
click at [116, 24] on icon at bounding box center [116, 25] width 9 height 9
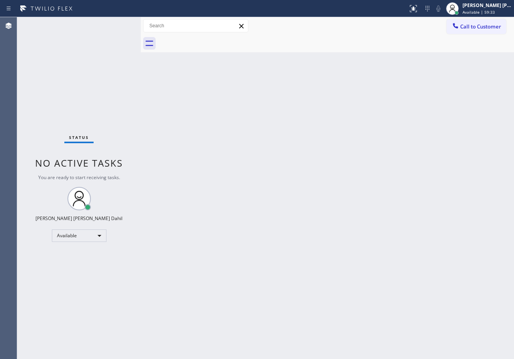
click at [116, 24] on div "Status No active tasks You are ready to start receiving tasks. [PERSON_NAME] [P…" at bounding box center [79, 188] width 124 height 342
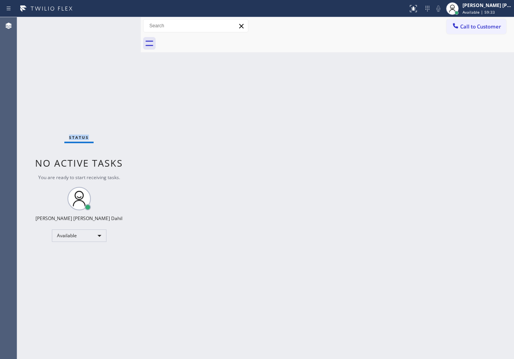
click at [116, 24] on div "Status No active tasks You are ready to start receiving tasks. [PERSON_NAME] [P…" at bounding box center [79, 188] width 124 height 342
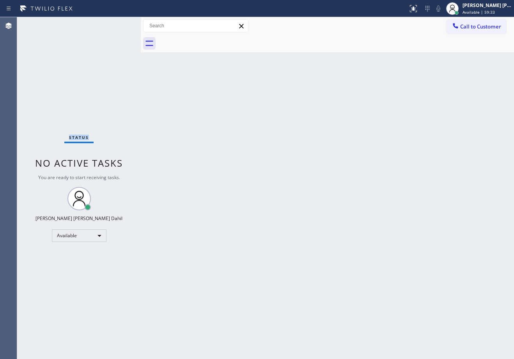
click at [116, 24] on div "Status No active tasks You are ready to start receiving tasks. [PERSON_NAME] [P…" at bounding box center [79, 188] width 124 height 342
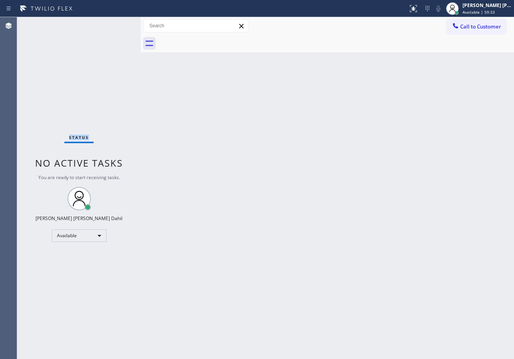
click at [116, 24] on div "Status No active tasks You are ready to start receiving tasks. [PERSON_NAME] [P…" at bounding box center [79, 188] width 124 height 342
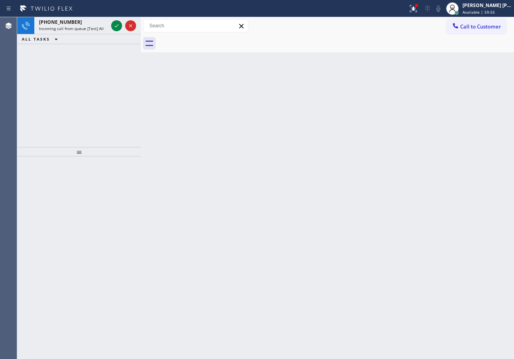
click at [116, 24] on icon at bounding box center [116, 25] width 9 height 9
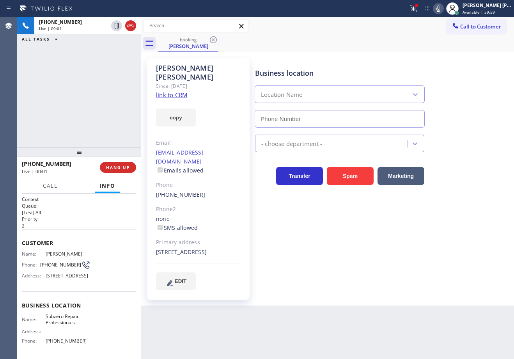
type input "[PHONE_NUMBER]"
click at [173, 91] on link "link to CRM" at bounding box center [171, 95] width 31 height 8
click at [419, 7] on div at bounding box center [417, 5] width 5 height 5
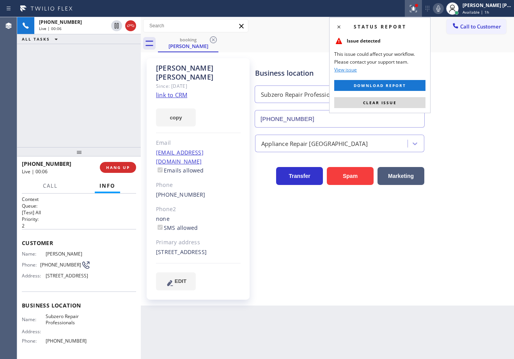
drag, startPoint x: 418, startPoint y: 102, endPoint x: 357, endPoint y: 81, distance: 64.9
click at [418, 102] on button "Clear issue" at bounding box center [380, 102] width 91 height 11
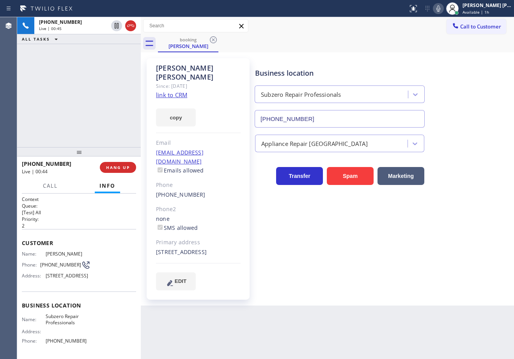
click at [443, 143] on div "Appliance Repair [GEOGRAPHIC_DATA]" at bounding box center [383, 142] width 259 height 21
drag, startPoint x: 445, startPoint y: 143, endPoint x: 445, endPoint y: 158, distance: 15.2
click at [445, 150] on div "Appliance Repair [GEOGRAPHIC_DATA]" at bounding box center [383, 142] width 259 height 21
drag, startPoint x: 450, startPoint y: 50, endPoint x: 448, endPoint y: 42, distance: 8.7
click at [450, 50] on div "booking [PERSON_NAME]" at bounding box center [336, 44] width 356 height 18
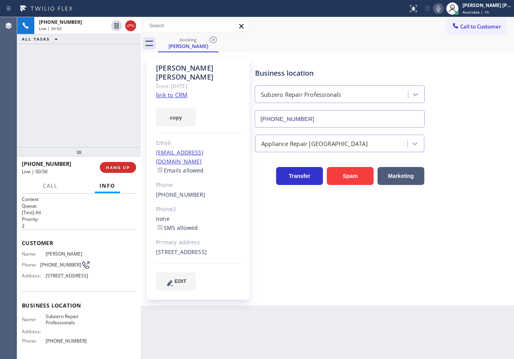
click at [296, 43] on div "booking [PERSON_NAME]" at bounding box center [336, 44] width 356 height 18
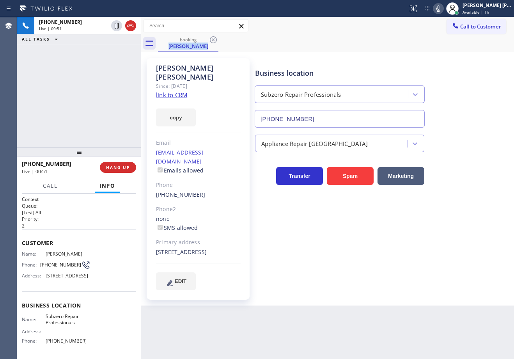
click at [296, 43] on div "booking [PERSON_NAME]" at bounding box center [336, 44] width 356 height 18
click at [292, 48] on div "booking [PERSON_NAME]" at bounding box center [336, 44] width 356 height 18
click at [439, 75] on div "Business location Subzero Repair Professionals [PHONE_NUMBER]" at bounding box center [383, 92] width 259 height 71
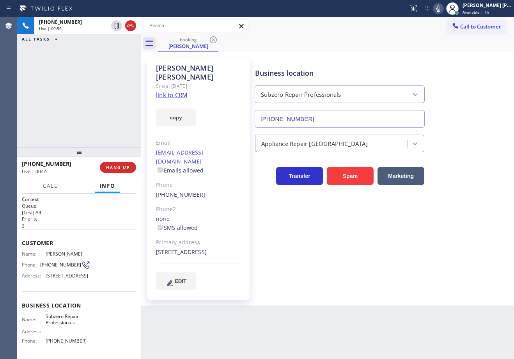
click at [443, 9] on icon at bounding box center [438, 8] width 9 height 9
click at [446, 34] on div "Call to Customer Outbound call Location Search location Your caller id phone nu…" at bounding box center [328, 26] width 374 height 18
click at [116, 26] on icon at bounding box center [116, 25] width 9 height 9
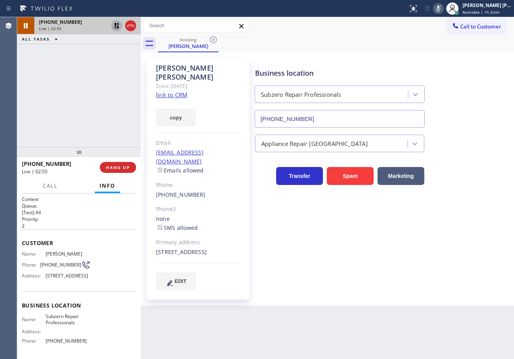
click at [118, 24] on icon at bounding box center [116, 25] width 5 height 5
drag, startPoint x: 109, startPoint y: 68, endPoint x: 310, endPoint y: 60, distance: 200.8
click at [110, 68] on div "[PHONE_NUMBER] Live | 02:56 ALL TASKS ALL TASKS ACTIVE TASKS TASKS IN WRAP UP" at bounding box center [79, 82] width 124 height 130
click at [443, 10] on icon at bounding box center [438, 8] width 9 height 9
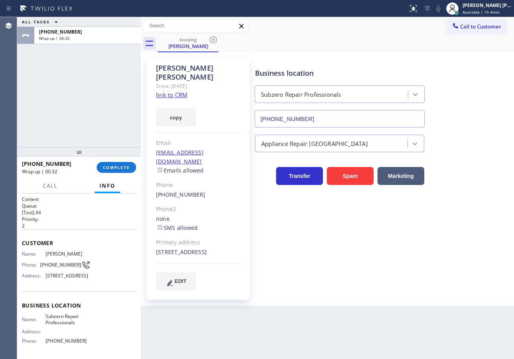
drag, startPoint x: 91, startPoint y: 69, endPoint x: 104, endPoint y: 101, distance: 34.0
click at [91, 69] on div "ALL TASKS ALL TASKS ACTIVE TASKS TASKS IN WRAP UP [PHONE_NUMBER] Wrap up | 00:32" at bounding box center [79, 82] width 124 height 130
click at [136, 165] on button "COMPLETE" at bounding box center [116, 167] width 39 height 11
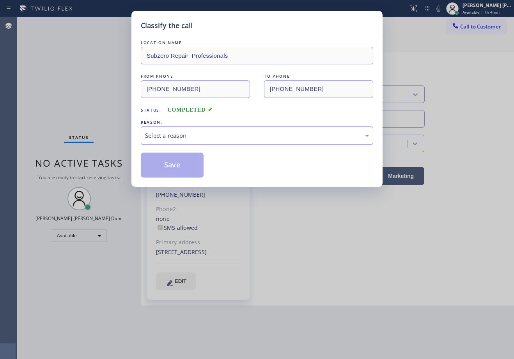
click at [213, 141] on div "Select a reason" at bounding box center [257, 135] width 233 height 18
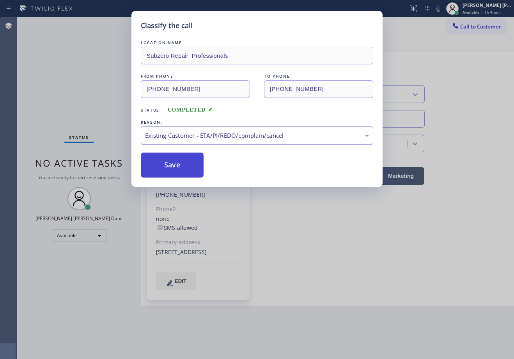
click at [167, 166] on button "Save" at bounding box center [172, 165] width 63 height 25
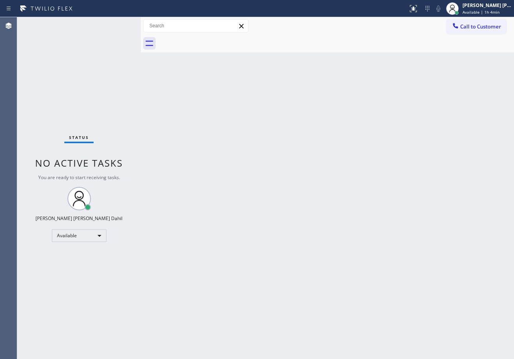
click at [414, 285] on div "Back to Dashboard Change Sender ID Customers Technicians Select a contact Outbo…" at bounding box center [328, 188] width 374 height 342
click at [373, 214] on div "Back to Dashboard Change Sender ID Customers Technicians Select a contact Outbo…" at bounding box center [328, 188] width 374 height 342
click at [481, 15] on div "[PERSON_NAME] [PERSON_NAME] Dahil Available | 1h 4min" at bounding box center [479, 8] width 70 height 17
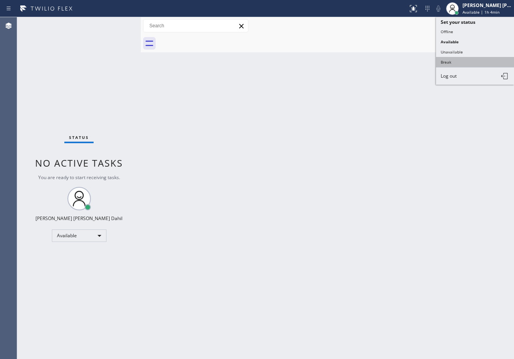
click at [448, 65] on button "Break" at bounding box center [475, 62] width 78 height 10
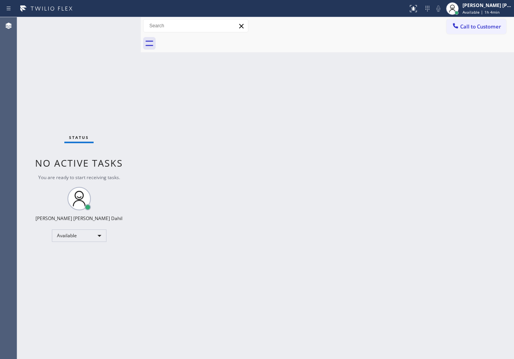
drag, startPoint x: 454, startPoint y: 97, endPoint x: 505, endPoint y: 163, distance: 83.2
click at [457, 101] on div "Back to Dashboard Change Sender ID Customers Technicians Select a contact Outbo…" at bounding box center [328, 188] width 374 height 342
click at [367, 228] on div "Back to Dashboard Change Sender ID Customers Technicians Select a contact Outbo…" at bounding box center [328, 188] width 374 height 342
click at [487, 11] on span "Break | 15:17" at bounding box center [476, 11] width 26 height 5
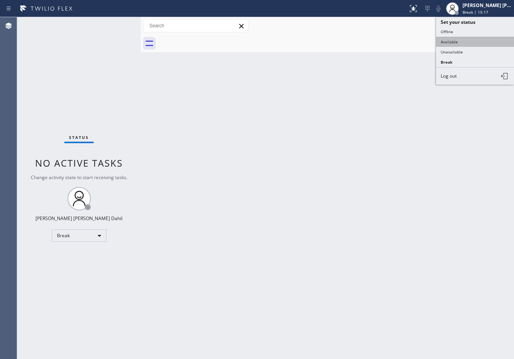
click at [477, 39] on button "Available" at bounding box center [475, 42] width 78 height 10
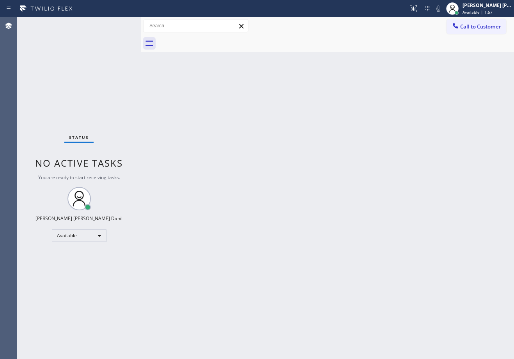
click at [195, 52] on div at bounding box center [336, 44] width 356 height 18
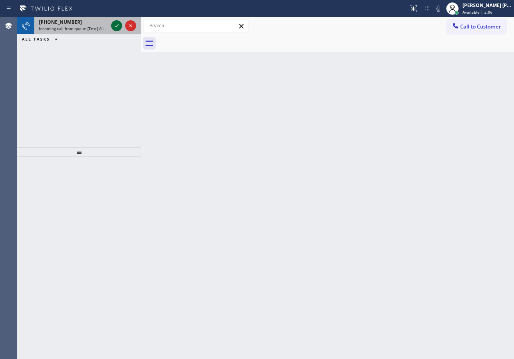
click at [113, 23] on icon at bounding box center [116, 25] width 9 height 9
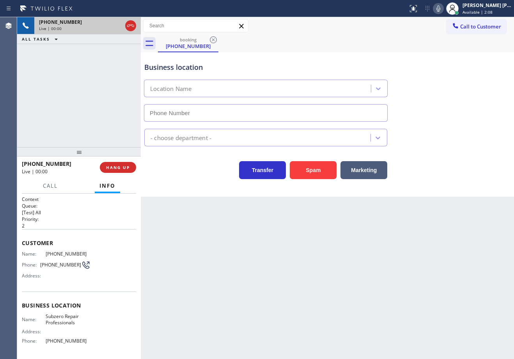
type input "[PHONE_NUMBER]"
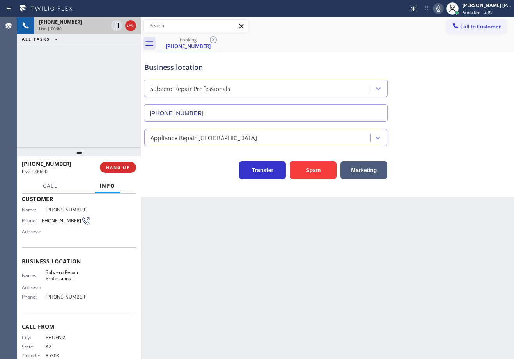
scroll to position [59, 0]
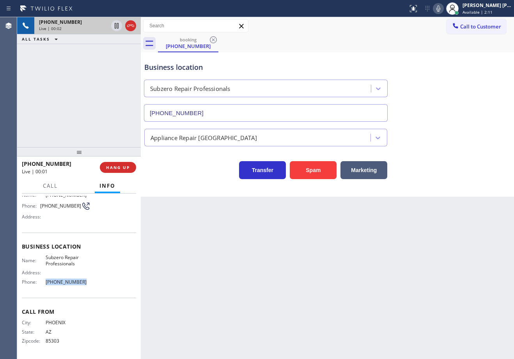
drag, startPoint x: 88, startPoint y: 283, endPoint x: 43, endPoint y: 285, distance: 44.9
click at [43, 285] on div "Name: Subzero Repair Professionals Address: Phone: [PHONE_NUMBER]" at bounding box center [79, 272] width 114 height 34
copy div "[PHONE_NUMBER]"
click at [229, 283] on div "Back to Dashboard Change Sender ID Customers Technicians Select a contact Outbo…" at bounding box center [328, 188] width 374 height 342
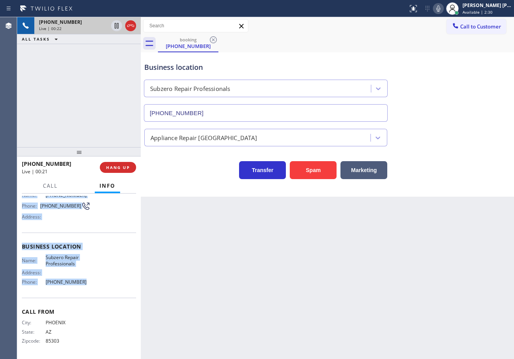
drag, startPoint x: 64, startPoint y: 275, endPoint x: 84, endPoint y: 293, distance: 26.8
click at [84, 293] on div "Context Queue: [Test] All Priority: 2 Customer Name: [PHONE_NUMBER] Phone: [PHO…" at bounding box center [79, 277] width 124 height 166
copy div "Customer Name: [PHONE_NUMBER] Phone: [PHONE_NUMBER] Address: Business location …"
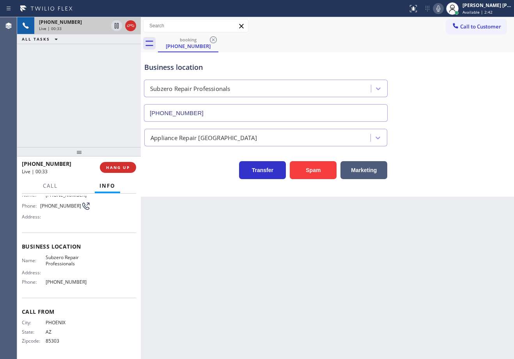
click at [82, 110] on div "[PHONE_NUMBER] Live | 00:33 ALL TASKS ALL TASKS ACTIVE TASKS TASKS IN WRAP UP" at bounding box center [79, 82] width 124 height 130
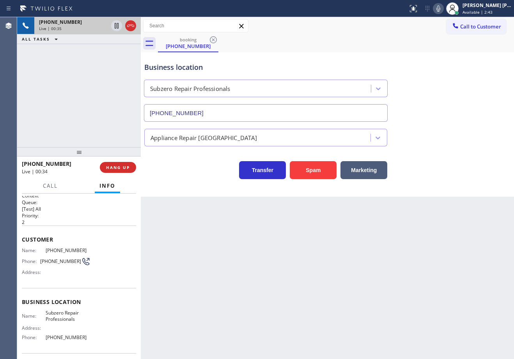
scroll to position [0, 0]
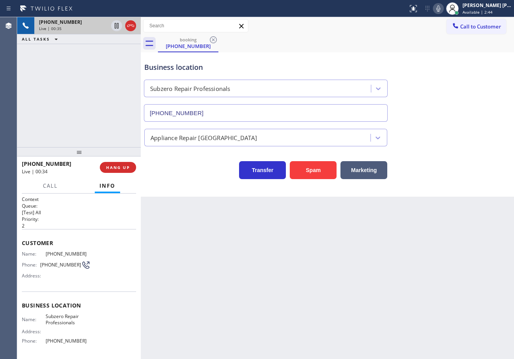
click at [80, 98] on div "[PHONE_NUMBER] Live | 00:35 ALL TASKS ALL TASKS ACTIVE TASKS TASKS IN WRAP UP" at bounding box center [79, 82] width 124 height 130
click at [83, 98] on div "[PHONE_NUMBER] Live | 00:35 ALL TASKS ALL TASKS ACTIVE TASKS TASKS IN WRAP UP" at bounding box center [79, 82] width 124 height 130
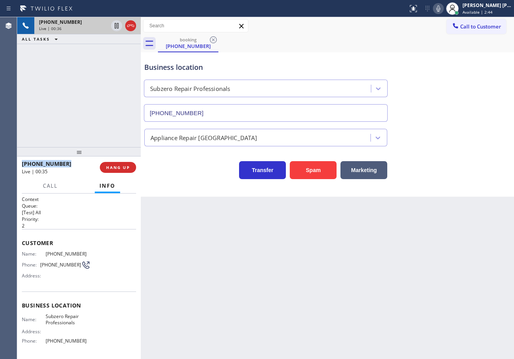
click at [83, 98] on div "[PHONE_NUMBER] Live | 00:36 ALL TASKS ALL TASKS ACTIVE TASKS TASKS IN WRAP UP" at bounding box center [79, 82] width 124 height 130
click at [117, 167] on span "HANG UP" at bounding box center [118, 167] width 24 height 5
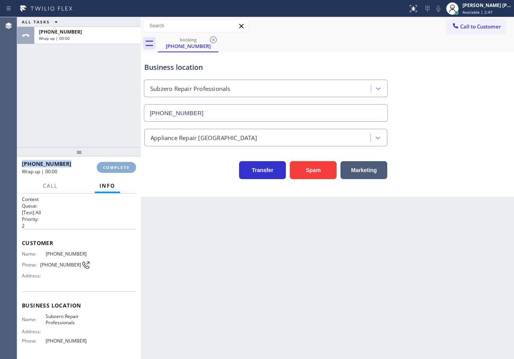
click at [119, 167] on span "COMPLETE" at bounding box center [116, 167] width 27 height 5
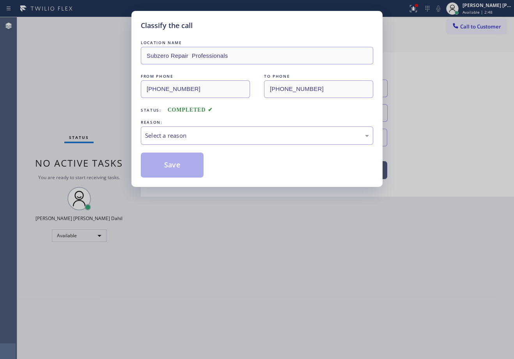
click at [119, 167] on div "Classify the call LOCATION NAME Subzero Repair Professionals FROM PHONE [PHONE_…" at bounding box center [257, 179] width 514 height 359
click at [171, 142] on div "Select a reason" at bounding box center [257, 135] width 233 height 18
click at [165, 166] on button "Save" at bounding box center [172, 165] width 63 height 25
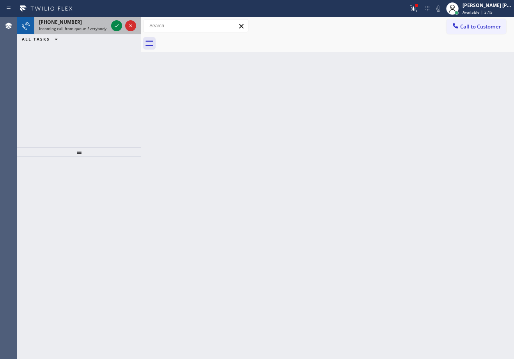
click at [89, 24] on div "[PHONE_NUMBER]" at bounding box center [73, 22] width 69 height 7
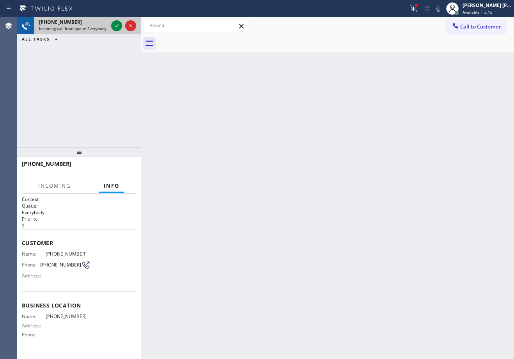
click at [89, 24] on div "[PHONE_NUMBER]" at bounding box center [73, 22] width 69 height 7
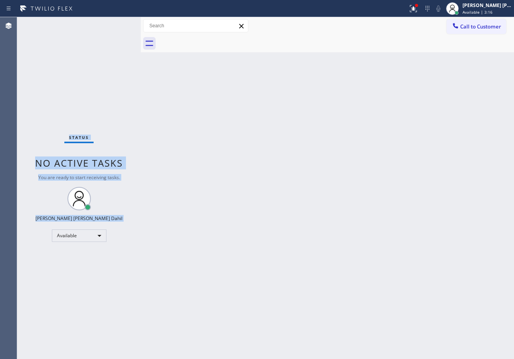
click at [89, 25] on div "Status No active tasks You are ready to start receiving tasks. [PERSON_NAME] [P…" at bounding box center [79, 188] width 124 height 342
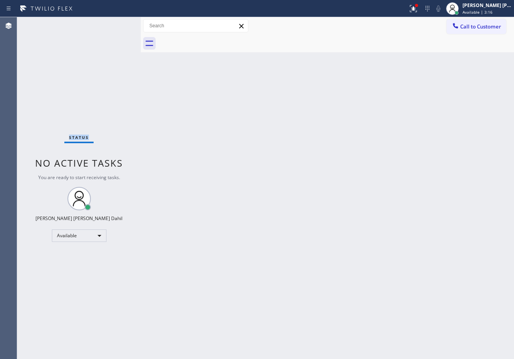
click at [89, 25] on div "Status No active tasks You are ready to start receiving tasks. [PERSON_NAME] [P…" at bounding box center [79, 188] width 124 height 342
drag, startPoint x: 301, startPoint y: 160, endPoint x: 470, endPoint y: 299, distance: 219.1
click at [306, 164] on div "Back to Dashboard Change Sender ID Customers Technicians Select a contact Outbo…" at bounding box center [328, 188] width 374 height 342
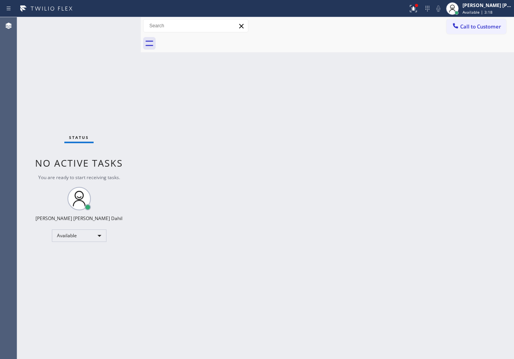
click at [201, 105] on div "Back to Dashboard Change Sender ID Customers Technicians Select a contact Outbo…" at bounding box center [328, 188] width 374 height 342
click at [418, 8] on icon at bounding box center [413, 8] width 9 height 9
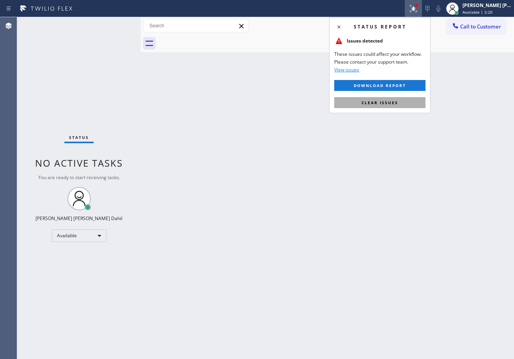
click at [372, 104] on span "Clear issues" at bounding box center [380, 102] width 37 height 5
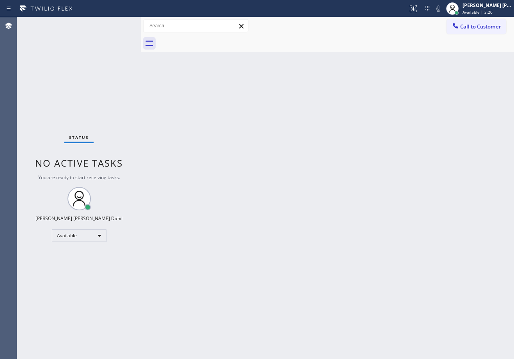
click at [372, 104] on div "Back to Dashboard Change Sender ID Customers Technicians Select a contact Outbo…" at bounding box center [328, 188] width 374 height 342
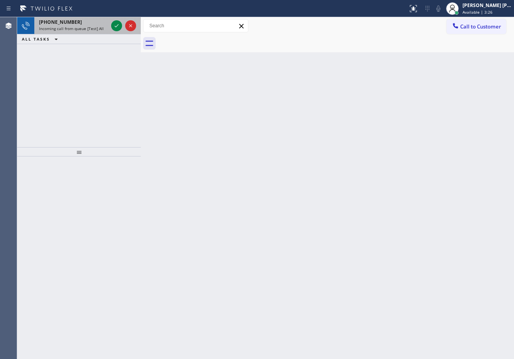
click at [103, 21] on div "[PHONE_NUMBER]" at bounding box center [73, 22] width 69 height 7
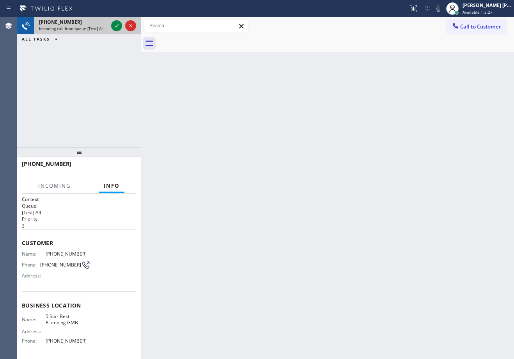
click at [103, 21] on div "[PHONE_NUMBER]" at bounding box center [73, 22] width 69 height 7
click at [124, 28] on div at bounding box center [124, 25] width 28 height 17
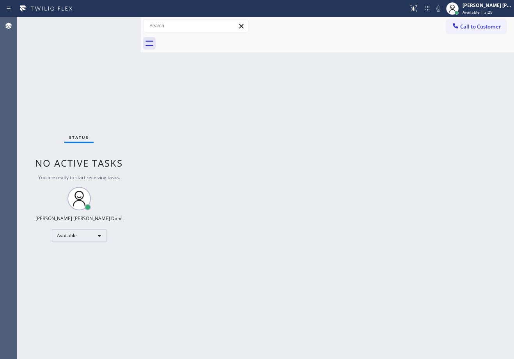
click at [353, 194] on div "Back to Dashboard Change Sender ID Customers Technicians Select a contact Outbo…" at bounding box center [328, 188] width 374 height 342
click at [217, 101] on div "Back to Dashboard Change Sender ID Customers Technicians Select a contact Outbo…" at bounding box center [328, 188] width 374 height 342
click at [116, 24] on div "Status No active tasks You are ready to start receiving tasks. [PERSON_NAME] [P…" at bounding box center [79, 188] width 124 height 342
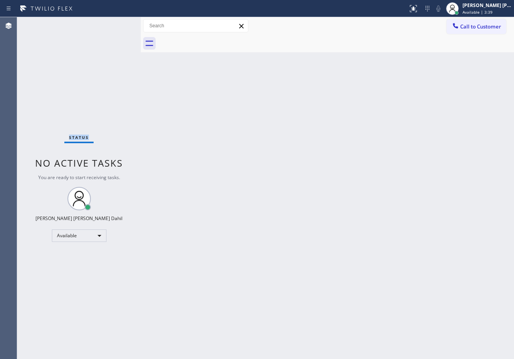
click at [116, 24] on div "Status No active tasks You are ready to start receiving tasks. [PERSON_NAME] [P…" at bounding box center [79, 188] width 124 height 342
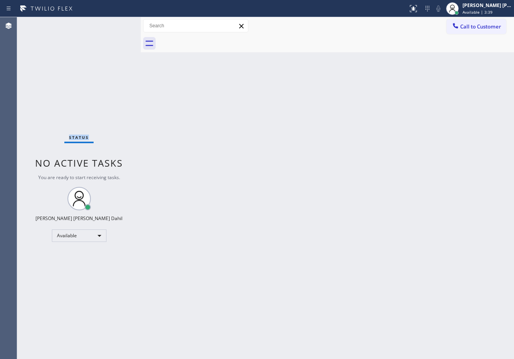
click at [116, 24] on div "Status No active tasks You are ready to start receiving tasks. [PERSON_NAME] [P…" at bounding box center [79, 188] width 124 height 342
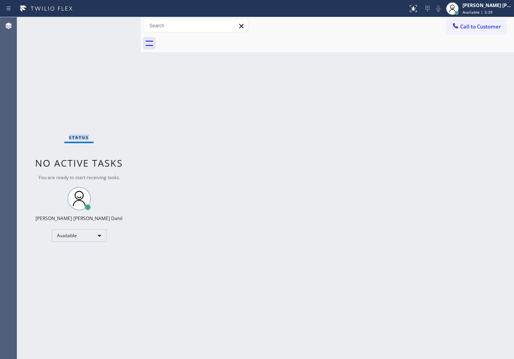
click at [116, 24] on div "Status No active tasks You are ready to start receiving tasks. [PERSON_NAME] [P…" at bounding box center [79, 188] width 124 height 342
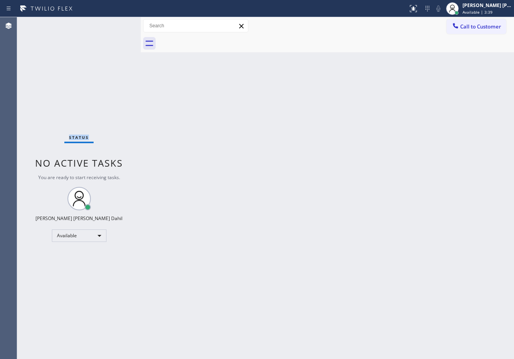
click at [116, 24] on div "Status No active tasks You are ready to start receiving tasks. [PERSON_NAME] [P…" at bounding box center [79, 188] width 124 height 342
drag, startPoint x: 233, startPoint y: 212, endPoint x: 284, endPoint y: 292, distance: 95.1
click at [235, 211] on div "Back to Dashboard Change Sender ID Customers Technicians Select a contact Outbo…" at bounding box center [328, 188] width 374 height 342
click at [116, 24] on div "Status No active tasks You are ready to start receiving tasks. [PERSON_NAME] [P…" at bounding box center [79, 188] width 124 height 342
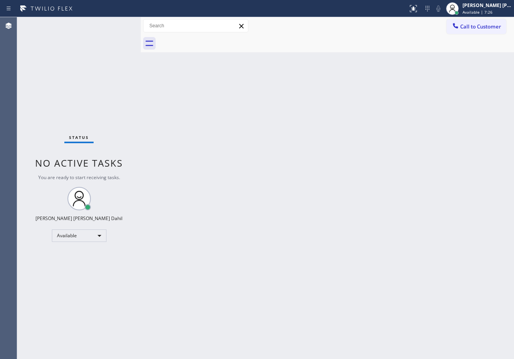
click at [116, 24] on div "Status No active tasks You are ready to start receiving tasks. [PERSON_NAME] [P…" at bounding box center [79, 188] width 124 height 342
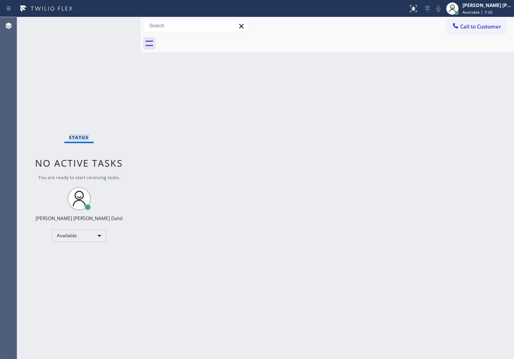
click at [116, 24] on div "Status No active tasks You are ready to start receiving tasks. [PERSON_NAME] [P…" at bounding box center [79, 188] width 124 height 342
click at [159, 87] on div "Back to Dashboard Change Sender ID Customers Technicians Select a contact Outbo…" at bounding box center [328, 188] width 374 height 342
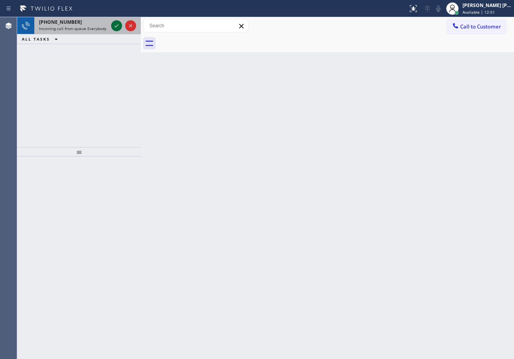
click at [116, 24] on icon at bounding box center [116, 25] width 9 height 9
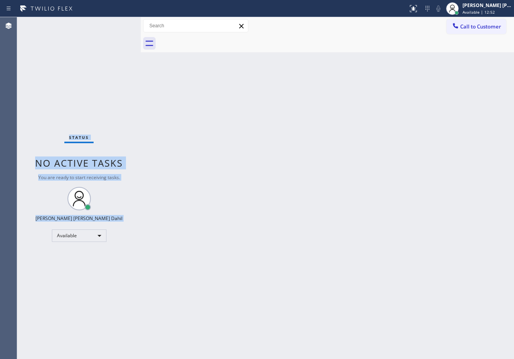
click at [116, 24] on div "Status No active tasks You are ready to start receiving tasks. [PERSON_NAME] [P…" at bounding box center [79, 188] width 124 height 342
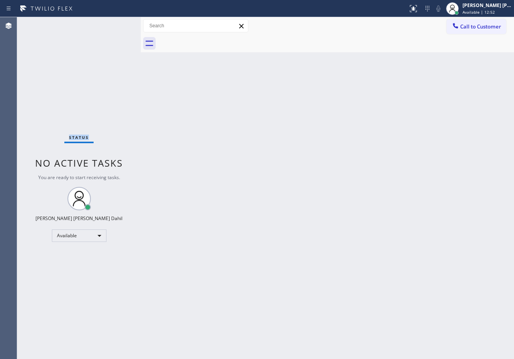
click at [116, 24] on div "Status No active tasks You are ready to start receiving tasks. [PERSON_NAME] [P…" at bounding box center [79, 188] width 124 height 342
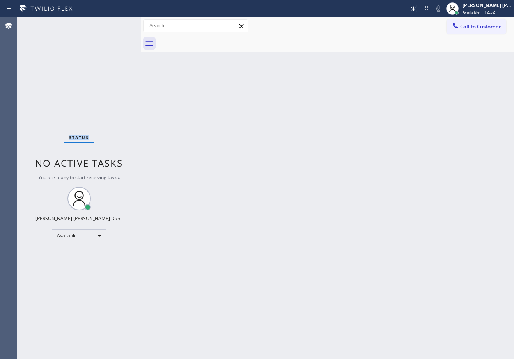
click at [116, 24] on div "Status No active tasks You are ready to start receiving tasks. [PERSON_NAME] [P…" at bounding box center [79, 188] width 124 height 342
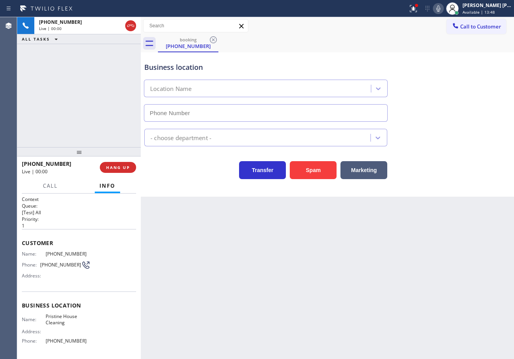
type input "[PHONE_NUMBER]"
click at [79, 86] on div "[PHONE_NUMBER] Live | 00:19 ALL TASKS ALL TASKS ACTIVE TASKS TASKS IN WRAP UP" at bounding box center [79, 82] width 124 height 130
click at [80, 89] on div "[PHONE_NUMBER] Live | 00:19 ALL TASKS ALL TASKS ACTIVE TASKS TASKS IN WRAP UP" at bounding box center [79, 82] width 124 height 130
click at [77, 99] on div "[PHONE_NUMBER] Live | 00:19 ALL TASKS ALL TASKS ACTIVE TASKS TASKS IN WRAP UP" at bounding box center [79, 82] width 124 height 130
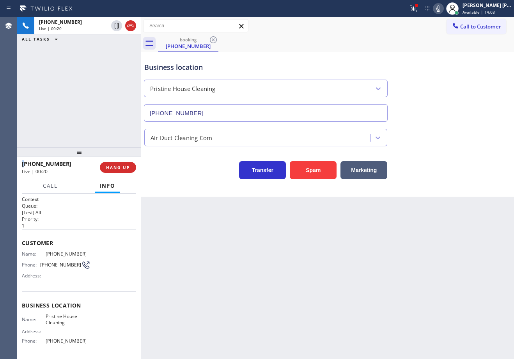
click at [77, 99] on div "[PHONE_NUMBER] Live | 00:20 ALL TASKS ALL TASKS ACTIVE TASKS TASKS IN WRAP UP" at bounding box center [79, 82] width 124 height 130
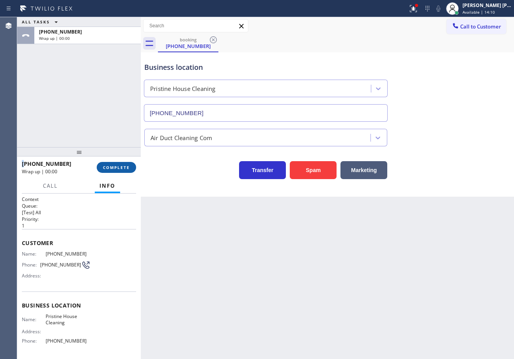
click at [109, 166] on span "COMPLETE" at bounding box center [116, 167] width 27 height 5
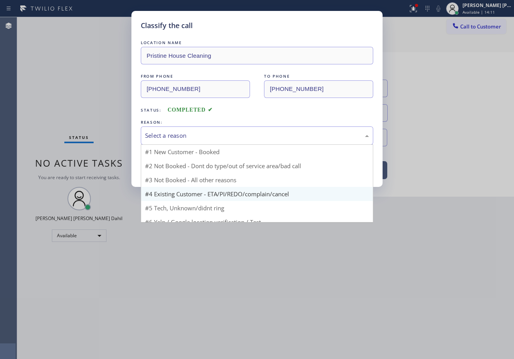
drag, startPoint x: 165, startPoint y: 132, endPoint x: 153, endPoint y: 176, distance: 45.3
click at [164, 137] on div "Select a reason" at bounding box center [257, 135] width 224 height 9
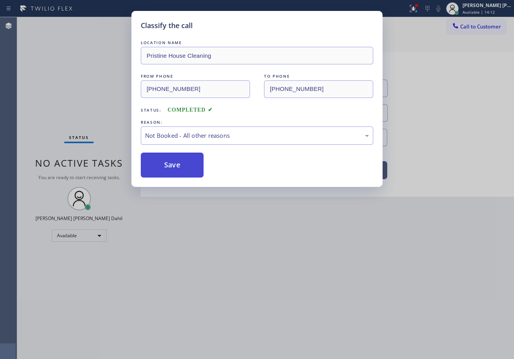
click at [162, 167] on button "Save" at bounding box center [172, 165] width 63 height 25
click at [162, 165] on button "Save" at bounding box center [172, 165] width 63 height 25
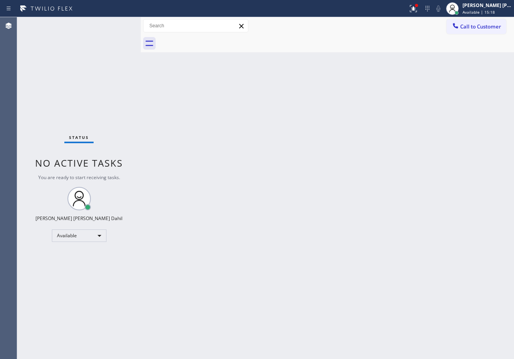
click at [116, 24] on div "Status No active tasks You are ready to start receiving tasks. [PERSON_NAME] [P…" at bounding box center [79, 188] width 124 height 342
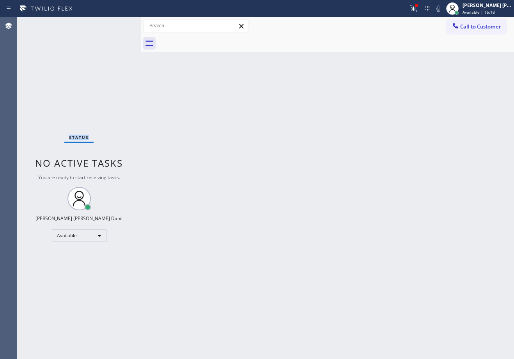
click at [116, 24] on div "Status No active tasks You are ready to start receiving tasks. [PERSON_NAME] [P…" at bounding box center [79, 188] width 124 height 342
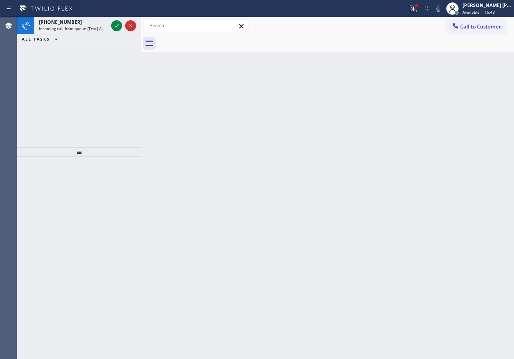
click at [116, 24] on icon at bounding box center [116, 25] width 9 height 9
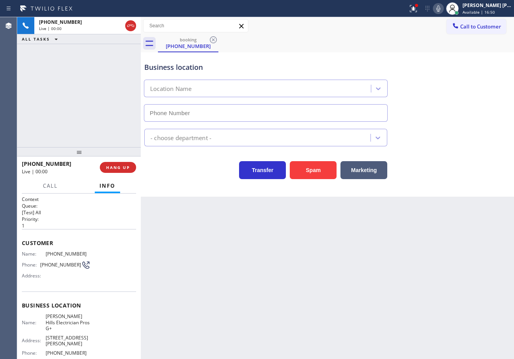
type input "[PHONE_NUMBER]"
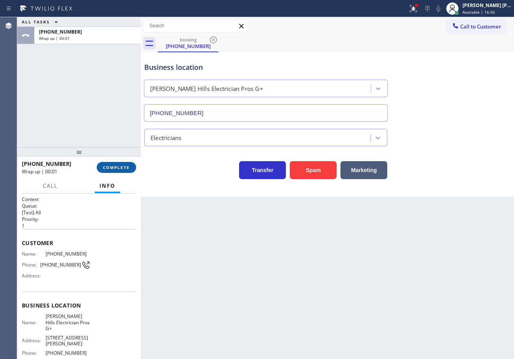
click at [106, 165] on span "COMPLETE" at bounding box center [116, 167] width 27 height 5
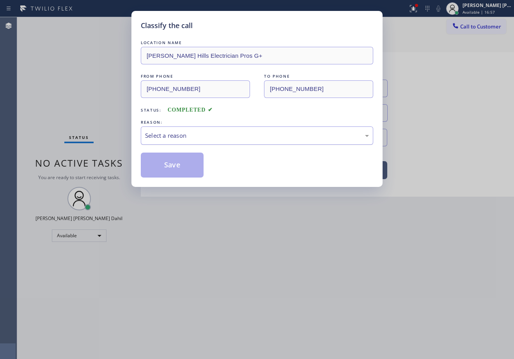
click at [176, 135] on div "Select a reason" at bounding box center [257, 135] width 224 height 9
click at [180, 173] on button "Save" at bounding box center [172, 165] width 63 height 25
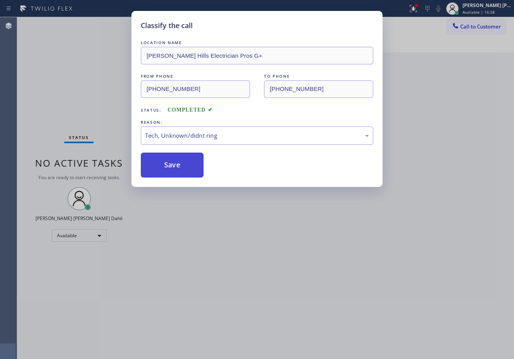
click at [180, 173] on button "Save" at bounding box center [172, 165] width 63 height 25
click at [207, 245] on div "Classify the call LOCATION NAME [PERSON_NAME] Hills Electrician Pros G+ FROM PH…" at bounding box center [257, 179] width 514 height 359
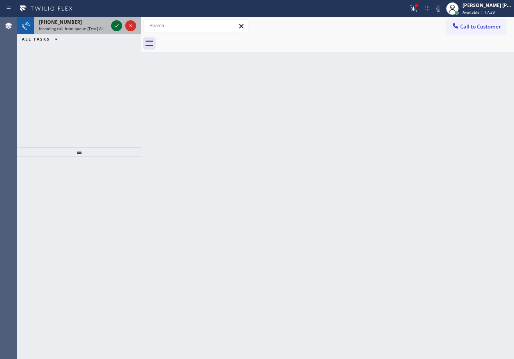
click at [116, 24] on icon at bounding box center [116, 25] width 9 height 9
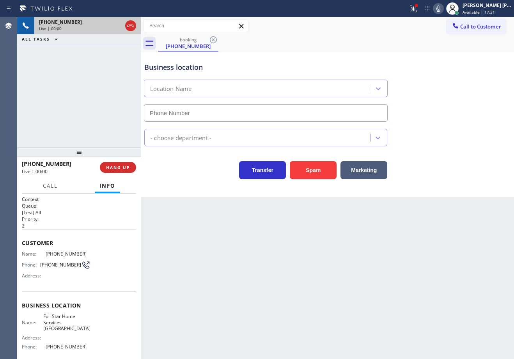
type input "[PHONE_NUMBER]"
click at [307, 173] on button "Spam" at bounding box center [313, 170] width 47 height 18
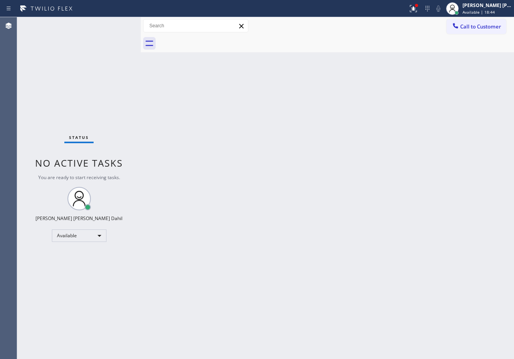
click at [274, 45] on div at bounding box center [336, 44] width 356 height 18
click at [100, 22] on div "Status No active tasks You are ready to start receiving tasks. [PERSON_NAME] [P…" at bounding box center [79, 188] width 124 height 342
click at [418, 10] on icon at bounding box center [413, 8] width 9 height 9
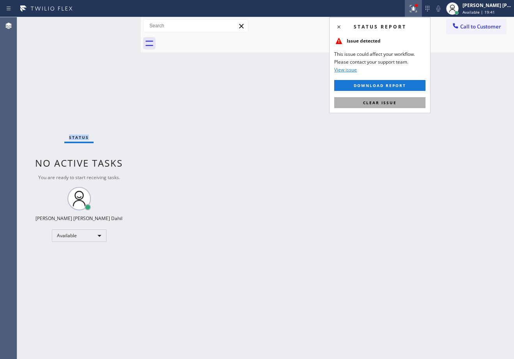
click at [374, 102] on span "Clear issue" at bounding box center [380, 102] width 34 height 5
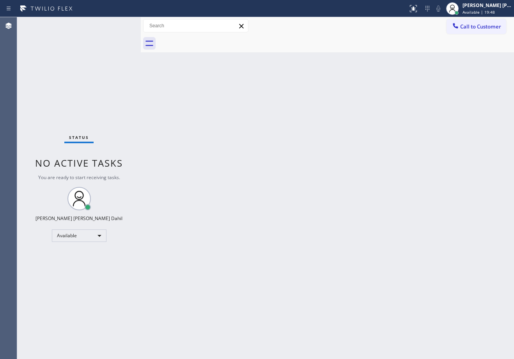
click at [191, 55] on div "Back to Dashboard Change Sender ID Customers Technicians Select a contact Outbo…" at bounding box center [328, 188] width 374 height 342
click at [116, 24] on div "Status No active tasks You are ready to start receiving tasks. [PERSON_NAME] [P…" at bounding box center [79, 188] width 124 height 342
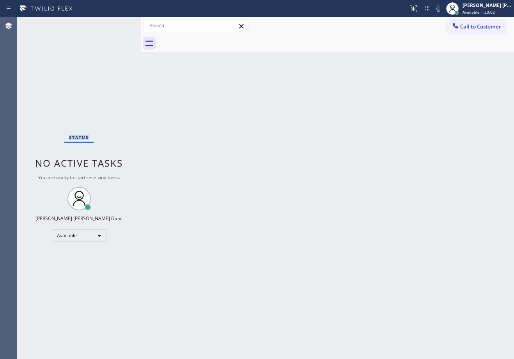
click at [116, 24] on div "Status No active tasks You are ready to start receiving tasks. [PERSON_NAME] [P…" at bounding box center [79, 188] width 124 height 342
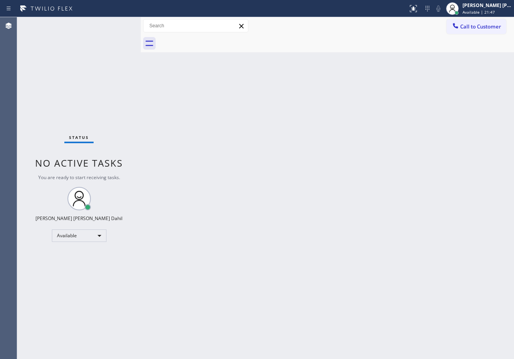
click at [116, 24] on div "Status No active tasks You are ready to start receiving tasks. [PERSON_NAME] [P…" at bounding box center [79, 188] width 124 height 342
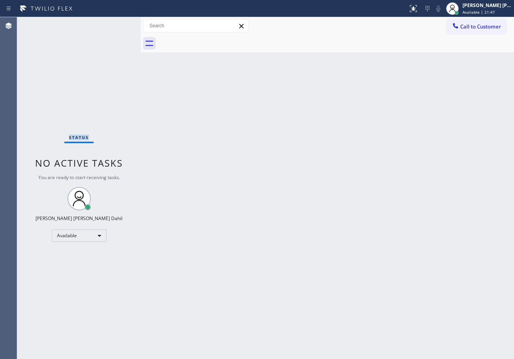
click at [116, 24] on div "Status No active tasks You are ready to start receiving tasks. [PERSON_NAME] [P…" at bounding box center [79, 188] width 124 height 342
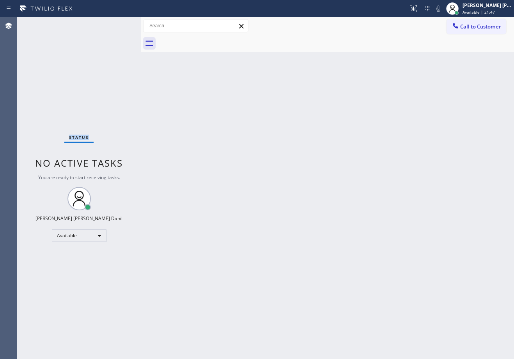
click at [116, 24] on div "Status No active tasks You are ready to start receiving tasks. [PERSON_NAME] [P…" at bounding box center [79, 188] width 124 height 342
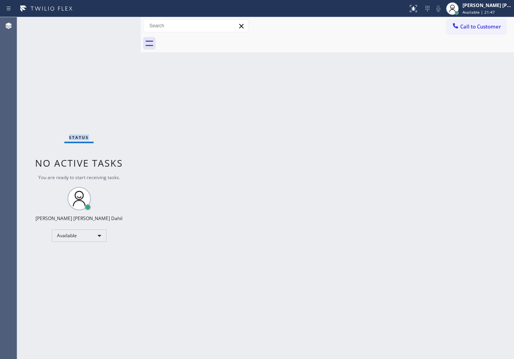
click at [116, 24] on div "Status No active tasks You are ready to start receiving tasks. [PERSON_NAME] [P…" at bounding box center [79, 188] width 124 height 342
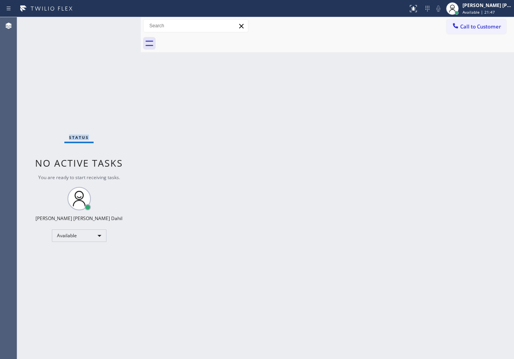
click at [116, 24] on div "Status No active tasks You are ready to start receiving tasks. [PERSON_NAME] [P…" at bounding box center [79, 188] width 124 height 342
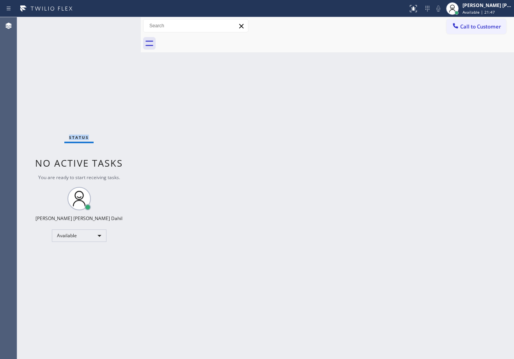
click at [116, 24] on div "Status No active tasks You are ready to start receiving tasks. [PERSON_NAME] [P…" at bounding box center [79, 188] width 124 height 342
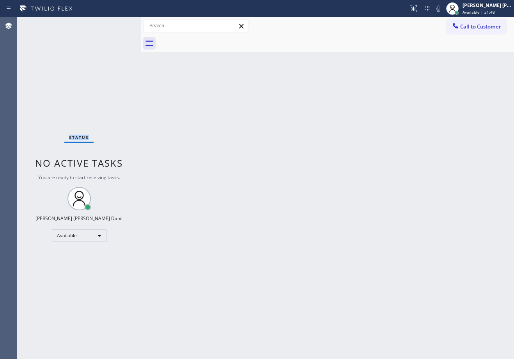
click at [116, 24] on div "Status No active tasks You are ready to start receiving tasks. [PERSON_NAME] [P…" at bounding box center [79, 188] width 124 height 342
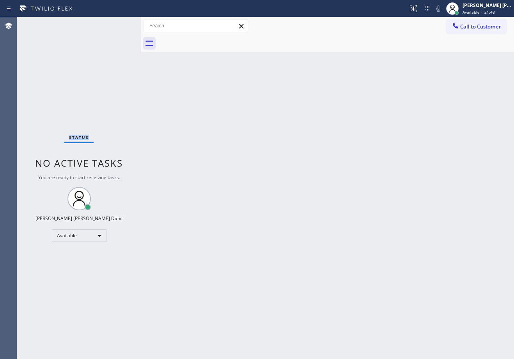
click at [116, 24] on div "Status No active tasks You are ready to start receiving tasks. [PERSON_NAME] [P…" at bounding box center [79, 188] width 124 height 342
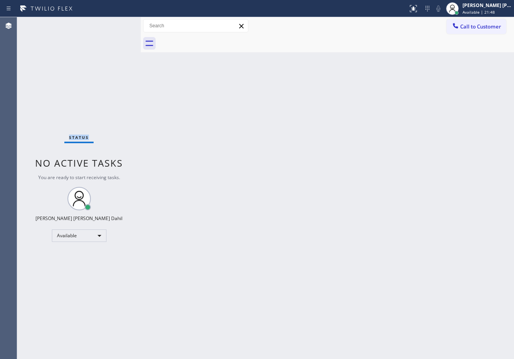
click at [116, 24] on div "Status No active tasks You are ready to start receiving tasks. [PERSON_NAME] [P…" at bounding box center [79, 188] width 124 height 342
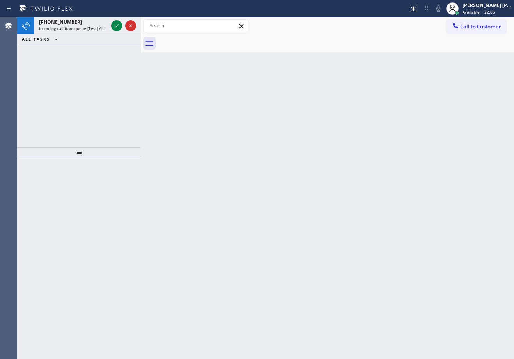
click at [116, 24] on icon at bounding box center [116, 25] width 9 height 9
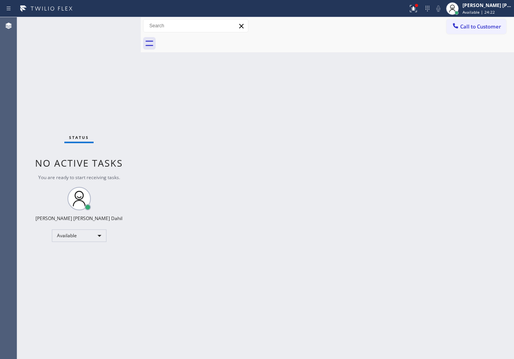
drag, startPoint x: 119, startPoint y: 25, endPoint x: 283, endPoint y: 180, distance: 225.9
click at [283, 180] on div "Back to Dashboard Change Sender ID Customers Technicians Select a contact Outbo…" at bounding box center [328, 188] width 374 height 342
click at [262, 139] on div "Back to Dashboard Change Sender ID Customers Technicians Select a contact Outbo…" at bounding box center [328, 188] width 374 height 342
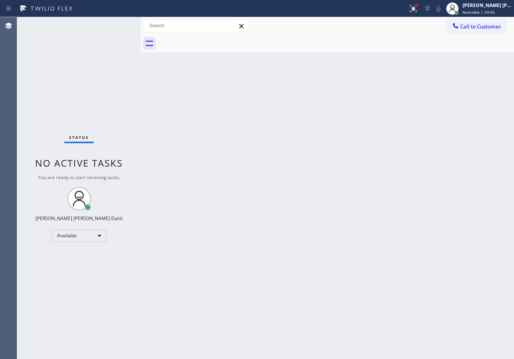
click at [262, 139] on div "Back to Dashboard Change Sender ID Customers Technicians Select a contact Outbo…" at bounding box center [328, 188] width 374 height 342
click at [418, 9] on icon at bounding box center [413, 8] width 9 height 9
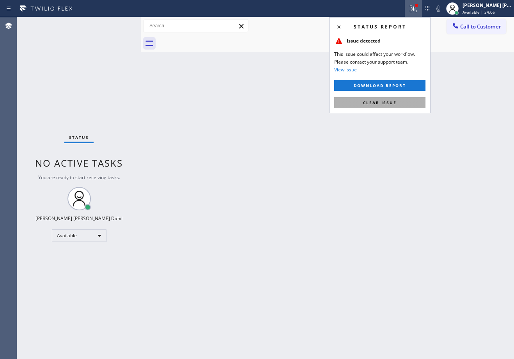
click at [390, 103] on span "Clear issue" at bounding box center [380, 102] width 34 height 5
click at [390, 103] on div "Back to Dashboard Change Sender ID Customers Technicians Select a contact Outbo…" at bounding box center [328, 188] width 374 height 342
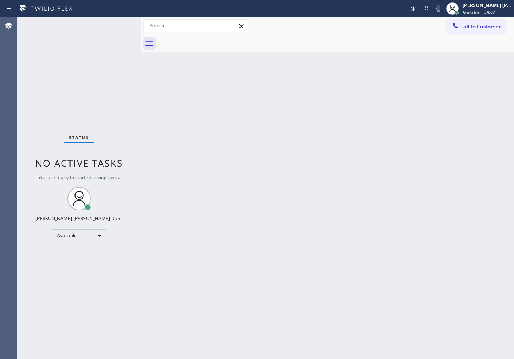
click at [390, 105] on div "Back to Dashboard Change Sender ID Customers Technicians Select a contact Outbo…" at bounding box center [328, 188] width 374 height 342
click at [116, 24] on div "Status No active tasks You are ready to start receiving tasks. [PERSON_NAME] [P…" at bounding box center [79, 188] width 124 height 342
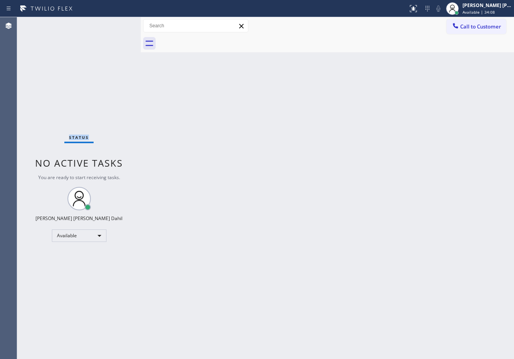
click at [116, 24] on div "Status No active tasks You are ready to start receiving tasks. [PERSON_NAME] [P…" at bounding box center [79, 188] width 124 height 342
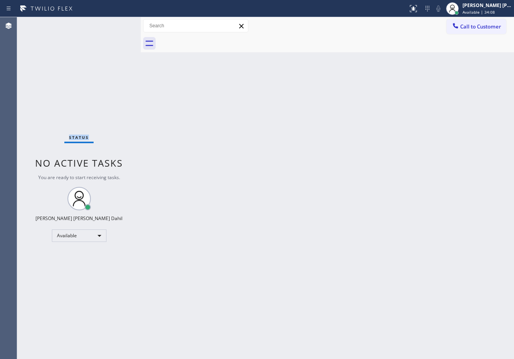
click at [116, 24] on div "Status No active tasks You are ready to start receiving tasks. [PERSON_NAME] [P…" at bounding box center [79, 188] width 124 height 342
click at [102, 28] on div "Status No active tasks You are ready to start receiving tasks. [PERSON_NAME] [P…" at bounding box center [79, 188] width 124 height 342
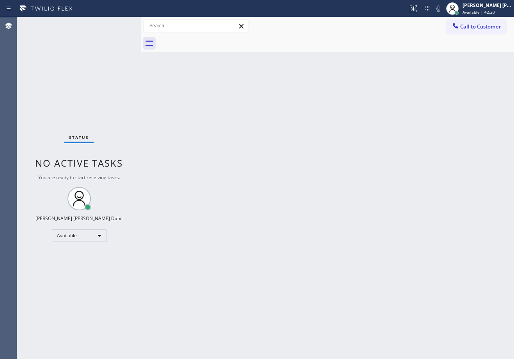
click at [244, 162] on div "Back to Dashboard Change Sender ID Customers Technicians Select a contact Outbo…" at bounding box center [328, 188] width 374 height 342
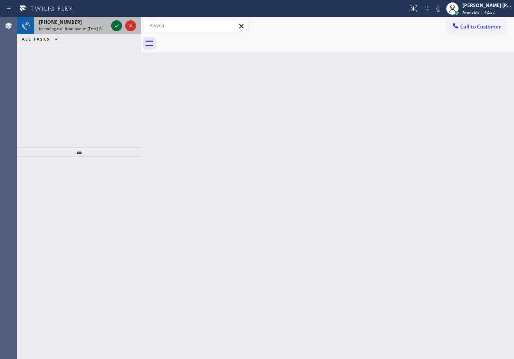
click at [116, 24] on icon at bounding box center [116, 25] width 9 height 9
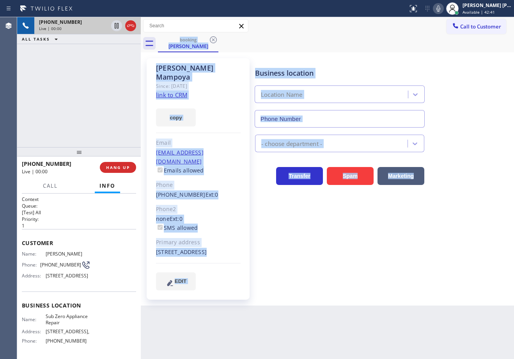
type input "[PHONE_NUMBER]"
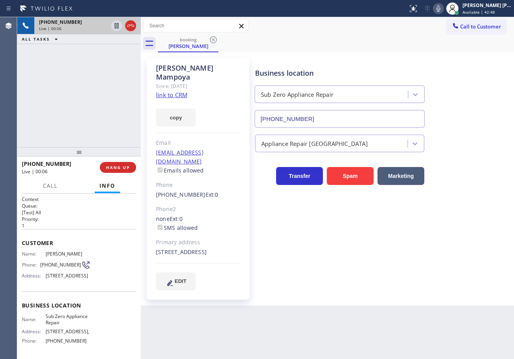
click at [77, 69] on div "[PHONE_NUMBER] Live | 00:06 ALL TASKS ALL TASKS ACTIVE TASKS TASKS IN WRAP UP" at bounding box center [79, 82] width 124 height 130
click at [185, 91] on link "link to CRM" at bounding box center [171, 95] width 31 height 8
drag, startPoint x: 91, startPoint y: 87, endPoint x: 97, endPoint y: 86, distance: 6.1
click at [97, 86] on div "[PHONE_NUMBER] Live | 01:06 ALL TASKS ALL TASKS ACTIVE TASKS TASKS IN WRAP UP" at bounding box center [79, 82] width 124 height 130
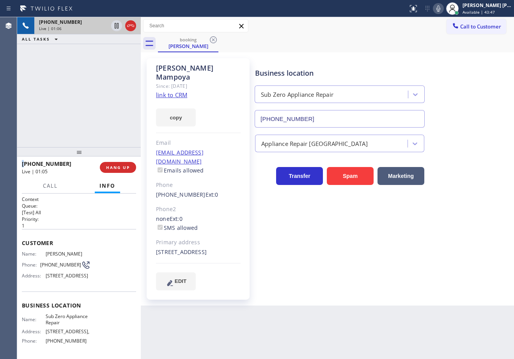
click at [97, 86] on div "[PHONE_NUMBER] Live | 01:06 ALL TASKS ALL TASKS ACTIVE TASKS TASKS IN WRAP UP" at bounding box center [79, 82] width 124 height 130
click at [97, 86] on div "[PHONE_NUMBER] Live | 01:08 ALL TASKS ALL TASKS ACTIVE TASKS TASKS IN WRAP UP" at bounding box center [79, 82] width 124 height 130
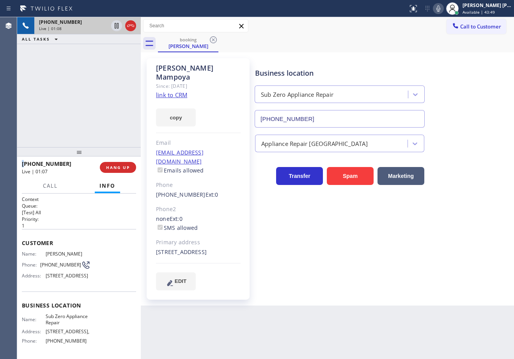
click at [97, 86] on div "[PHONE_NUMBER] Live | 01:08 ALL TASKS ALL TASKS ACTIVE TASKS TASKS IN WRAP UP" at bounding box center [79, 82] width 124 height 130
click at [97, 86] on div "[PHONE_NUMBER] Live | 01:09 ALL TASKS ALL TASKS ACTIVE TASKS TASKS IN WRAP UP" at bounding box center [79, 82] width 124 height 130
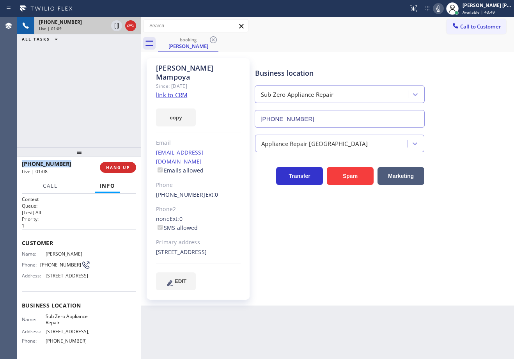
click at [97, 86] on div "[PHONE_NUMBER] Live | 01:09 ALL TASKS ALL TASKS ACTIVE TASKS TASKS IN WRAP UP" at bounding box center [79, 82] width 124 height 130
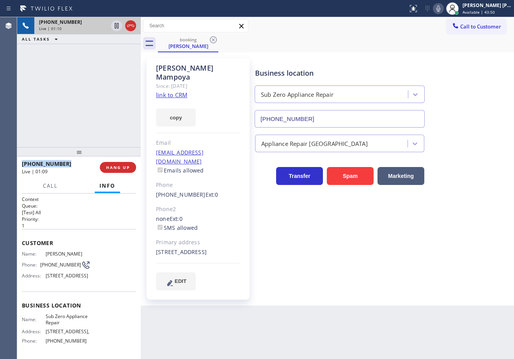
click at [97, 86] on div "[PHONE_NUMBER] Live | 01:10 ALL TASKS ALL TASKS ACTIVE TASKS TASKS IN WRAP UP" at bounding box center [79, 82] width 124 height 130
click at [93, 116] on div "[PHONE_NUMBER] Live | 01:11 ALL TASKS ALL TASKS ACTIVE TASKS TASKS IN WRAP UP" at bounding box center [79, 82] width 124 height 130
click at [104, 123] on div "[PHONE_NUMBER] Live | 01:12 ALL TASKS ALL TASKS ACTIVE TASKS TASKS IN WRAP UP" at bounding box center [79, 82] width 124 height 130
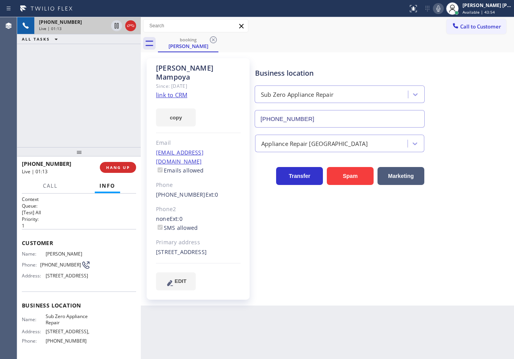
click at [103, 132] on div "[PHONE_NUMBER] Live | 01:13 ALL TASKS ALL TASKS ACTIVE TASKS TASKS IN WRAP UP" at bounding box center [79, 82] width 124 height 130
click at [103, 132] on div "[PHONE_NUMBER] Live | 01:14 ALL TASKS ALL TASKS ACTIVE TASKS TASKS IN WRAP UP" at bounding box center [79, 82] width 124 height 130
click at [126, 169] on span "HANG UP" at bounding box center [118, 167] width 24 height 5
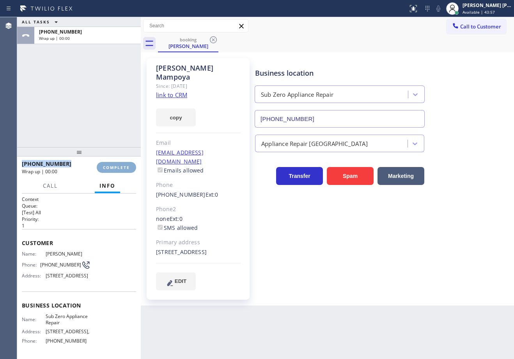
click at [126, 169] on span "COMPLETE" at bounding box center [116, 167] width 27 height 5
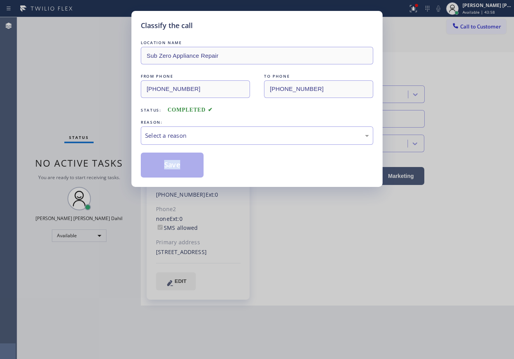
click at [126, 168] on div "Classify the call LOCATION NAME Sub Zero Appliance Repair FROM PHONE [PHONE_NUM…" at bounding box center [257, 179] width 514 height 359
click at [178, 138] on div "Select a reason" at bounding box center [257, 135] width 224 height 9
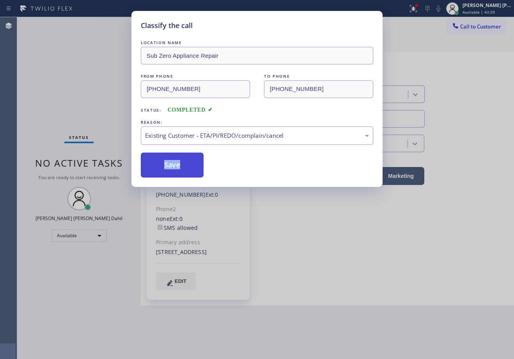
click at [168, 157] on button "Save" at bounding box center [172, 165] width 63 height 25
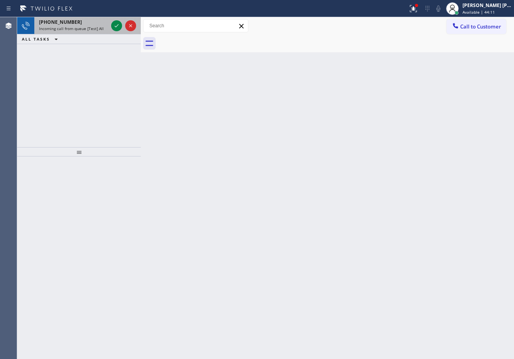
click at [94, 28] on span "Incoming call from queue [Test] All" at bounding box center [71, 28] width 65 height 5
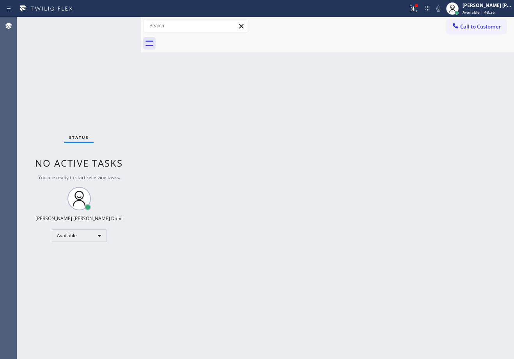
click at [300, 182] on div "Back to Dashboard Change Sender ID Customers Technicians Select a contact Outbo…" at bounding box center [328, 188] width 374 height 342
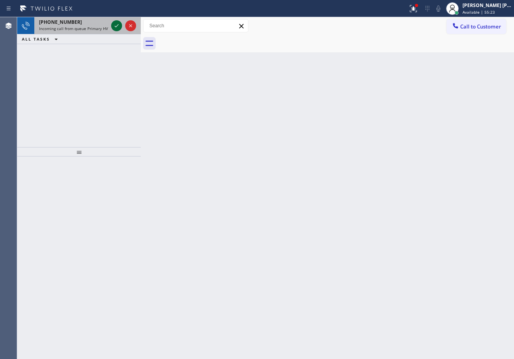
click at [116, 24] on icon at bounding box center [116, 25] width 9 height 9
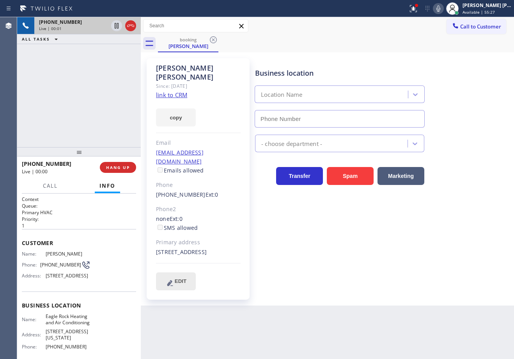
type input "[PHONE_NUMBER]"
click at [417, 11] on div at bounding box center [413, 8] width 17 height 9
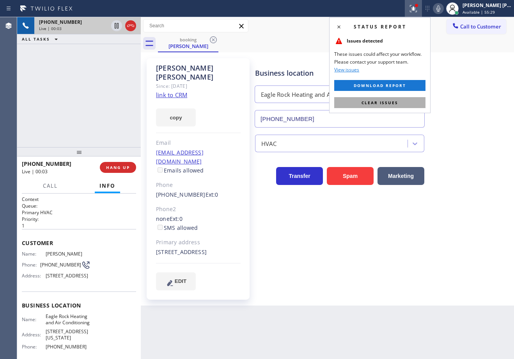
click at [403, 103] on button "Clear issues" at bounding box center [380, 102] width 91 height 11
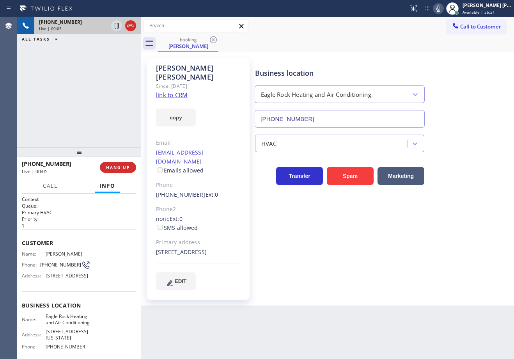
click at [179, 91] on link "link to CRM" at bounding box center [171, 95] width 31 height 8
drag, startPoint x: 105, startPoint y: 80, endPoint x: 106, endPoint y: 74, distance: 5.5
click at [105, 76] on div "[PHONE_NUMBER] Live | 00:53 ALL TASKS ALL TASKS ACTIVE TASKS TASKS IN WRAP UP" at bounding box center [79, 82] width 124 height 130
click at [116, 26] on icon at bounding box center [117, 25] width 4 height 5
click at [443, 11] on icon at bounding box center [438, 8] width 9 height 9
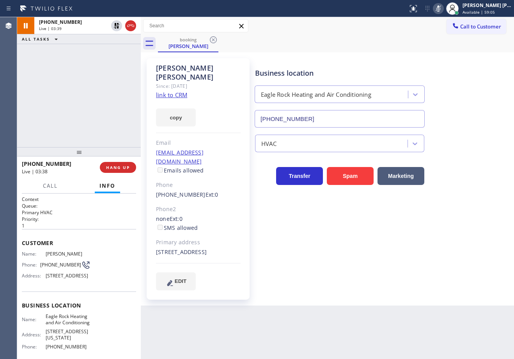
click at [117, 27] on icon at bounding box center [116, 25] width 5 height 5
click at [441, 9] on rect at bounding box center [438, 7] width 5 height 5
click at [116, 53] on div "[PHONE_NUMBER] Live | 04:52 ALL TASKS ALL TASKS ACTIVE TASKS TASKS IN WRAP UP" at bounding box center [79, 82] width 124 height 130
drag, startPoint x: 452, startPoint y: 324, endPoint x: 454, endPoint y: 327, distance: 4.0
click at [452, 323] on div "Back to Dashboard Change Sender ID Customers Technicians Select a contact Outbo…" at bounding box center [328, 188] width 374 height 342
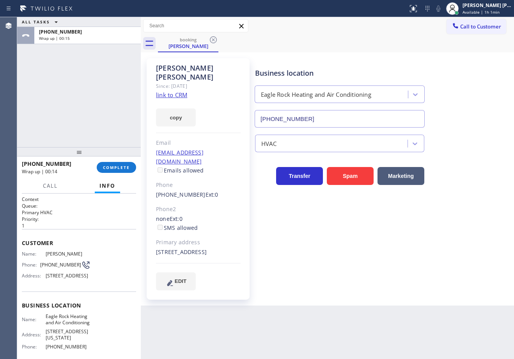
click at [91, 94] on div "ALL TASKS ALL TASKS ACTIVE TASKS TASKS IN WRAP UP [PHONE_NUMBER] Wrap up | 00:15" at bounding box center [79, 82] width 124 height 130
click at [113, 162] on button "COMPLETE" at bounding box center [116, 167] width 39 height 11
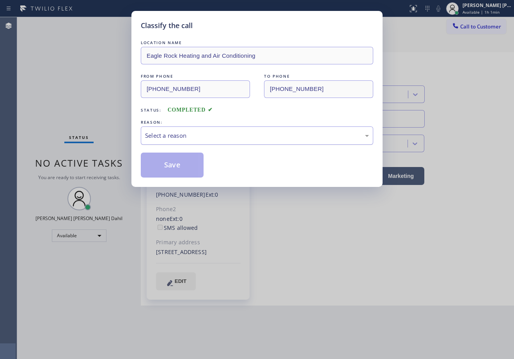
click at [177, 140] on div "Select a reason" at bounding box center [257, 135] width 233 height 18
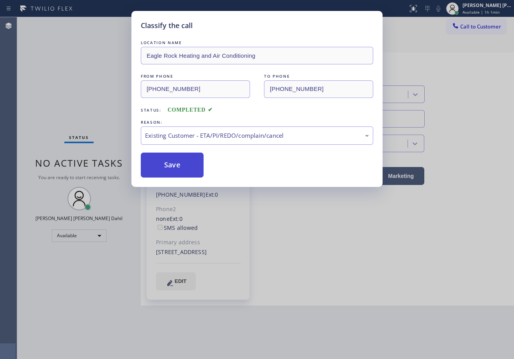
click at [172, 166] on button "Save" at bounding box center [172, 165] width 63 height 25
click at [172, 165] on button "Save" at bounding box center [172, 165] width 63 height 25
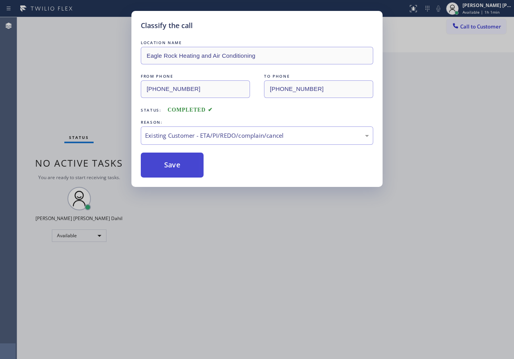
drag, startPoint x: 172, startPoint y: 165, endPoint x: 179, endPoint y: 166, distance: 6.7
click at [174, 165] on button "Save" at bounding box center [172, 165] width 63 height 25
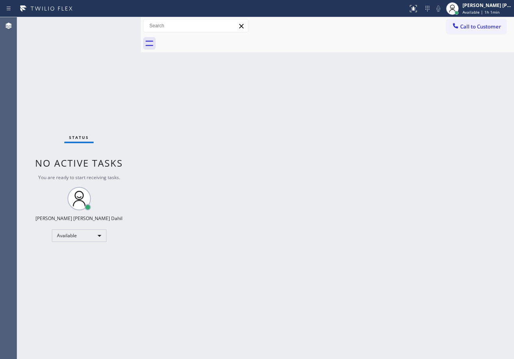
click at [425, 138] on div "Back to Dashboard Change Sender ID Customers Technicians Select a contact Outbo…" at bounding box center [328, 188] width 374 height 342
click at [477, 11] on span "Available | 1h 1min" at bounding box center [481, 11] width 37 height 5
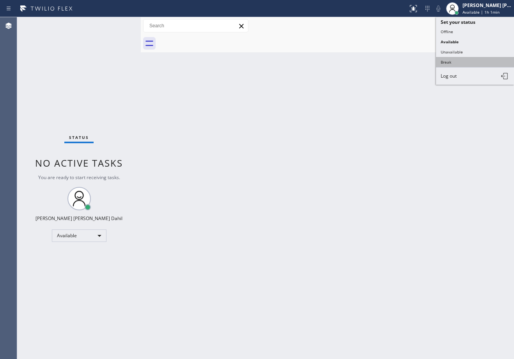
click at [466, 61] on button "Break" at bounding box center [475, 62] width 78 height 10
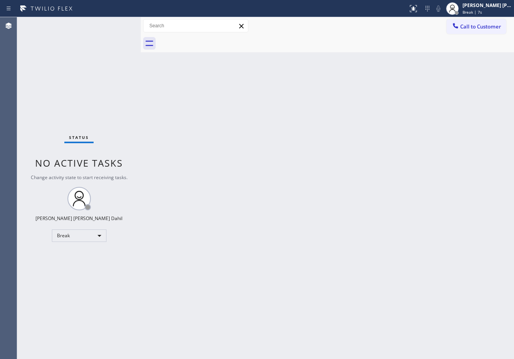
click at [395, 40] on div at bounding box center [336, 44] width 356 height 18
